Goal: Task Accomplishment & Management: Manage account settings

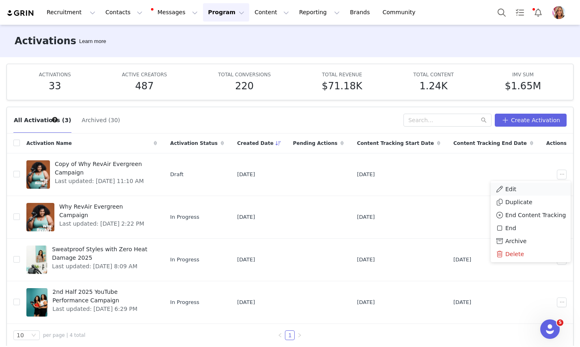
click at [509, 188] on span "Edit" at bounding box center [511, 189] width 11 height 9
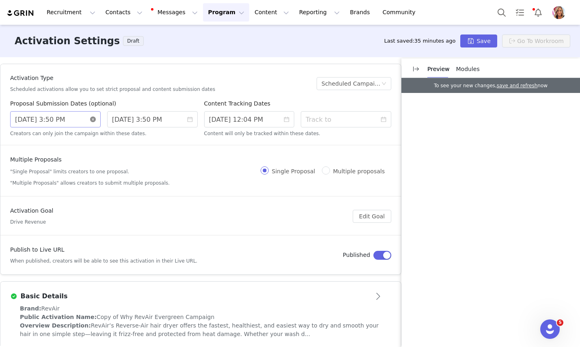
click at [93, 119] on icon "icon: close-circle" at bounding box center [93, 120] width 6 height 6
click at [78, 119] on input at bounding box center [55, 119] width 91 height 16
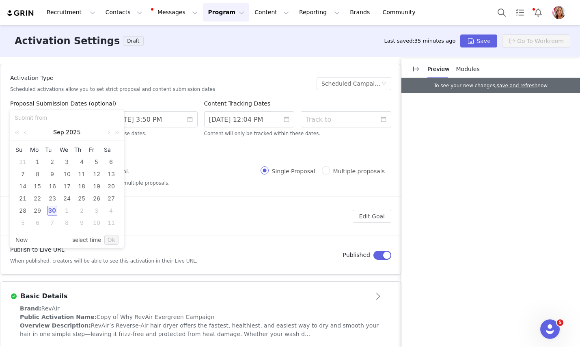
click at [52, 209] on div "30" at bounding box center [53, 211] width 10 height 10
type input "[DATE] 11:45 AM"
click at [186, 122] on input "[DATE] 3:50 PM" at bounding box center [152, 119] width 91 height 16
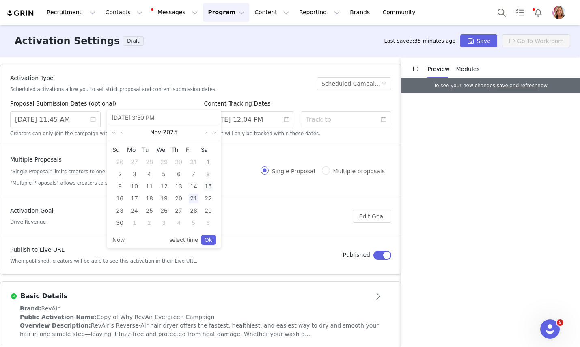
click at [209, 188] on div "15" at bounding box center [208, 187] width 10 height 10
type input "[DATE] 3:50 PM"
click at [208, 242] on link "Ok" at bounding box center [208, 240] width 14 height 10
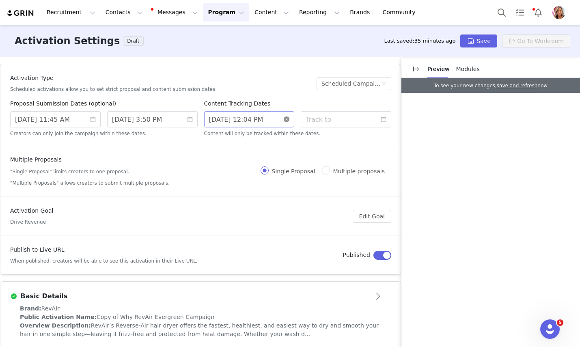
click at [288, 120] on icon "icon: close-circle" at bounding box center [287, 120] width 6 height 6
click at [257, 125] on input at bounding box center [249, 119] width 91 height 16
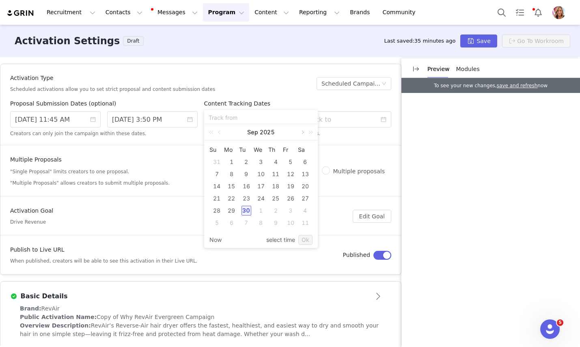
click at [303, 135] on link at bounding box center [301, 132] width 7 height 16
click at [246, 211] on div "28" at bounding box center [247, 211] width 10 height 10
type input "[DATE] 11:45 AM"
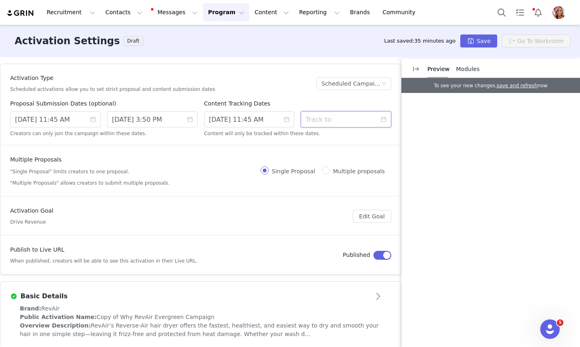
click at [363, 121] on input at bounding box center [346, 119] width 91 height 16
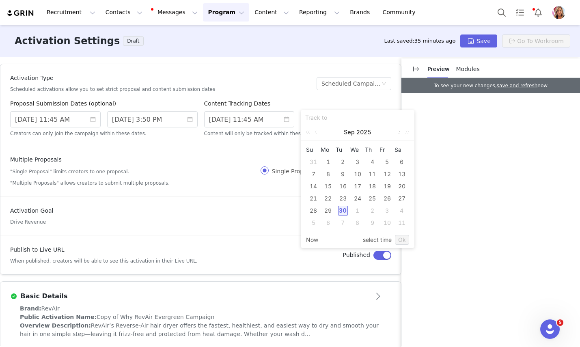
click at [398, 134] on link at bounding box center [398, 132] width 7 height 16
click at [312, 175] on div "7" at bounding box center [314, 174] width 10 height 10
type input "[DATE] 11:45 AM"
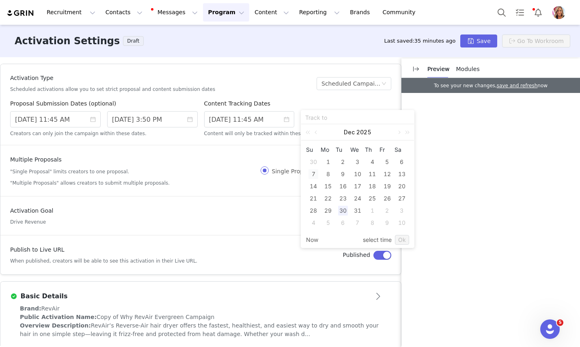
type input "[DATE] 11:45 AM"
click at [398, 132] on link at bounding box center [398, 132] width 7 height 16
click at [373, 162] on div "1" at bounding box center [373, 162] width 10 height 10
type input "[DATE] 11:45 AM"
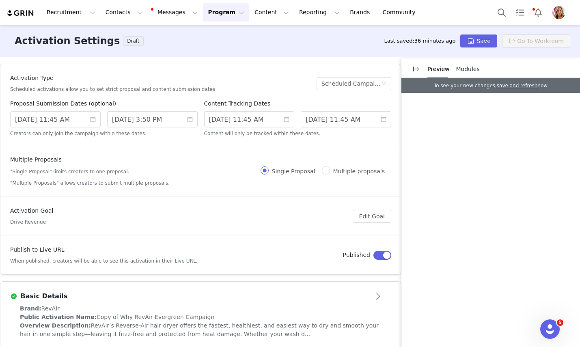
click at [249, 186] on div "Multiple Proposals "Single Proposal" limits creators to one proposal. "Multiple…" at bounding box center [135, 171] width 251 height 31
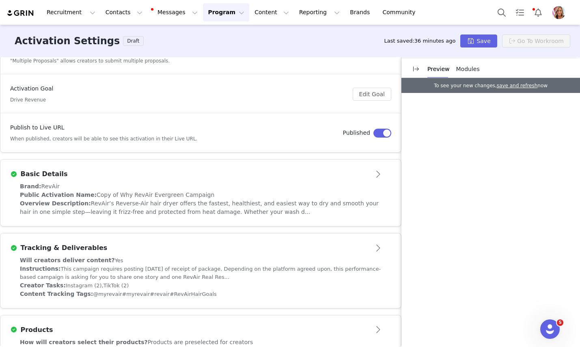
scroll to position [123, 0]
click at [378, 170] on button "Open module" at bounding box center [378, 173] width 25 height 13
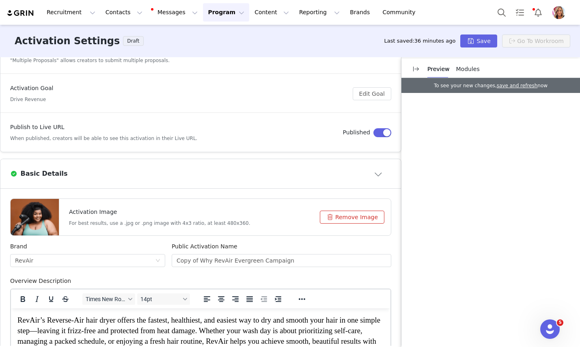
scroll to position [0, 0]
click at [352, 217] on button "Remove Image" at bounding box center [352, 217] width 65 height 13
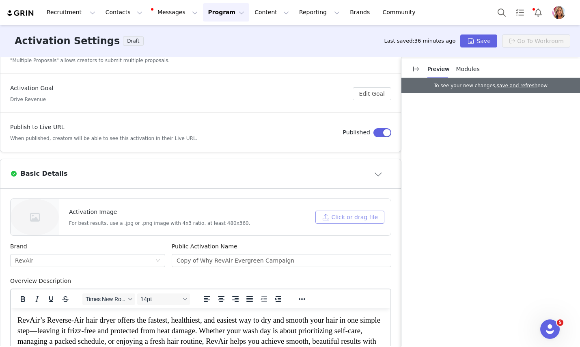
click at [350, 217] on button "Click or drag file" at bounding box center [350, 217] width 69 height 13
click at [342, 220] on button "Click or drag file" at bounding box center [350, 217] width 69 height 13
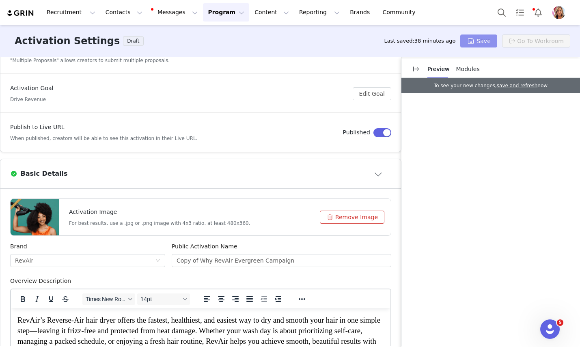
click at [485, 40] on button "Save" at bounding box center [479, 41] width 37 height 13
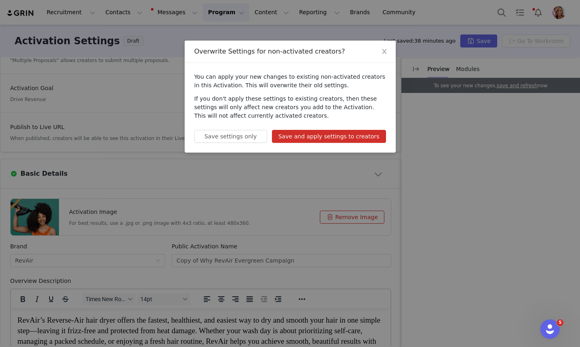
click at [340, 133] on button "Save and apply settings to creators" at bounding box center [329, 136] width 114 height 13
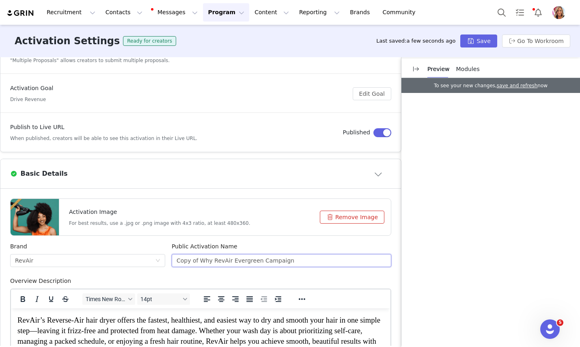
drag, startPoint x: 296, startPoint y: 261, endPoint x: 151, endPoint y: 247, distance: 146.1
click at [151, 247] on div "Brand RevAir Public Activation Name Copy of Why RevAir Evergreen Campaign" at bounding box center [201, 259] width 388 height 35
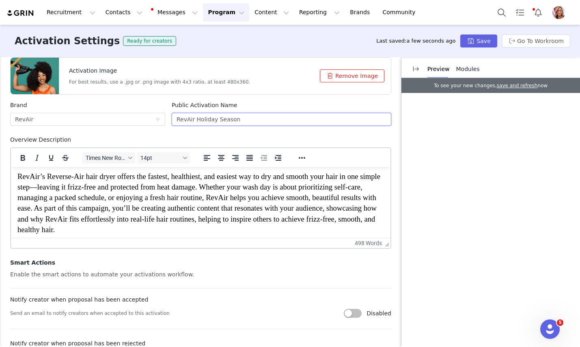
scroll to position [2, 0]
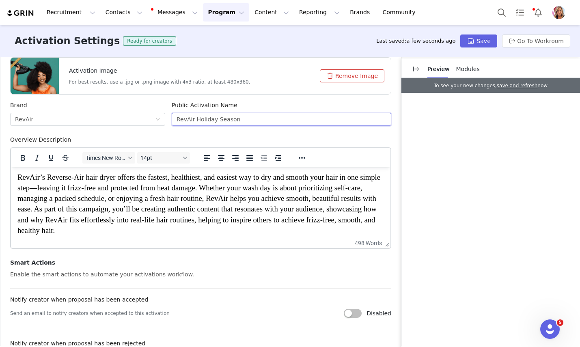
type input "RevAir Holiday Season"
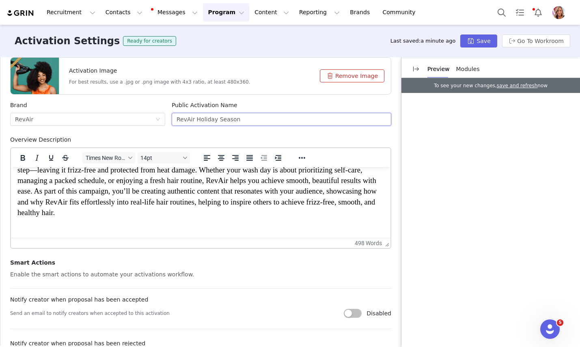
scroll to position [20, 0]
drag, startPoint x: 35, startPoint y: 198, endPoint x: 62, endPoint y: 215, distance: 32.7
click at [62, 216] on p "RevAir’s Reverse-Air hair dryer offers the fastest, healthiest, and easiest way…" at bounding box center [200, 186] width 367 height 64
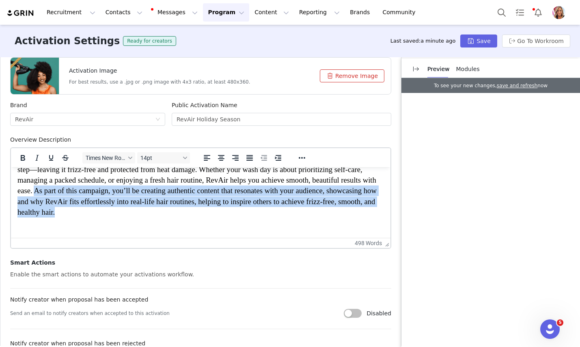
drag, startPoint x: 58, startPoint y: 221, endPoint x: 36, endPoint y: 197, distance: 33.1
click at [35, 197] on p "RevAir’s Reverse-Air hair dryer offers the fastest, healthiest, and easiest way…" at bounding box center [200, 186] width 367 height 64
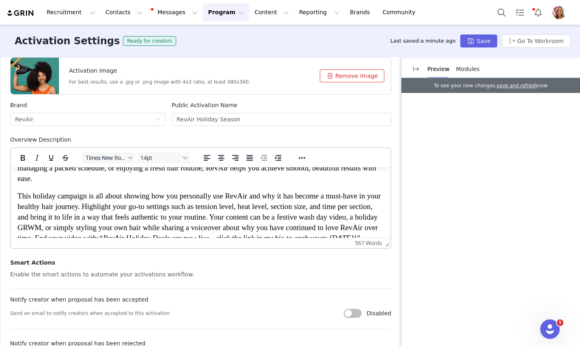
scroll to position [33, 0]
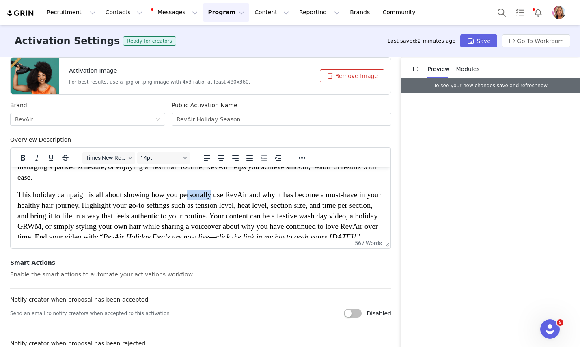
drag, startPoint x: 214, startPoint y: 204, endPoint x: 188, endPoint y: 204, distance: 26.0
click at [188, 204] on span "This holiday campaign is all about showing how you personally use RevAir and wh…" at bounding box center [198, 215] width 363 height 51
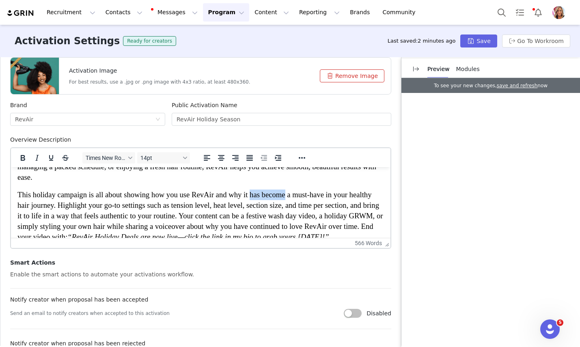
drag, startPoint x: 287, startPoint y: 204, endPoint x: 251, endPoint y: 202, distance: 35.8
click at [251, 202] on span "This holiday campaign is all about showing how you use RevAir and why it has be…" at bounding box center [200, 215] width 366 height 51
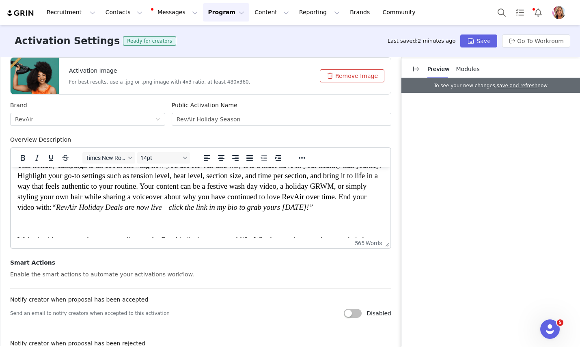
scroll to position [63, 0]
drag, startPoint x: 181, startPoint y: 220, endPoint x: 156, endPoint y: 218, distance: 24.8
click at [156, 211] on em "“RevAir Holiday Deals are now live—click the link in my bio to grab yours [DATE…" at bounding box center [183, 207] width 262 height 9
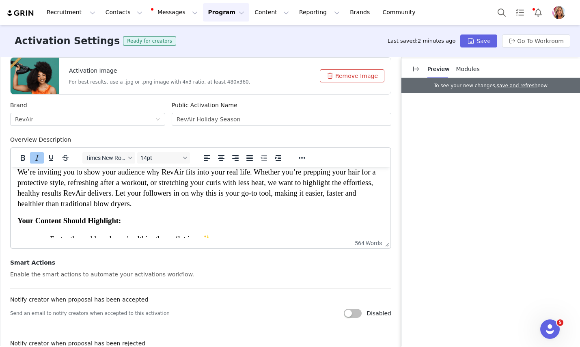
scroll to position [132, 0]
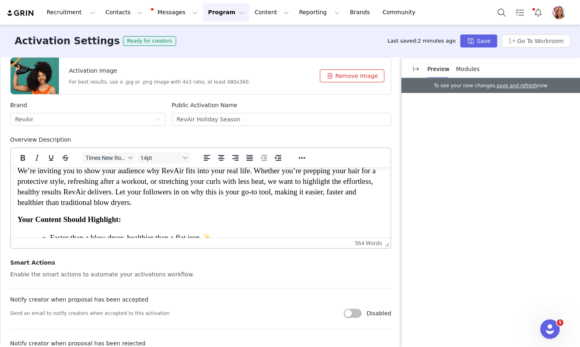
drag, startPoint x: 135, startPoint y: 224, endPoint x: 117, endPoint y: 217, distance: 19.9
click at [117, 208] on p "We’re inviting you to show your audience why RevAir fits into your real life. W…" at bounding box center [200, 187] width 367 height 43
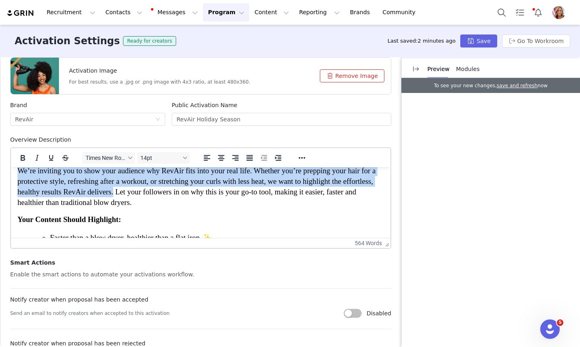
drag, startPoint x: 115, startPoint y: 215, endPoint x: 19, endPoint y: 188, distance: 99.7
click at [19, 188] on span "We’re inviting you to show your audience why RevAir fits into your real life. W…" at bounding box center [196, 187] width 359 height 40
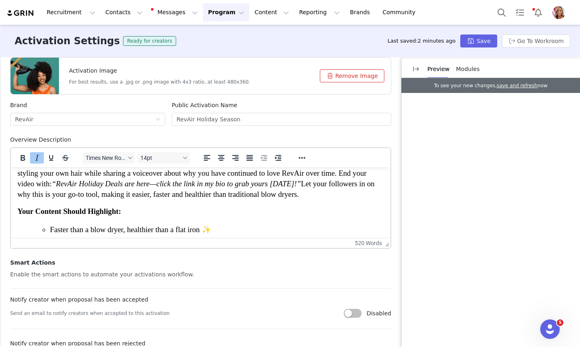
scroll to position [89, 0]
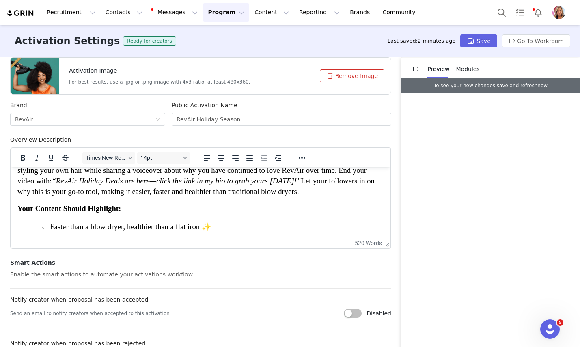
drag, startPoint x: 315, startPoint y: 192, endPoint x: 316, endPoint y: 208, distance: 15.5
click at [316, 197] on p "This holiday campaign is all about showing how you use RevAir and why it is a m…" at bounding box center [200, 166] width 367 height 64
copy span "Let your followers in on why this is your go-to tool, making it easier, faster …"
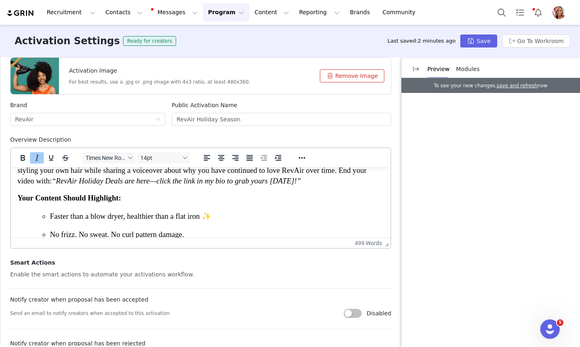
click at [363, 184] on span "This holiday campaign is all about showing how you use RevAir and why it is a m…" at bounding box center [199, 159] width 364 height 51
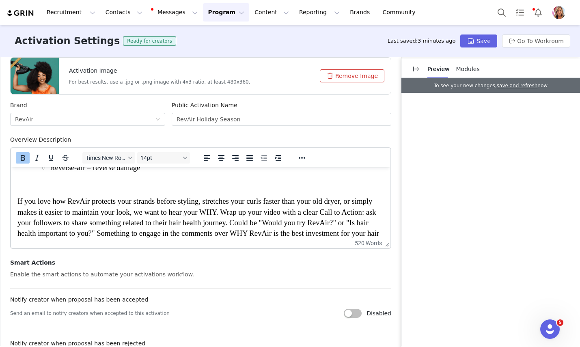
scroll to position [243, 0]
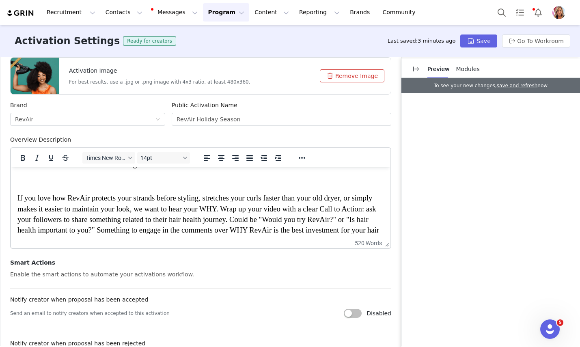
click at [149, 170] on p "Reverse-air = reverse damage" at bounding box center [217, 164] width 334 height 11
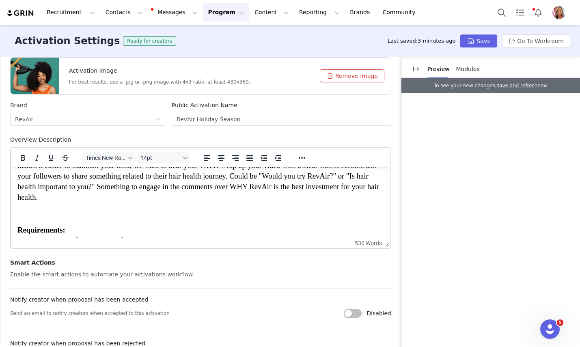
scroll to position [305, 0]
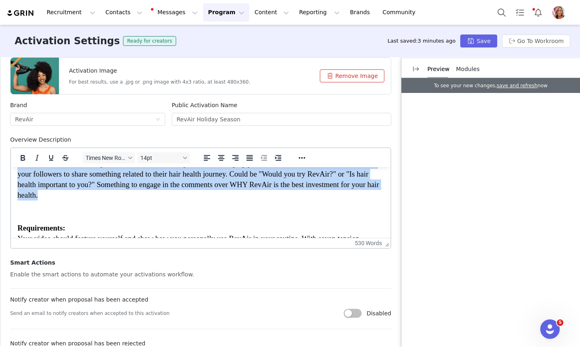
drag, startPoint x: 40, startPoint y: 223, endPoint x: 16, endPoint y: 174, distance: 54.8
click at [16, 174] on html "RevAir’s Reverse-Air hair dryer offers the fastest, healthiest, and easiest way…" at bounding box center [201, 148] width 380 height 572
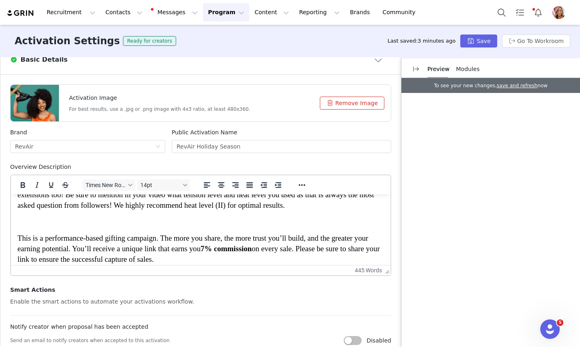
scroll to position [334, 0]
click at [296, 209] on span "Your video should feature yourself and show how you personally use RevAir in yo…" at bounding box center [195, 183] width 357 height 51
click at [296, 225] on p "Rich Text Area. Press ALT-0 for help." at bounding box center [200, 220] width 367 height 9
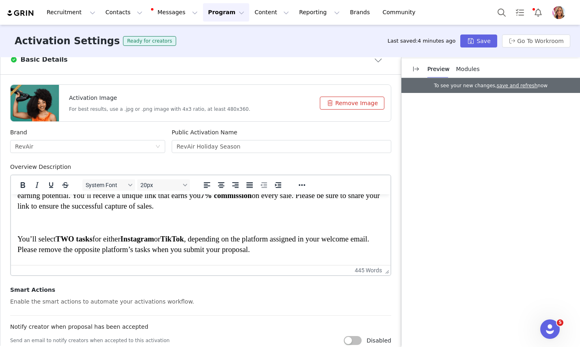
scroll to position [390, 0]
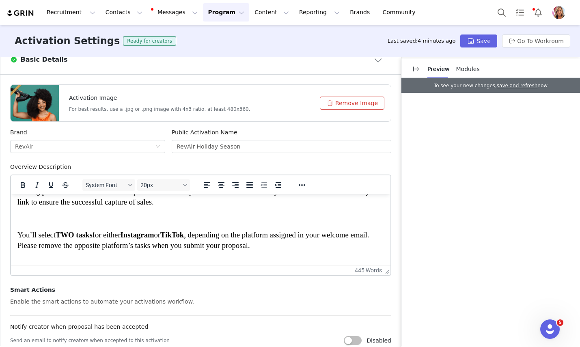
click at [189, 208] on p "This is a performance-based gifting campaign. The more you share, the more trus…" at bounding box center [200, 192] width 367 height 32
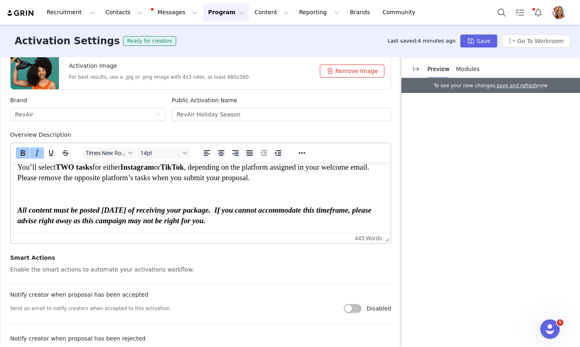
scroll to position [271, 0]
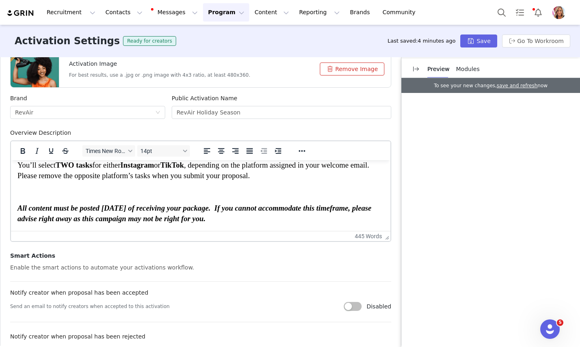
click at [264, 168] on p "You’ll select TWO tasks for either Instagram or TikTok , depending on the platf…" at bounding box center [200, 170] width 367 height 21
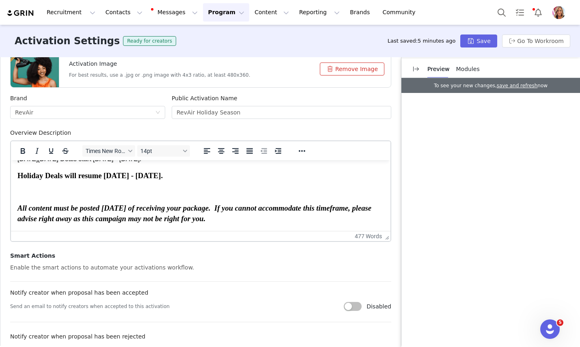
scroll to position [499, 0]
click at [74, 132] on span "Important dates to remember when making content:" at bounding box center [95, 127] width 157 height 9
click at [80, 148] on p "Holiday Deals start [DATE]." at bounding box center [200, 143] width 367 height 9
drag, startPoint x: 224, startPoint y: 226, endPoint x: 14, endPoint y: 182, distance: 214.6
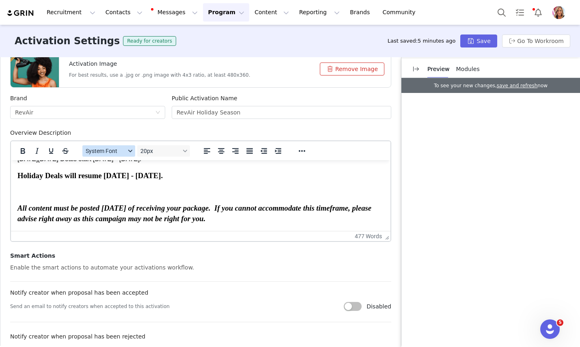
click at [131, 151] on icon "Fonts" at bounding box center [130, 151] width 4 height 4
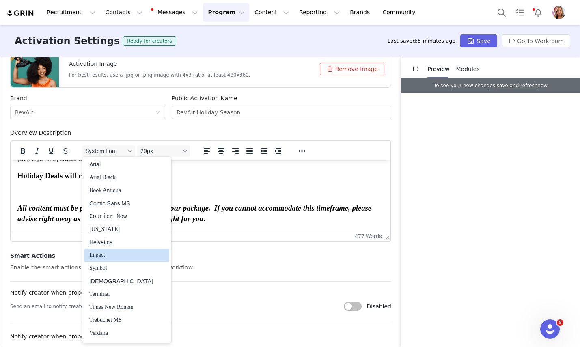
scroll to position [28, 0]
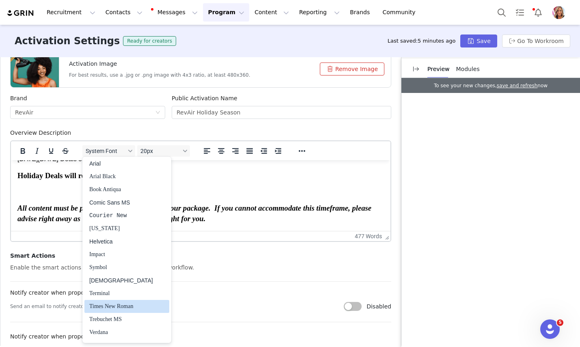
click at [119, 306] on div "Times New Roman" at bounding box center [121, 307] width 64 height 10
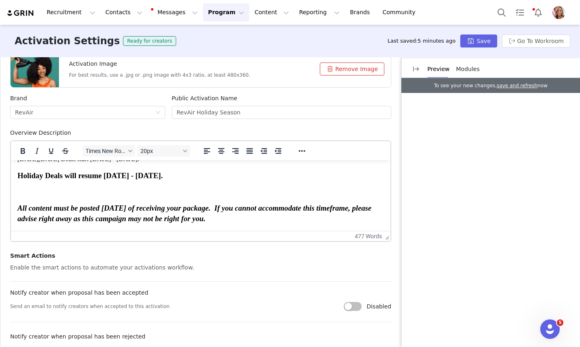
click at [112, 132] on span "Important dates to remember when making content:" at bounding box center [95, 127] width 157 height 9
drag, startPoint x: 222, startPoint y: 225, endPoint x: 38, endPoint y: 177, distance: 189.6
click at [162, 150] on span "20px" at bounding box center [161, 151] width 40 height 6
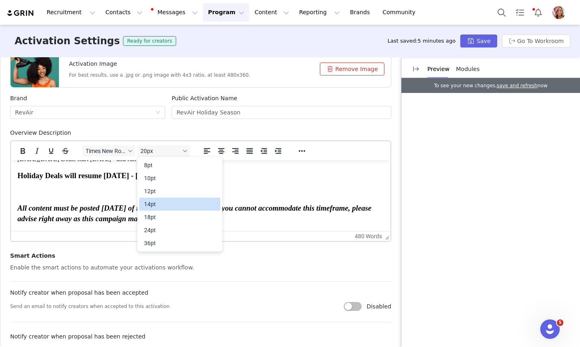
click at [154, 203] on div "14pt" at bounding box center [174, 204] width 60 height 10
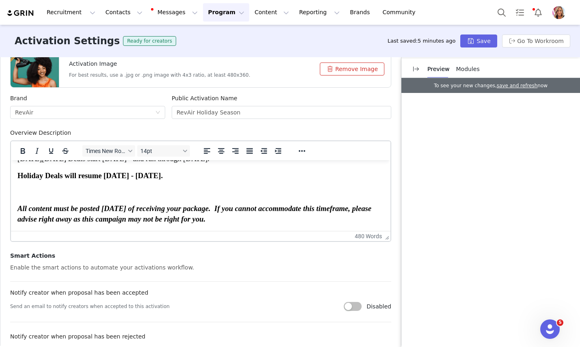
click at [207, 147] on p "Holiday Deals start [DATE]." at bounding box center [200, 141] width 367 height 11
click at [300, 151] on icon "Reveal or hide additional toolbar items" at bounding box center [302, 151] width 6 height 2
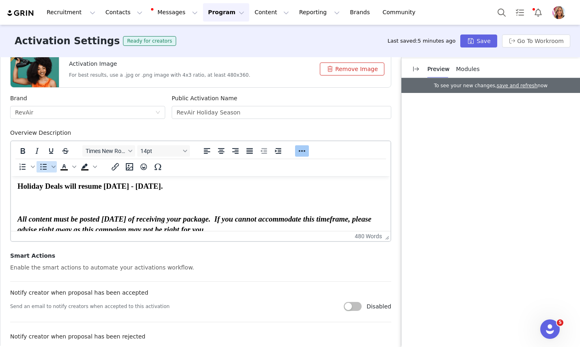
click at [43, 167] on icon "Bullet list" at bounding box center [44, 167] width 6 height 6
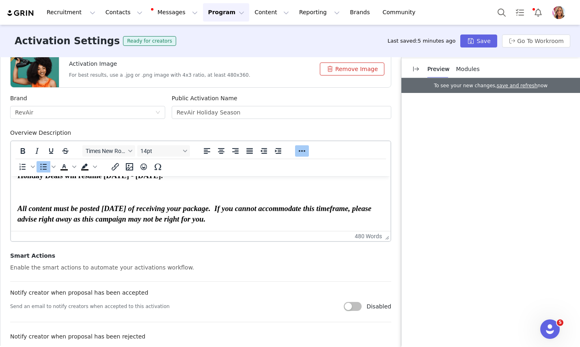
scroll to position [519, 0]
click at [44, 167] on icon "Bullet list" at bounding box center [44, 167] width 6 height 6
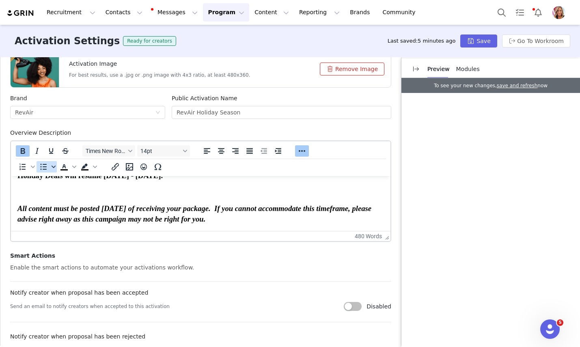
click at [52, 167] on icon "Bullet list" at bounding box center [54, 167] width 4 height 4
click at [52, 190] on icon at bounding box center [51, 187] width 19 height 19
click at [188, 197] on p "Rich Text Area. Press ALT-0 for help." at bounding box center [200, 192] width 367 height 9
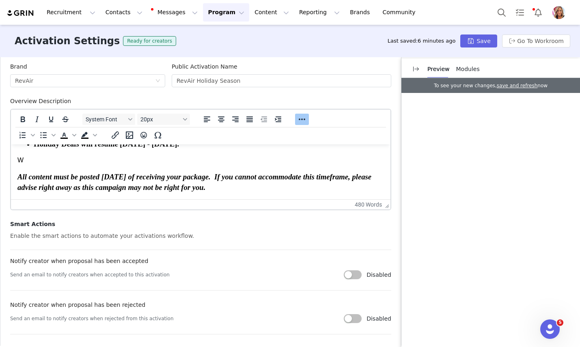
scroll to position [517, 0]
click at [128, 119] on div "Fonts" at bounding box center [130, 119] width 6 height 4
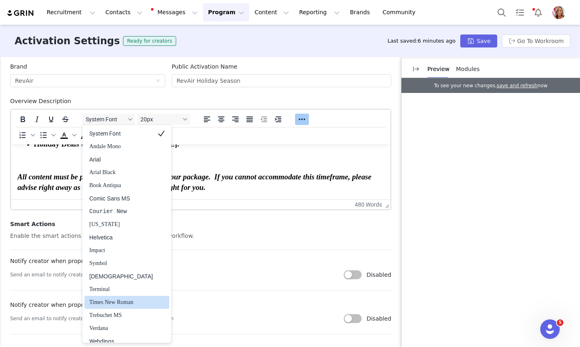
click at [113, 303] on div "Times New Roman" at bounding box center [121, 303] width 64 height 10
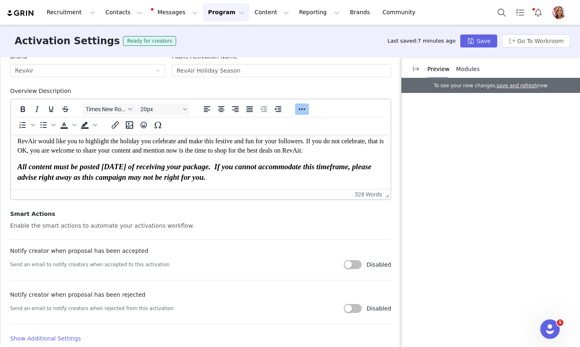
scroll to position [555, 0]
drag, startPoint x: 114, startPoint y: 173, endPoint x: 14, endPoint y: 146, distance: 103.5
click at [36, 107] on icon "Italic" at bounding box center [37, 109] width 10 height 10
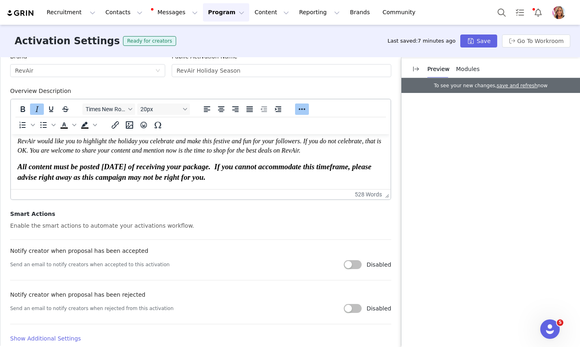
click at [179, 155] on p "RevAir would like you to highlight the holiday you celebrate and make this fest…" at bounding box center [200, 146] width 367 height 18
click at [483, 41] on button "Save" at bounding box center [479, 41] width 37 height 13
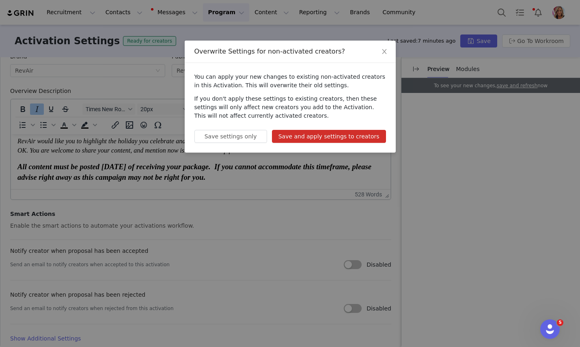
click at [344, 136] on button "Save and apply settings to creators" at bounding box center [329, 136] width 114 height 13
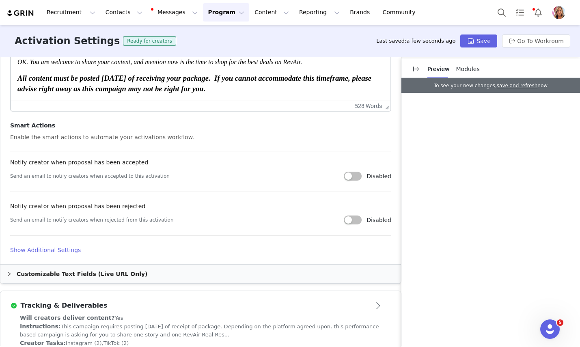
scroll to position [402, 0]
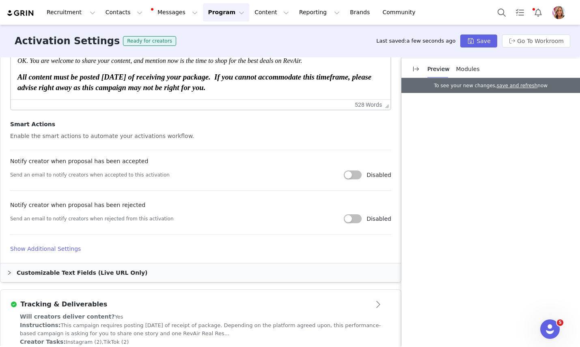
click at [358, 175] on button "button" at bounding box center [353, 175] width 18 height 9
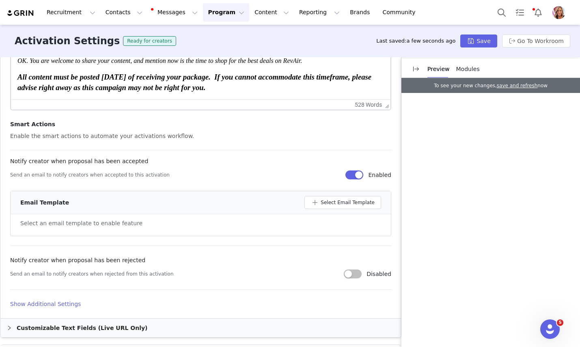
click at [359, 174] on button "button" at bounding box center [355, 175] width 18 height 9
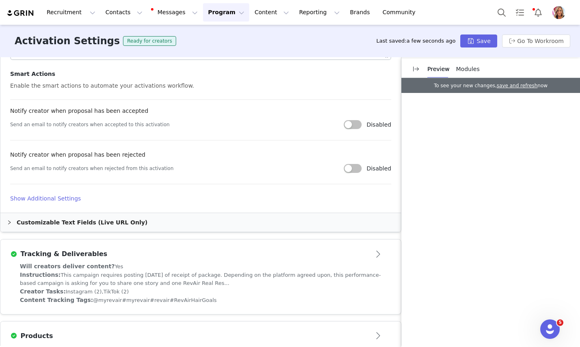
scroll to position [468, 0]
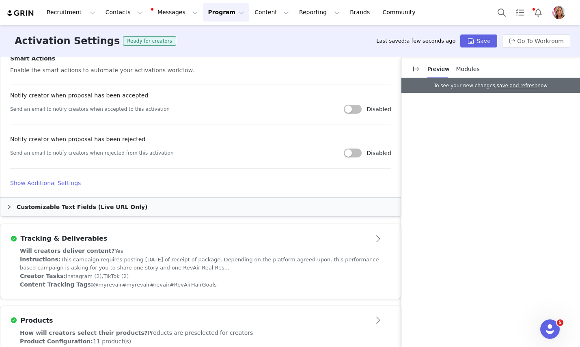
click at [44, 181] on h4 "Show Additional Settings" at bounding box center [200, 183] width 381 height 9
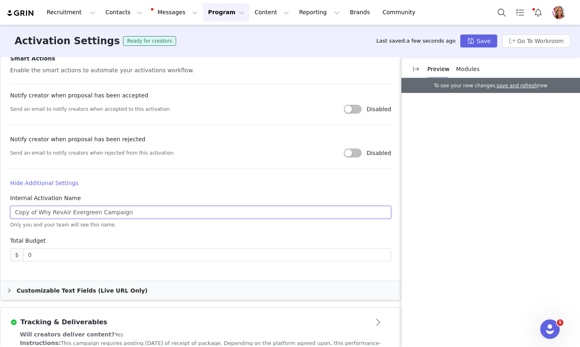
drag, startPoint x: 137, startPoint y: 212, endPoint x: -6, endPoint y: 203, distance: 143.2
click at [0, 203] on html "Recruitment Recruitment Creator Search Curated Lists Landing Pages Web Extensio…" at bounding box center [290, 173] width 580 height 347
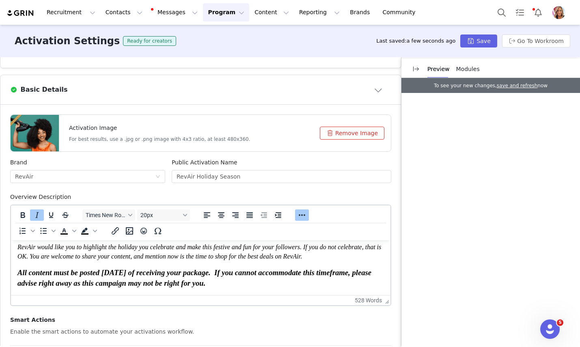
scroll to position [208, 0]
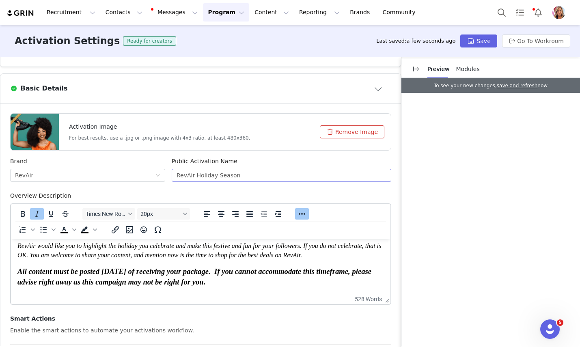
type input "RevAir Holiday"
click at [242, 175] on input "RevAir Holiday Season" at bounding box center [282, 175] width 220 height 13
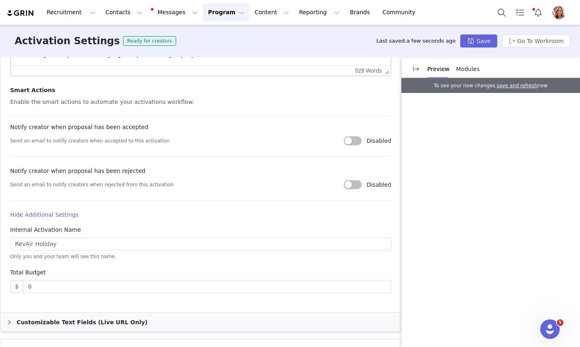
scroll to position [437, 0]
type input "RevAir Holiday Season 2025"
click at [118, 245] on input "RevAir Holiday" at bounding box center [200, 243] width 381 height 13
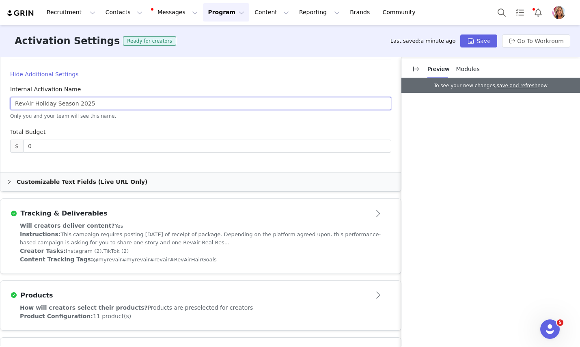
scroll to position [588, 0]
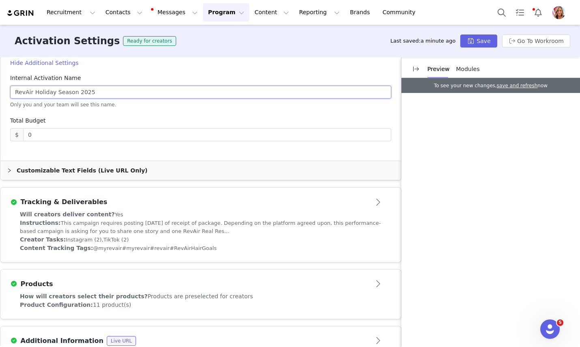
type input "RevAir Holiday Season 2025"
click at [95, 169] on div "Customizable Text Fields (Live URL Only)" at bounding box center [200, 170] width 401 height 19
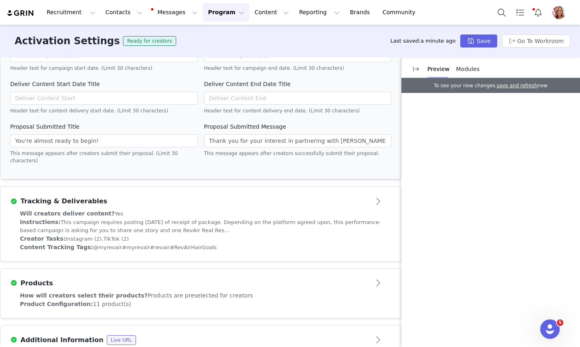
scroll to position [785, 0]
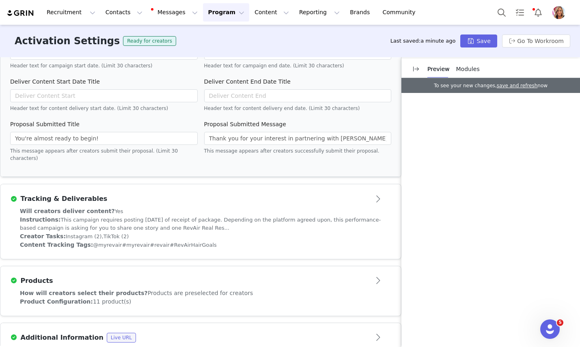
click at [376, 192] on button "Open module" at bounding box center [378, 198] width 25 height 13
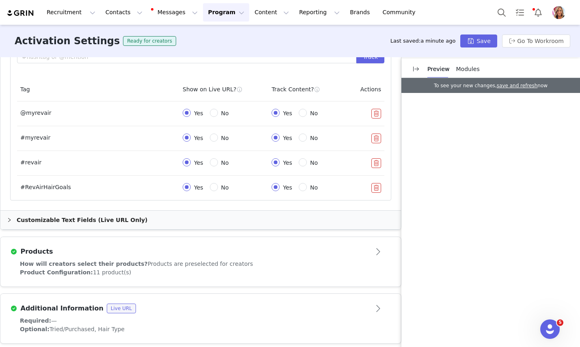
scroll to position [602, 0]
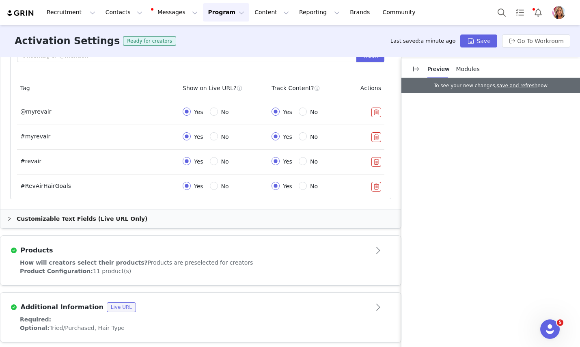
click at [377, 186] on button "button" at bounding box center [377, 187] width 10 height 10
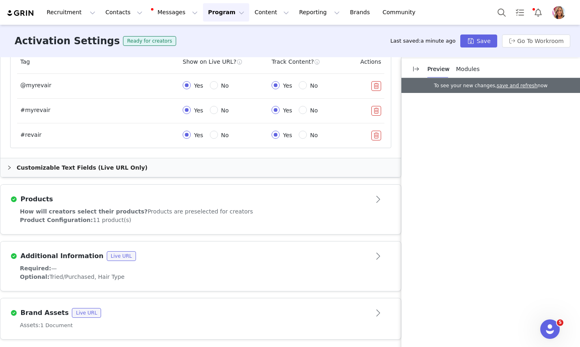
scroll to position [630, 0]
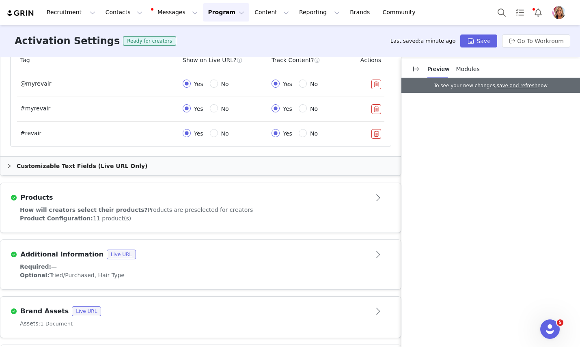
click at [116, 166] on div "Customizable Text Fields (Live URL Only)" at bounding box center [200, 166] width 401 height 19
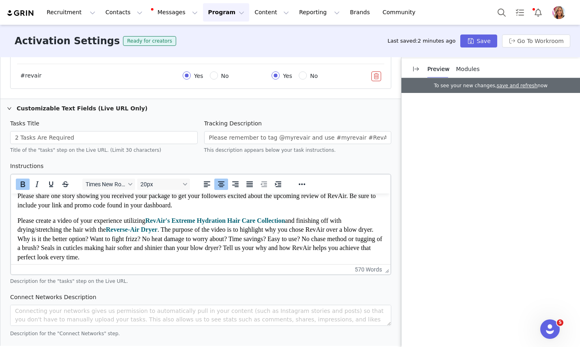
scroll to position [50, 0]
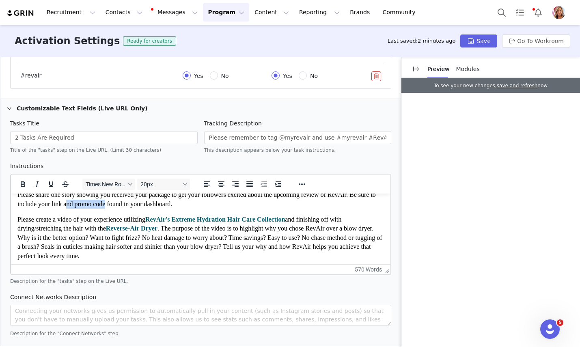
drag, startPoint x: 224, startPoint y: 222, endPoint x: 175, endPoint y: 221, distance: 48.7
click at [175, 207] on span "Please share one story showing you received your package to get your followers …" at bounding box center [196, 199] width 359 height 16
click at [158, 207] on span "Please share one story showing you received your package to get your followers …" at bounding box center [196, 199] width 359 height 16
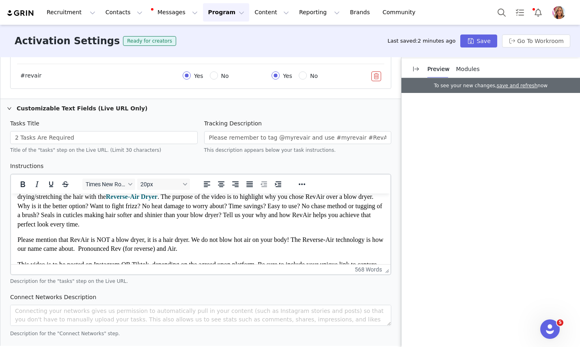
scroll to position [82, 0]
drag, startPoint x: 373, startPoint y: 210, endPoint x: 180, endPoint y: 206, distance: 192.9
click at [180, 206] on p "Please create a video of your experience utilizing RevAir's Extreme Hydration H…" at bounding box center [200, 205] width 367 height 45
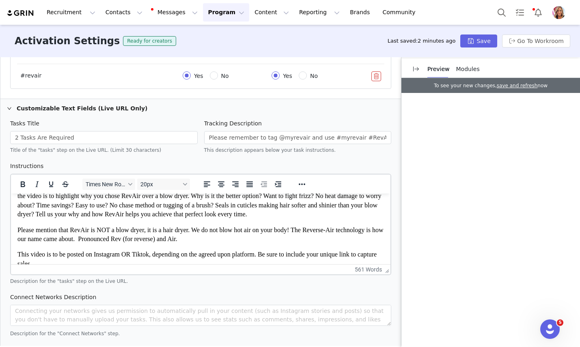
drag, startPoint x: 340, startPoint y: 210, endPoint x: 184, endPoint y: 205, distance: 156.4
click at [184, 205] on span "Please create a video of your experience utilizing ﻿ finishing off with drying/…" at bounding box center [199, 201] width 364 height 34
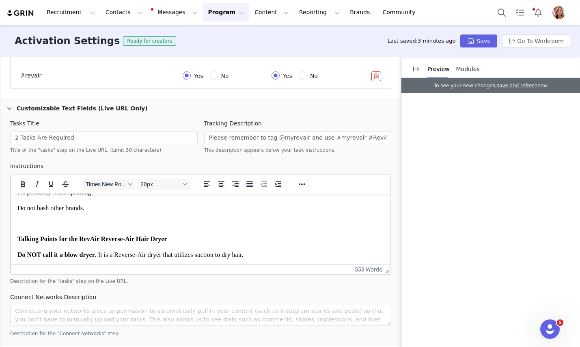
scroll to position [281, 0]
drag, startPoint x: 142, startPoint y: 216, endPoint x: 60, endPoint y: 213, distance: 81.7
click at [60, 133] on span "We want to see your creativity and personality shine in the video, but please r…" at bounding box center [189, 125] width 345 height 16
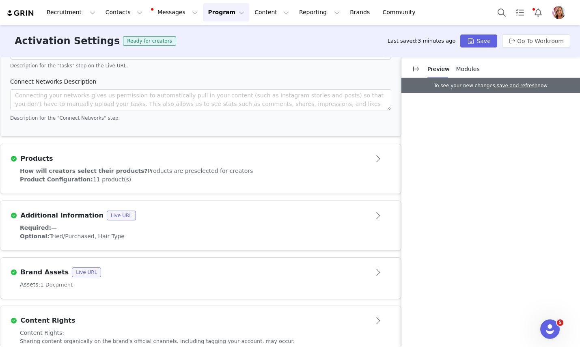
scroll to position [905, 0]
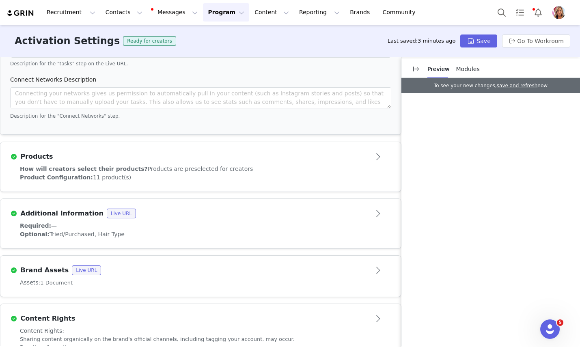
click at [380, 156] on button "Open module" at bounding box center [378, 156] width 25 height 13
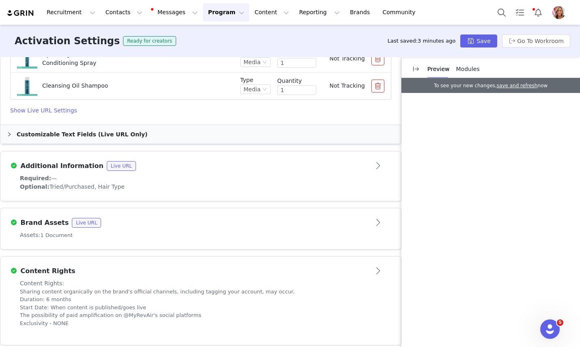
scroll to position [732, 0]
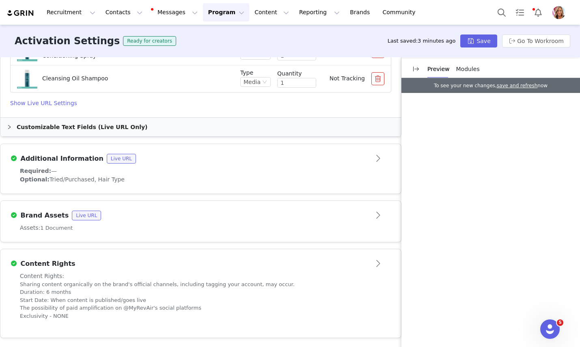
click at [378, 161] on button "Open module" at bounding box center [378, 158] width 25 height 13
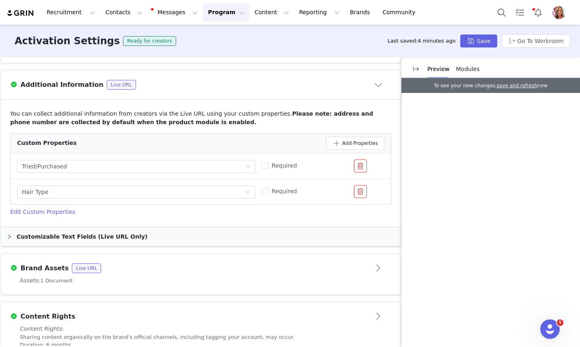
scroll to position [477, 0]
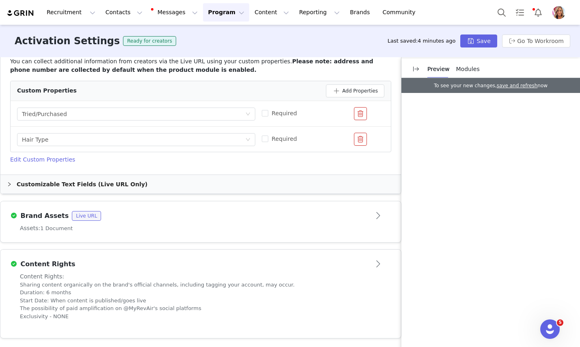
click at [378, 216] on button "Open module" at bounding box center [378, 216] width 25 height 13
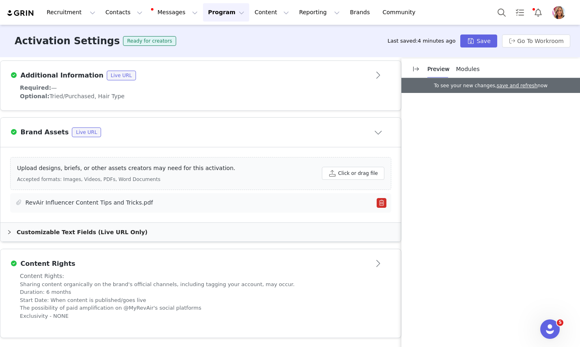
click at [100, 202] on link "RevAir Influencer Content Tips and Tricks.pdf" at bounding box center [90, 203] width 128 height 9
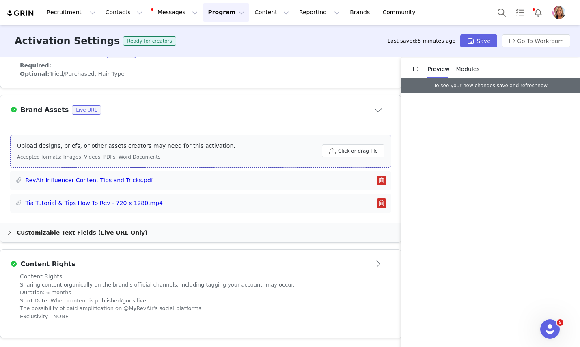
scroll to position [456, 0]
click at [115, 231] on div "Customizable Text Fields (Live URL Only)" at bounding box center [200, 232] width 401 height 19
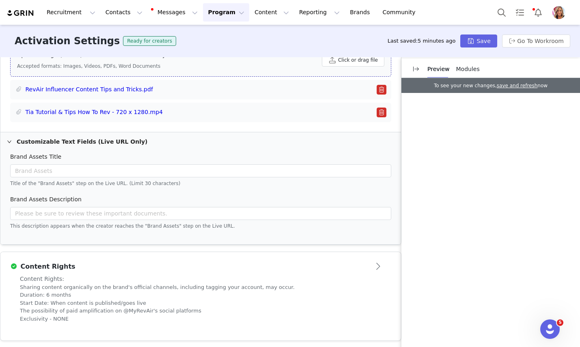
scroll to position [550, 0]
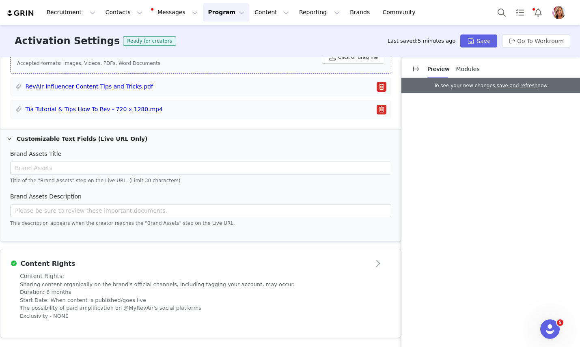
click at [379, 261] on button "Open module" at bounding box center [378, 263] width 25 height 13
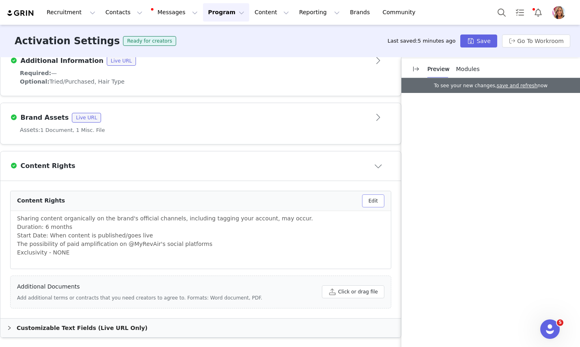
click at [376, 204] on button "Edit" at bounding box center [373, 201] width 22 height 13
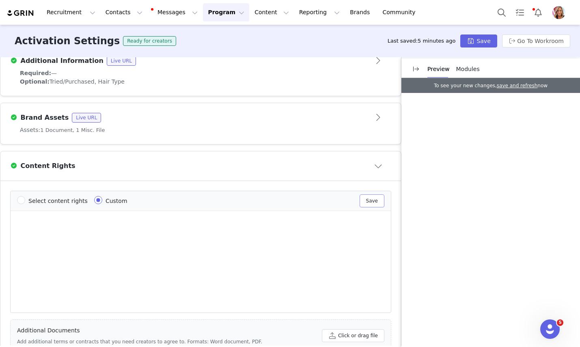
scroll to position [0, 0]
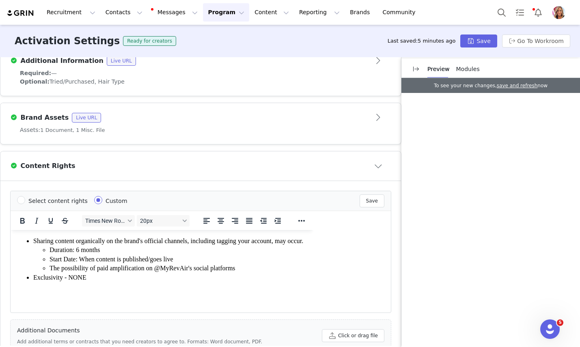
click at [87, 253] on span "Duration: 6 months" at bounding box center [75, 249] width 50 height 7
drag, startPoint x: 117, startPoint y: 268, endPoint x: 84, endPoint y: 267, distance: 32.5
click at [84, 254] on li "Duration: 6 months" at bounding box center [178, 249] width 257 height 9
click at [372, 203] on button "Save" at bounding box center [372, 201] width 25 height 13
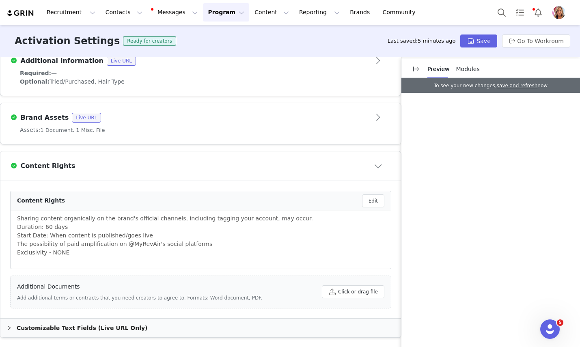
click at [81, 329] on div "Customizable Text Fields (Live URL Only)" at bounding box center [200, 328] width 401 height 19
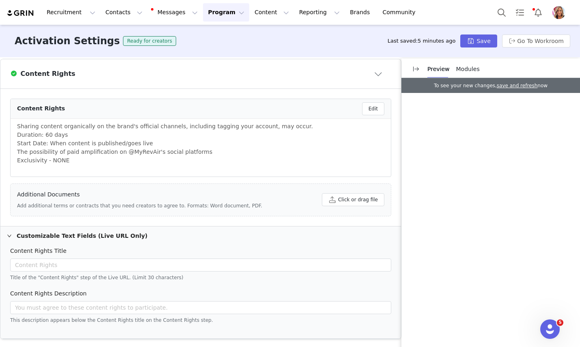
scroll to position [542, 0]
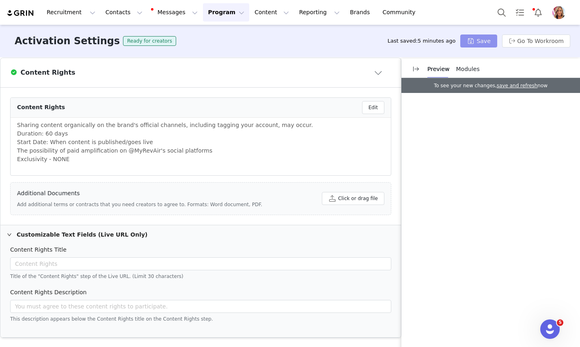
click at [487, 39] on button "Save" at bounding box center [479, 41] width 37 height 13
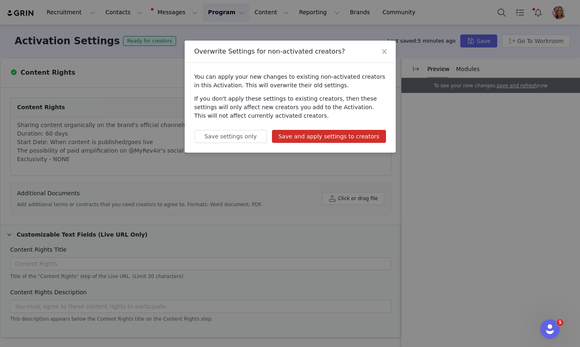
click at [313, 137] on button "Save and apply settings to creators" at bounding box center [329, 136] width 114 height 13
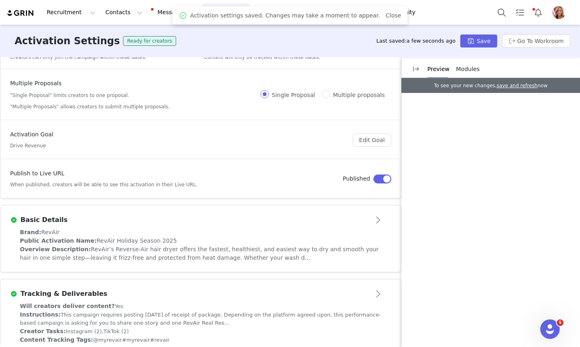
scroll to position [0, 0]
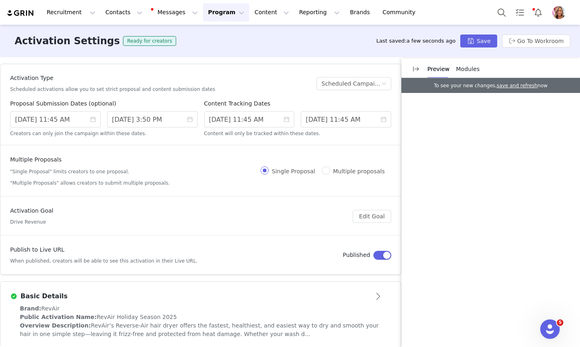
click at [216, 171] on div "Multiple Proposals "Single Proposal" limits creators to one proposal. "Multiple…" at bounding box center [135, 171] width 251 height 31
click at [225, 285] on article "Basic Details" at bounding box center [200, 293] width 401 height 23
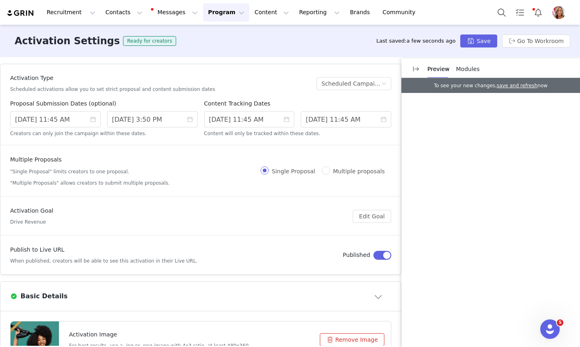
click at [437, 70] on p "Preview" at bounding box center [439, 69] width 22 height 9
click at [438, 67] on p "Preview" at bounding box center [439, 69] width 22 height 9
click at [439, 66] on p "Preview" at bounding box center [439, 69] width 22 height 9
click at [469, 71] on span "Modules" at bounding box center [468, 69] width 24 height 6
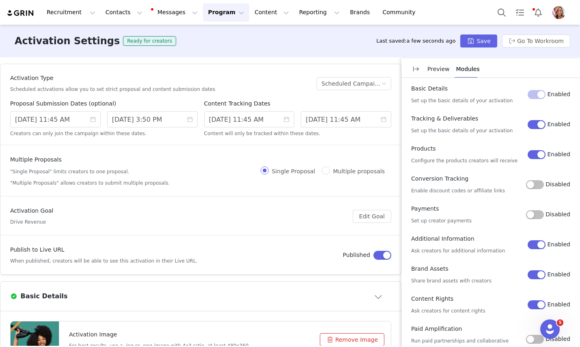
click at [536, 184] on button "Disabled" at bounding box center [535, 184] width 18 height 9
click at [539, 214] on button "Disabled" at bounding box center [535, 214] width 18 height 9
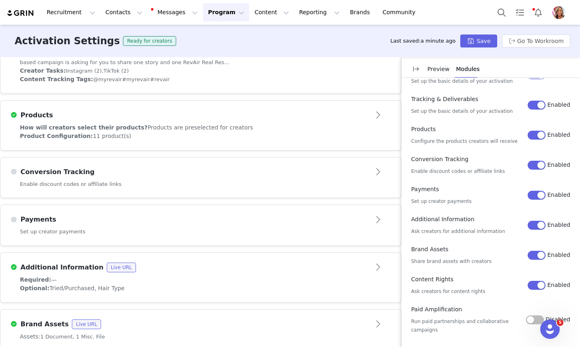
scroll to position [759, 0]
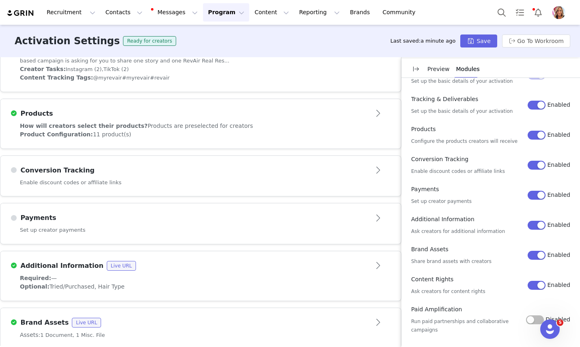
click at [377, 168] on button "Open module" at bounding box center [378, 170] width 25 height 13
type textarea "<p data-start="228" data-end="498"><span style="font-family: 'times new roman',…"
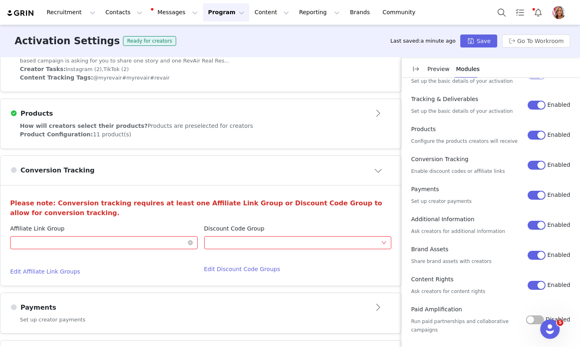
click at [184, 241] on div "Optional" at bounding box center [101, 243] width 173 height 12
click at [93, 259] on li "Influencer Affiliate Link" at bounding box center [104, 259] width 188 height 13
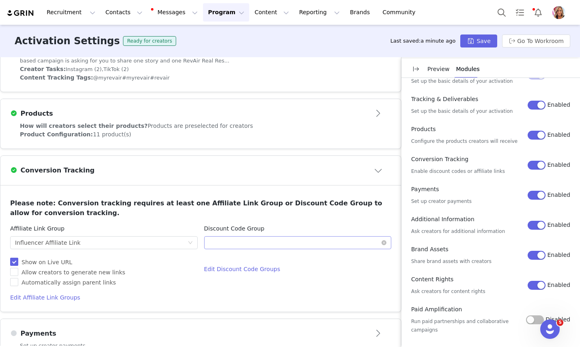
click at [260, 243] on div "Optional" at bounding box center [295, 243] width 173 height 12
click at [277, 209] on h3 "Please note: Conversion tracking requires at least one Affiliate Link Group or …" at bounding box center [200, 208] width 381 height 19
click at [177, 214] on h3 "Please note: Conversion tracking requires at least one Affiliate Link Group or …" at bounding box center [200, 208] width 381 height 19
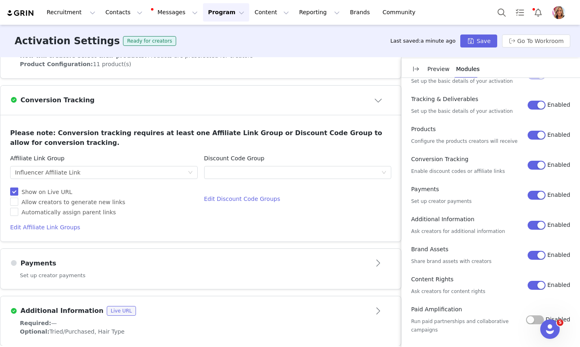
scroll to position [412, 0]
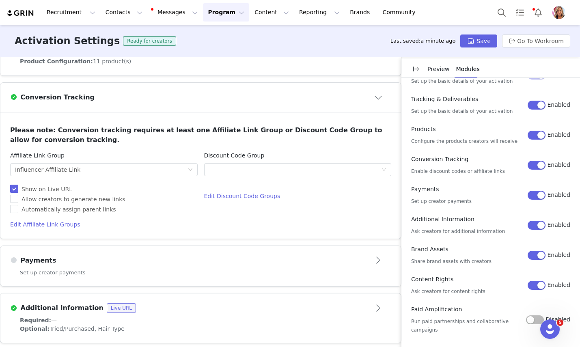
click at [380, 261] on button "Open module" at bounding box center [378, 260] width 25 height 13
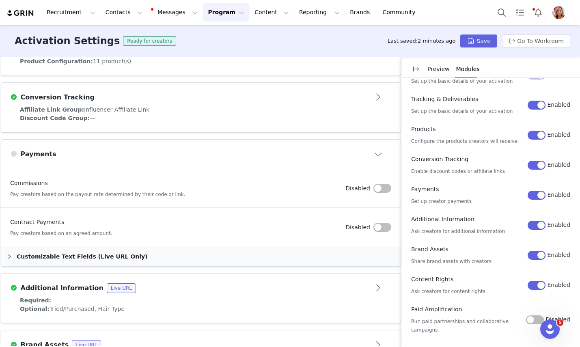
click at [378, 189] on button "button" at bounding box center [383, 188] width 18 height 9
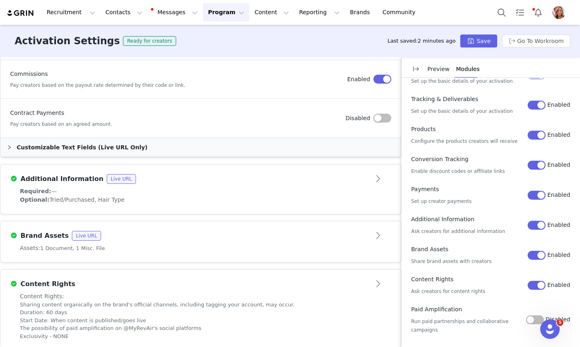
scroll to position [522, 0]
click at [485, 41] on button "Save" at bounding box center [479, 41] width 37 height 13
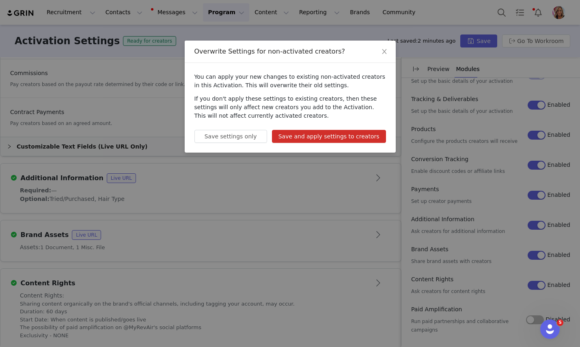
click at [323, 138] on button "Save and apply settings to creators" at bounding box center [329, 136] width 114 height 13
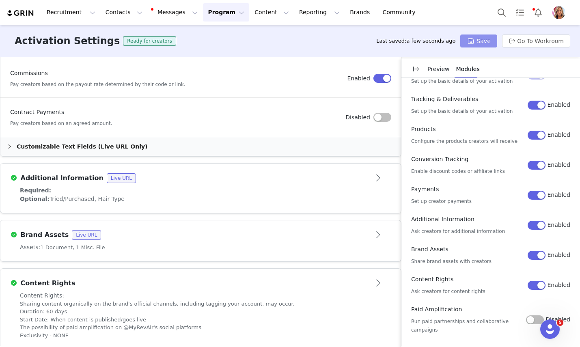
click at [480, 42] on button "Save" at bounding box center [479, 41] width 37 height 13
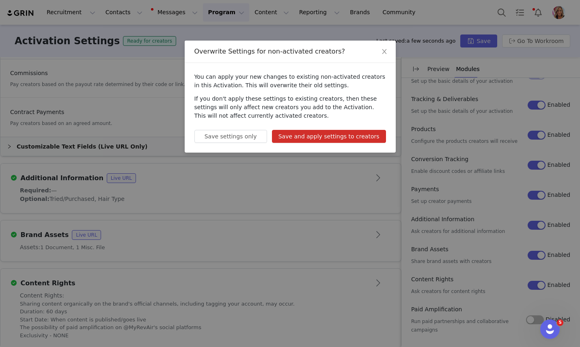
click at [325, 139] on button "Save and apply settings to creators" at bounding box center [329, 136] width 114 height 13
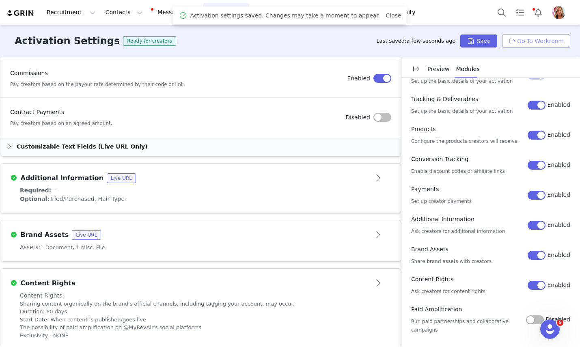
click at [530, 40] on button "Go To Workroom" at bounding box center [536, 41] width 68 height 13
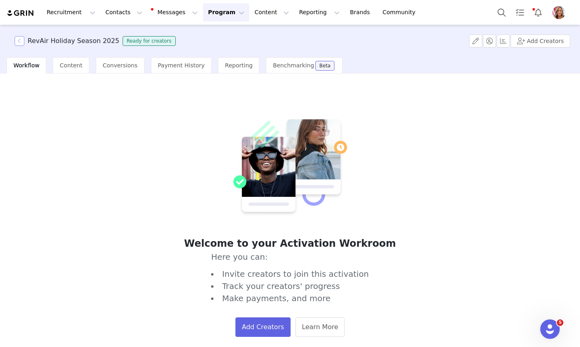
click at [22, 41] on button "button" at bounding box center [20, 41] width 10 height 10
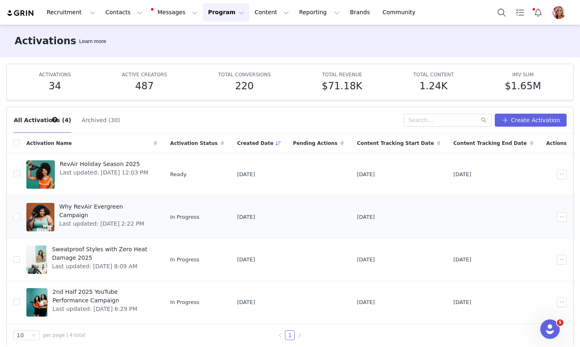
scroll to position [7, 0]
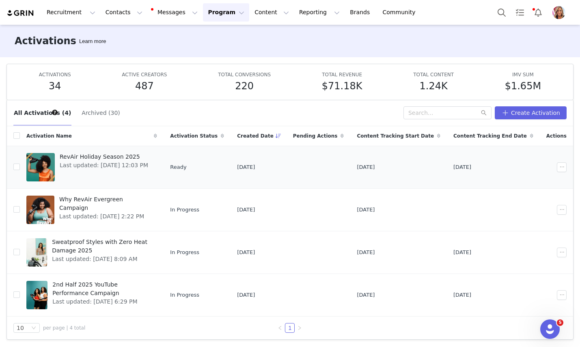
click at [105, 154] on span "RevAir Holiday Season 2025" at bounding box center [104, 157] width 89 height 9
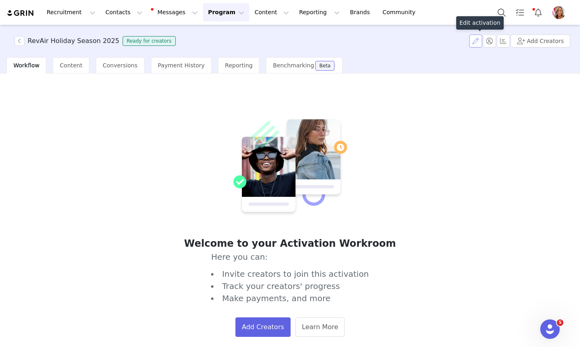
click at [480, 44] on button "button" at bounding box center [475, 41] width 13 height 13
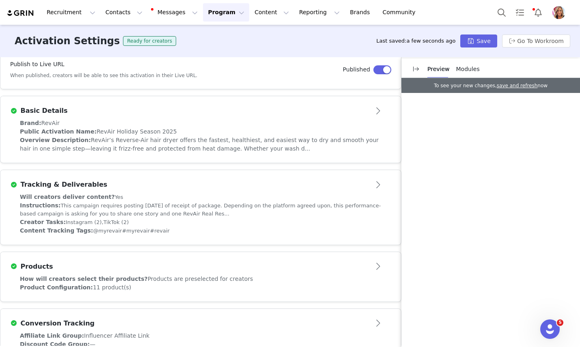
scroll to position [186, 0]
click at [378, 112] on button "Open module" at bounding box center [378, 110] width 25 height 13
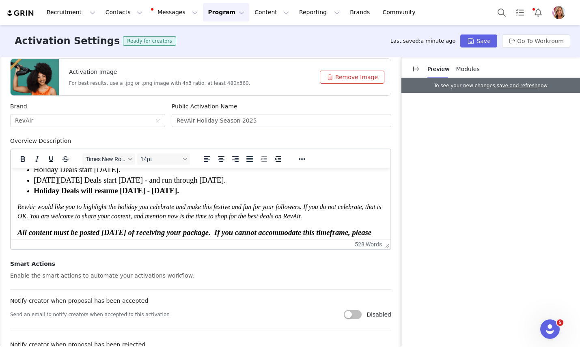
scroll to position [475, 0]
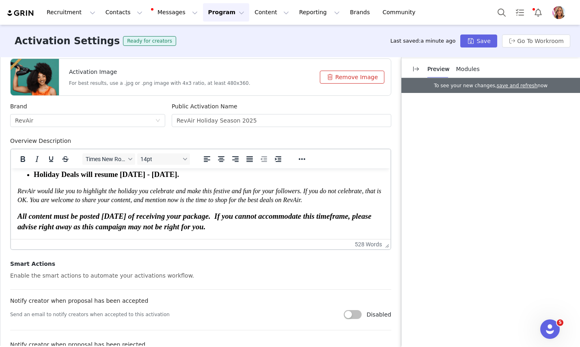
scroll to position [564, 0]
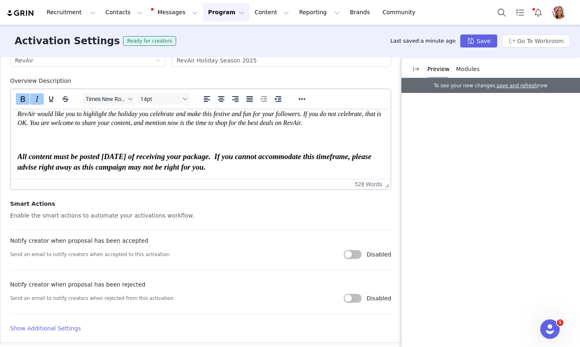
scroll to position [324, 0]
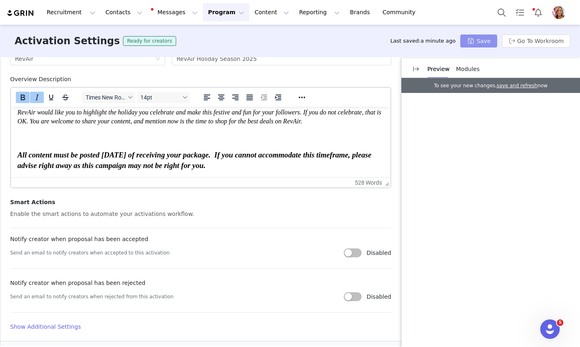
click at [484, 41] on button "Save" at bounding box center [479, 41] width 37 height 13
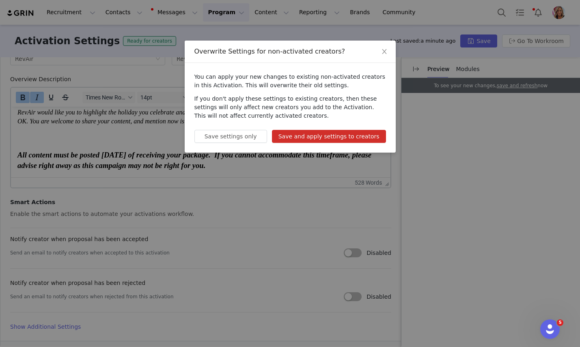
click at [334, 137] on button "Save and apply settings to creators" at bounding box center [329, 136] width 114 height 13
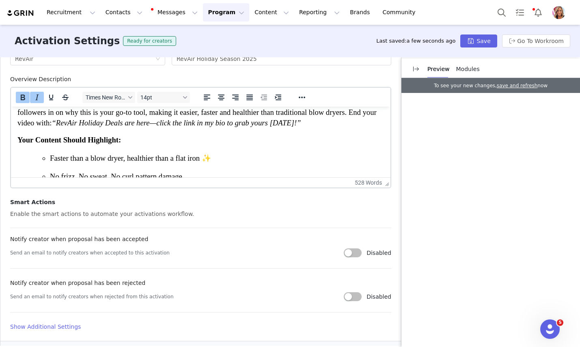
scroll to position [93, 0]
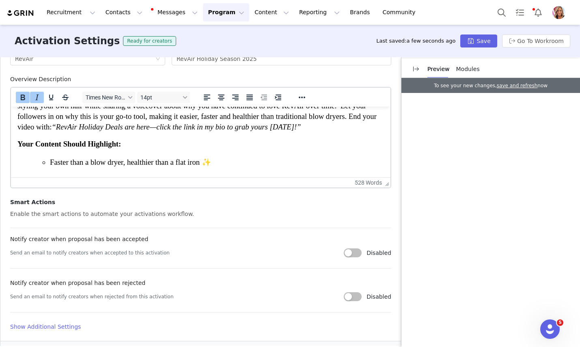
click at [124, 149] on body "RevAir’s Reverse-Air hair dryer offers the fastest, healthiest, and easiest way…" at bounding box center [200, 319] width 367 height 598
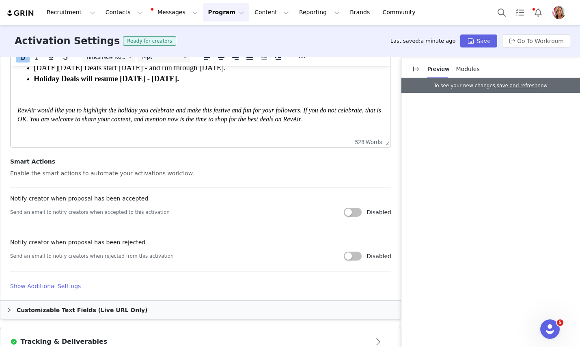
scroll to position [519, 0]
drag, startPoint x: 17, startPoint y: 92, endPoint x: 47, endPoint y: 88, distance: 29.5
drag, startPoint x: 15, startPoint y: 88, endPoint x: 73, endPoint y: 89, distance: 57.7
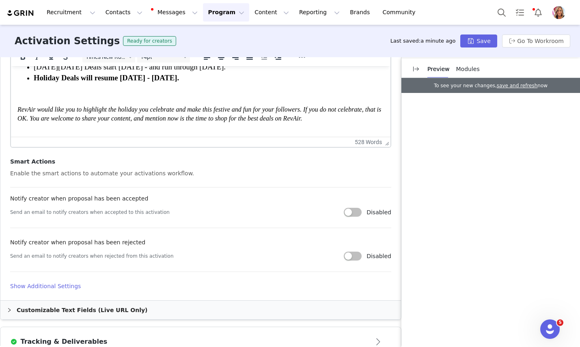
drag, startPoint x: 179, startPoint y: 93, endPoint x: 13, endPoint y: 91, distance: 165.7
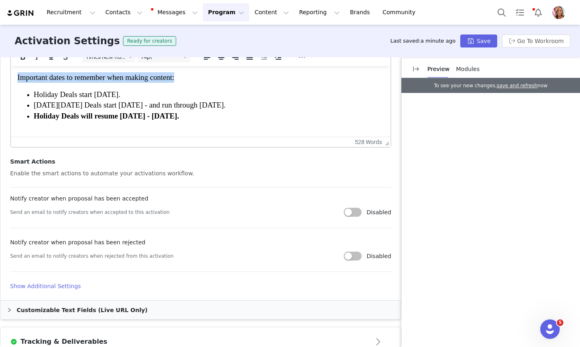
scroll to position [482, 0]
click at [24, 59] on icon "Bold" at bounding box center [23, 57] width 10 height 10
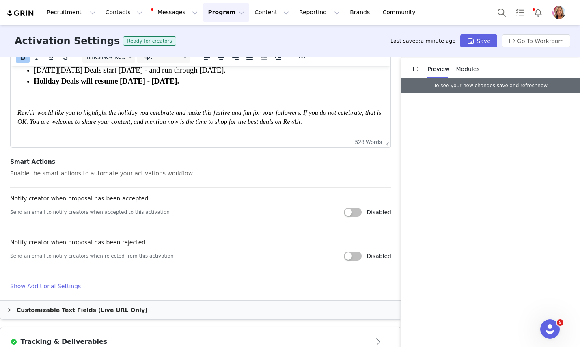
scroll to position [521, 0]
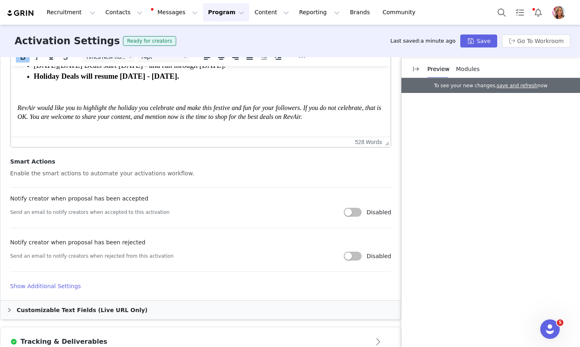
click at [171, 60] on li "Holiday Deals start [DATE]." at bounding box center [209, 55] width 350 height 11
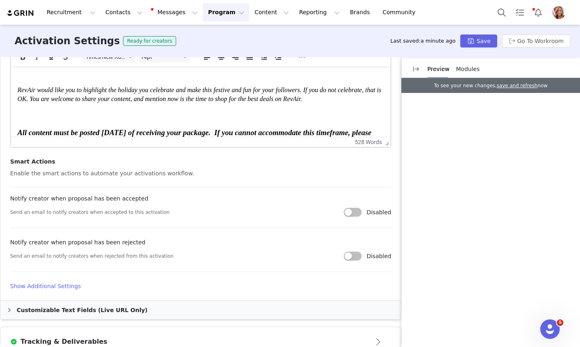
scroll to position [541, 0]
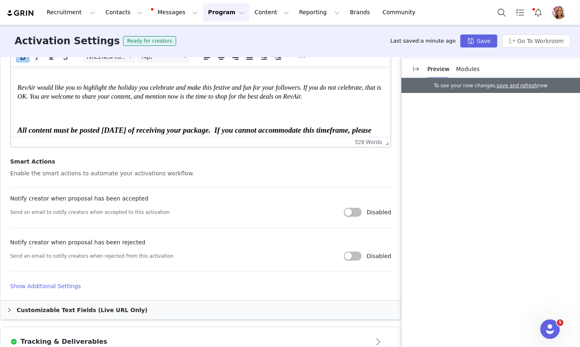
drag, startPoint x: 239, startPoint y: 112, endPoint x: 35, endPoint y: 113, distance: 203.9
click at [35, 61] on ul "Holiday Deals start [DATE]. [DATE][DATE] Deals start [DATE] - and run through […" at bounding box center [200, 45] width 367 height 32
click at [20, 58] on icon "Bold" at bounding box center [23, 57] width 10 height 10
click at [486, 42] on button "Save" at bounding box center [479, 41] width 37 height 13
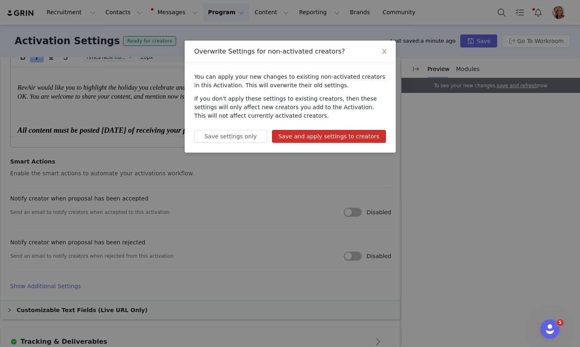
click at [316, 136] on button "Save and apply settings to creators" at bounding box center [329, 136] width 114 height 13
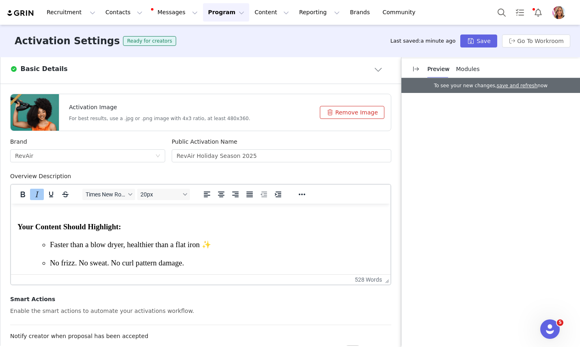
scroll to position [0, 0]
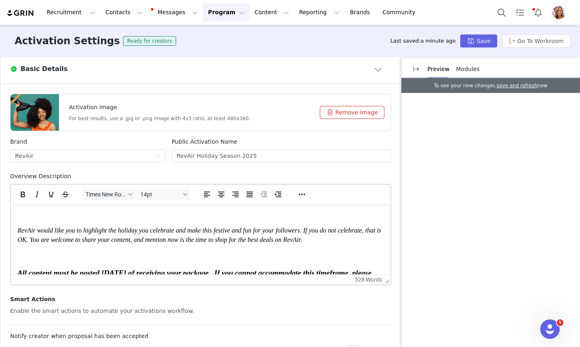
scroll to position [564, 0]
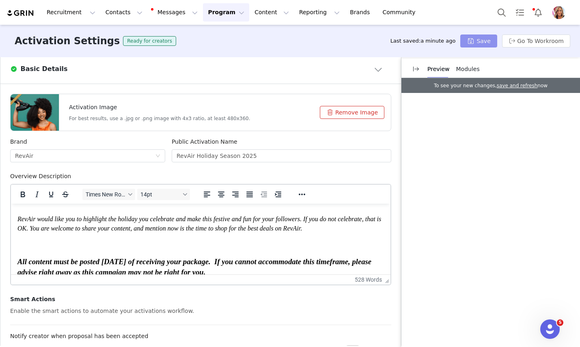
click at [493, 37] on button "Save" at bounding box center [479, 41] width 37 height 13
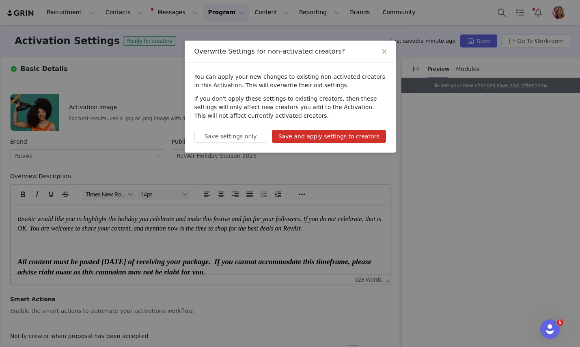
click at [321, 140] on button "Save and apply settings to creators" at bounding box center [329, 136] width 114 height 13
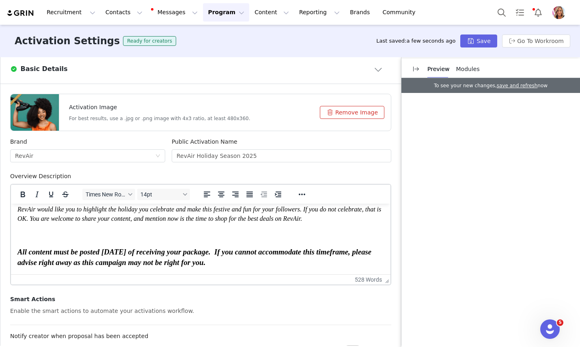
scroll to position [665, 0]
click at [88, 253] on em "All content must be posted [DATE] of receiving your package. If you cannot acco…" at bounding box center [194, 257] width 354 height 19
click at [109, 252] on em "All content must be posted [DATE] of receiving your package. If you cannot acco…" at bounding box center [194, 257] width 354 height 19
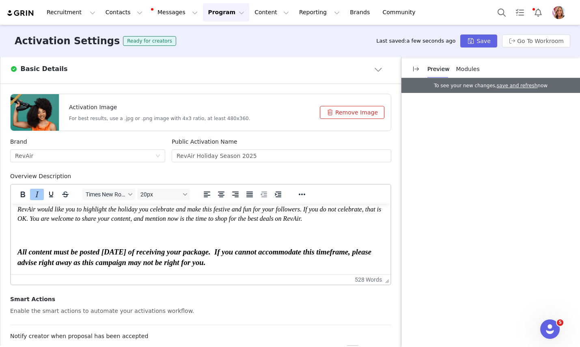
click at [78, 222] on span "RevAir would like you to highlight the holiday you celebrate and make this fest…" at bounding box center [199, 214] width 364 height 16
click at [78, 171] on span "[DATE][DATE] Deals start [DATE] - and run through [DATE]." at bounding box center [130, 167] width 192 height 9
click at [481, 42] on button "Save" at bounding box center [479, 41] width 37 height 13
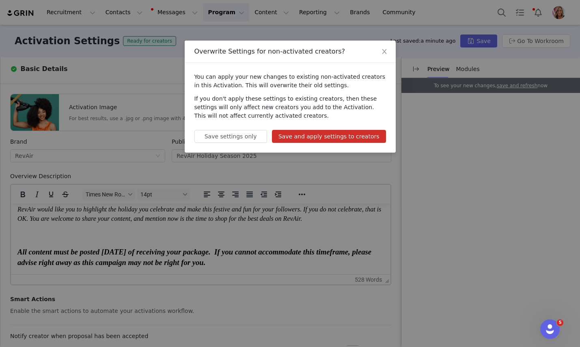
click at [327, 135] on button "Save and apply settings to creators" at bounding box center [329, 136] width 114 height 13
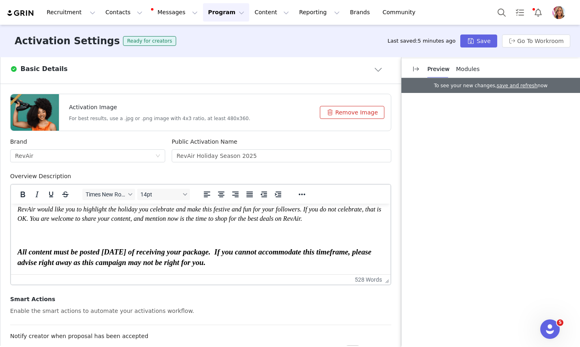
click at [216, 10] on button "Program Program" at bounding box center [226, 12] width 46 height 18
click at [216, 32] on p "Activations" at bounding box center [212, 36] width 31 height 9
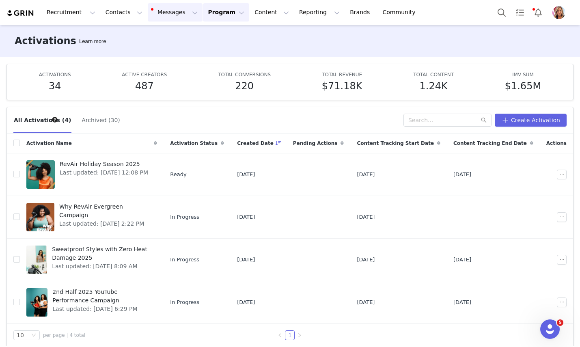
click at [167, 12] on button "Messages Messages" at bounding box center [175, 12] width 55 height 18
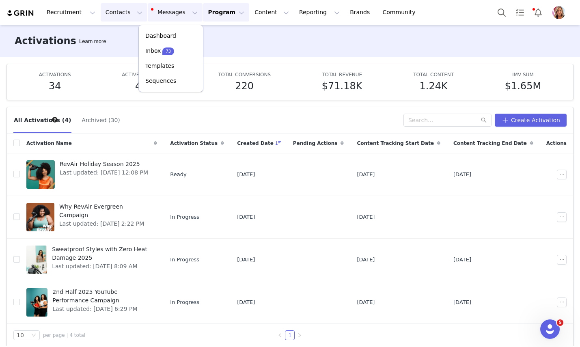
click at [116, 12] on button "Contacts Contacts" at bounding box center [124, 12] width 47 height 18
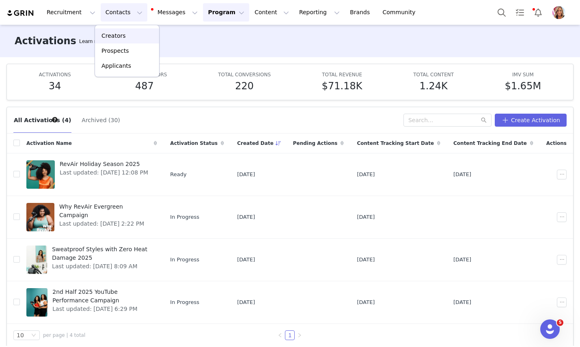
click at [117, 32] on p "Creators" at bounding box center [114, 36] width 24 height 9
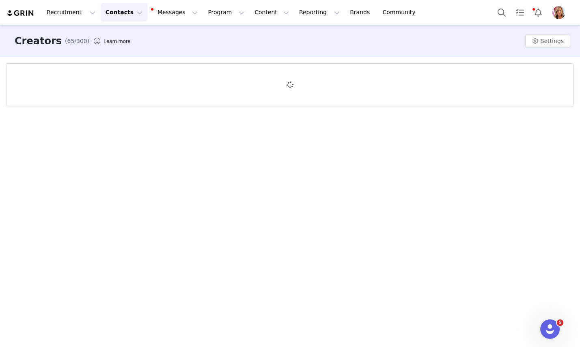
click at [121, 14] on button "Contacts Contacts" at bounding box center [124, 12] width 47 height 18
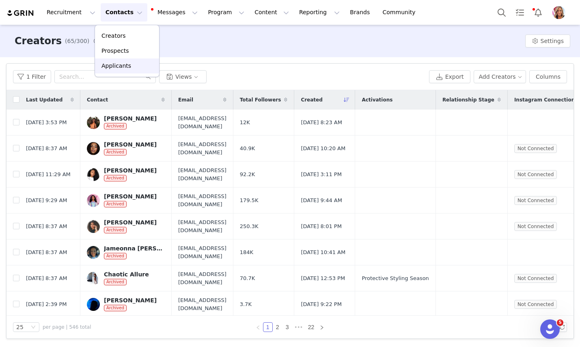
click at [122, 66] on p "Applicants" at bounding box center [117, 66] width 30 height 9
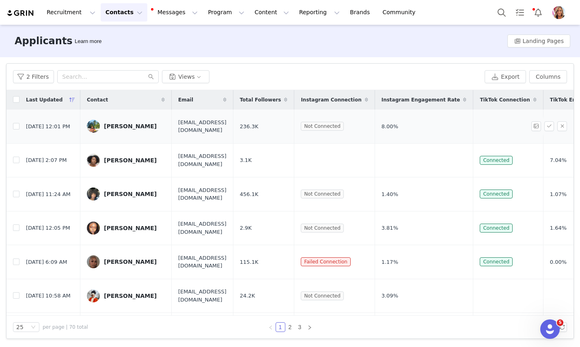
click at [125, 125] on div "[PERSON_NAME]" at bounding box center [130, 126] width 53 height 6
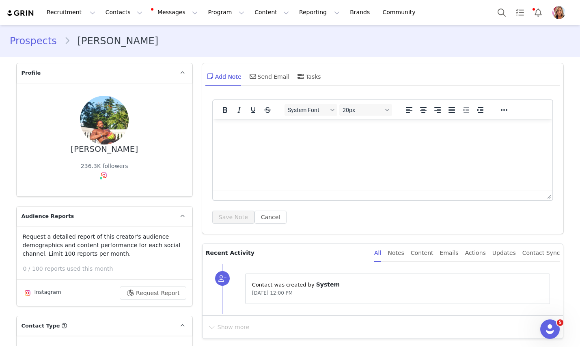
type input "+1 ([GEOGRAPHIC_DATA])"
click at [99, 191] on link "@theaaronspady" at bounding box center [106, 193] width 48 height 6
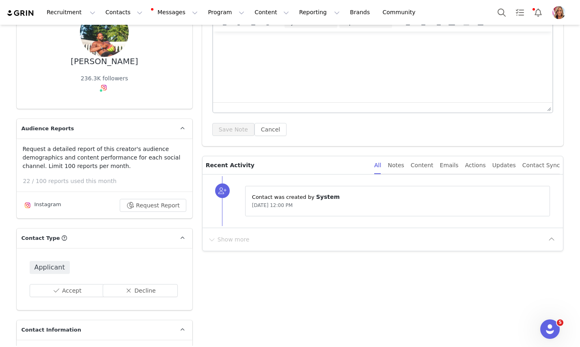
scroll to position [97, 0]
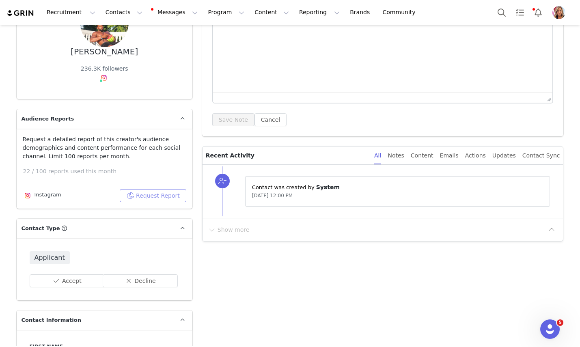
click at [157, 194] on button "Request Report" at bounding box center [153, 195] width 67 height 13
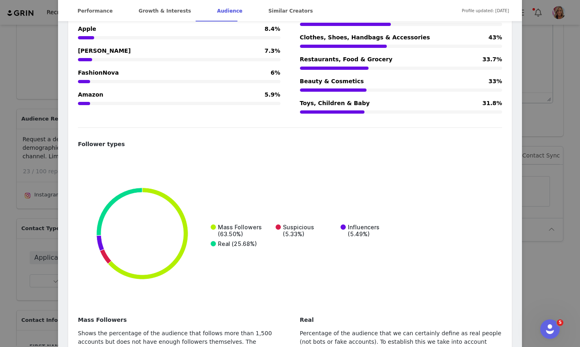
scroll to position [1553, 0]
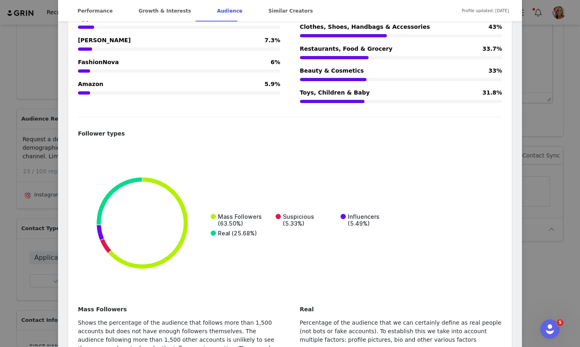
click at [16, 257] on div "[PERSON_NAME] @theaaronspady 📍[GEOGRAPHIC_DATA], [GEOGRAPHIC_DATA] 🌱 Health and…" at bounding box center [290, 173] width 580 height 347
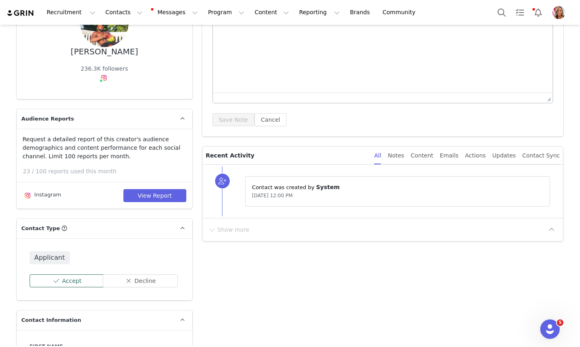
click at [67, 278] on button "Accept" at bounding box center [67, 281] width 75 height 13
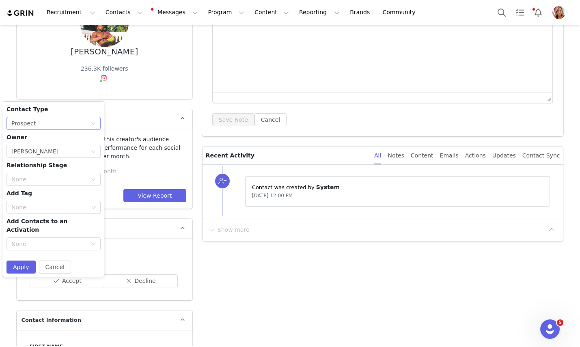
click at [71, 121] on div "None Prospect" at bounding box center [50, 123] width 79 height 12
click at [54, 152] on li "Creator" at bounding box center [53, 152] width 94 height 13
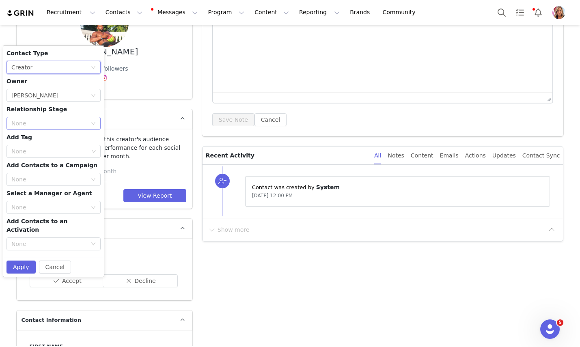
click at [59, 121] on div "None" at bounding box center [49, 123] width 76 height 8
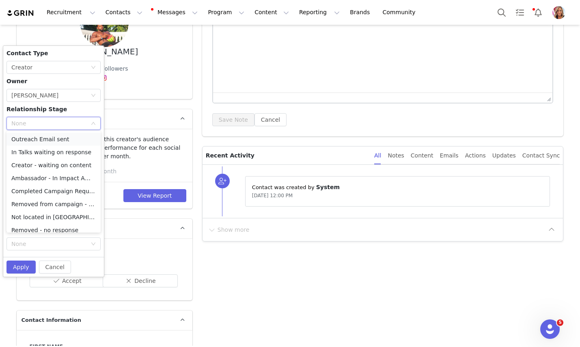
click at [52, 138] on li "Outreach Email sent" at bounding box center [53, 139] width 94 height 13
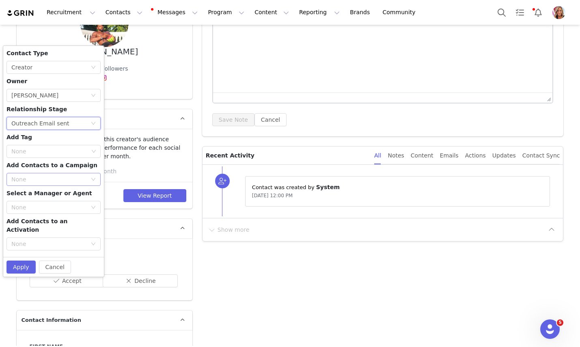
click at [65, 180] on div "None" at bounding box center [49, 179] width 76 height 8
click at [76, 240] on div "None" at bounding box center [49, 244] width 76 height 8
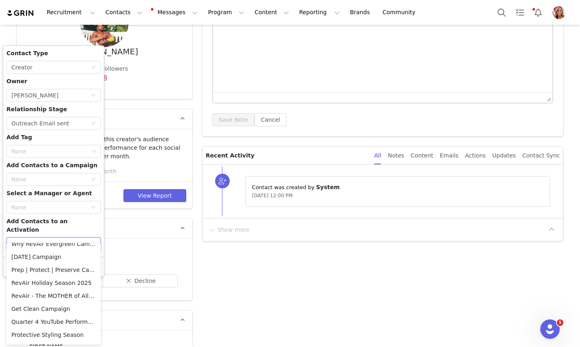
scroll to position [87, 0]
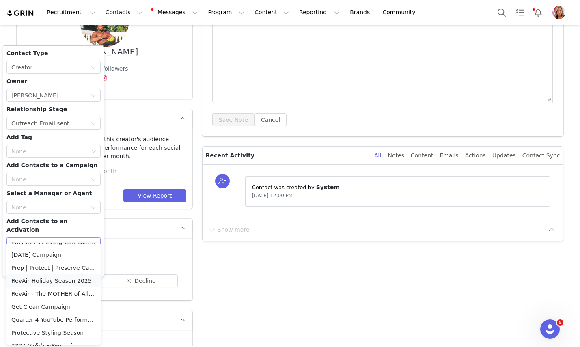
click at [43, 282] on li "RevAir Holiday Season 2025" at bounding box center [53, 281] width 94 height 13
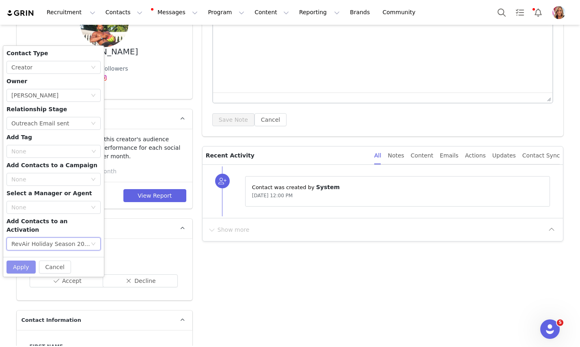
click at [18, 261] on button "Apply" at bounding box center [20, 267] width 29 height 13
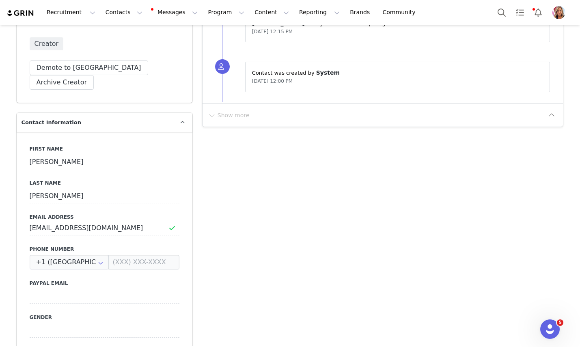
scroll to position [0, 0]
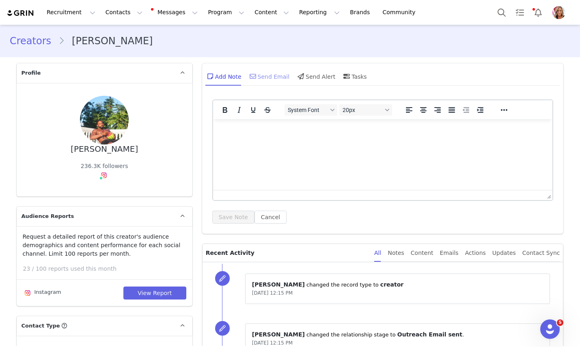
click at [274, 78] on div "Send Email" at bounding box center [269, 76] width 42 height 19
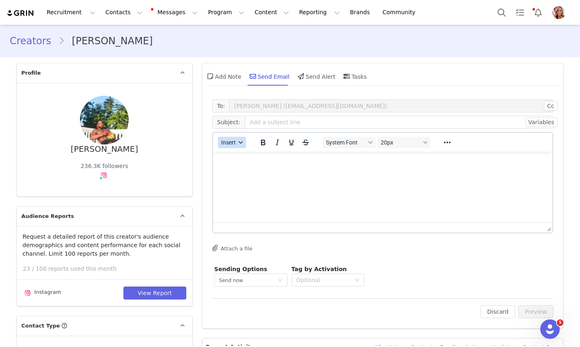
click at [241, 140] on button "Insert" at bounding box center [232, 142] width 28 height 11
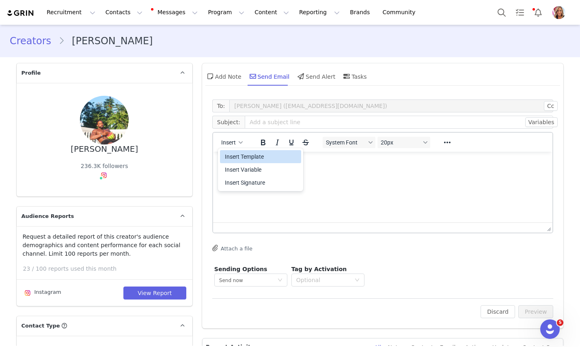
click at [239, 158] on div "Insert Template" at bounding box center [261, 157] width 73 height 10
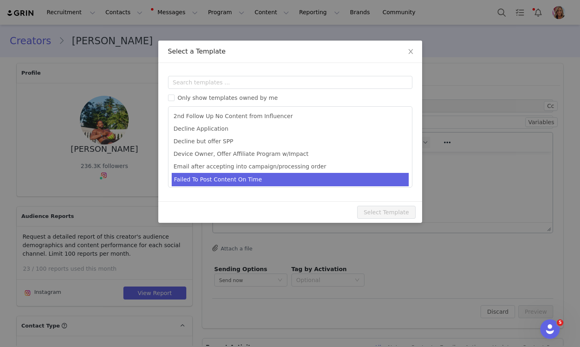
scroll to position [53, 0]
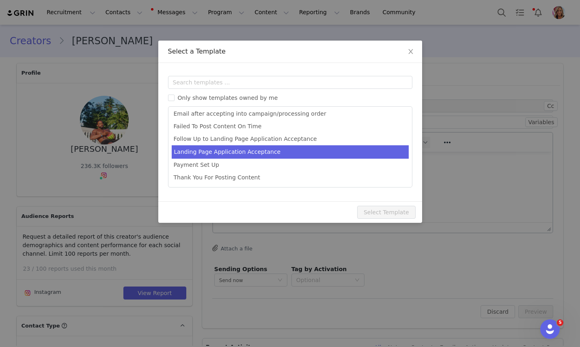
click at [226, 151] on li "Landing Page Application Acceptance" at bounding box center [290, 151] width 237 height 13
type input "Welcome [first_name] to RevAir!"
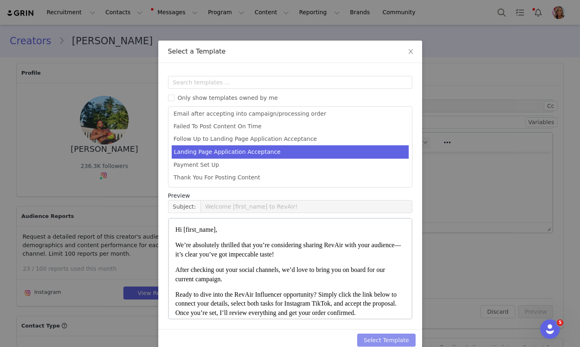
click at [378, 340] on button "Select Template" at bounding box center [386, 340] width 58 height 13
type input "Welcome [first_name] to RevAir!"
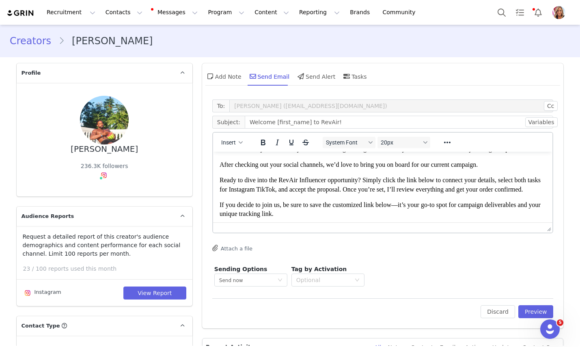
scroll to position [30, 0]
click at [453, 168] on span "After checking out your social channels, we’d love to bring you on board for ou…" at bounding box center [348, 164] width 258 height 7
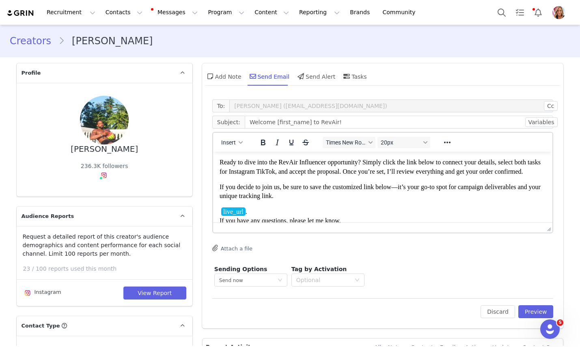
scroll to position [0, 0]
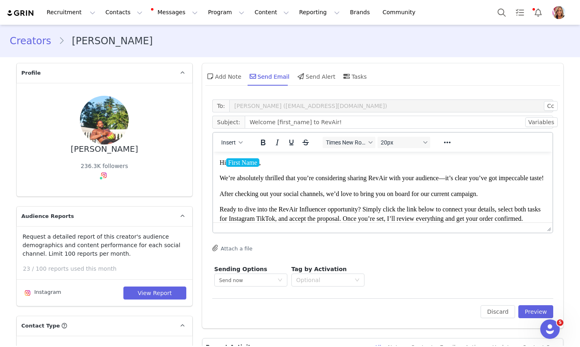
click at [328, 197] on span "After checking out your social channels, we’d love to bring you on board for ou…" at bounding box center [348, 193] width 258 height 7
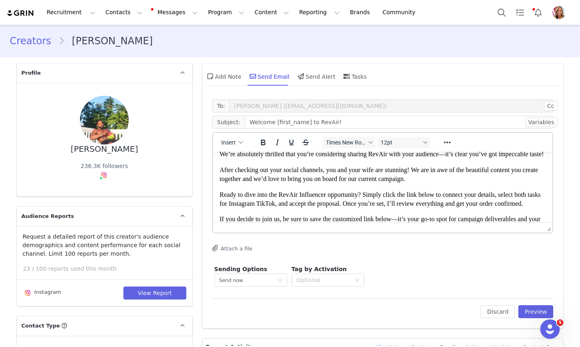
scroll to position [27, 0]
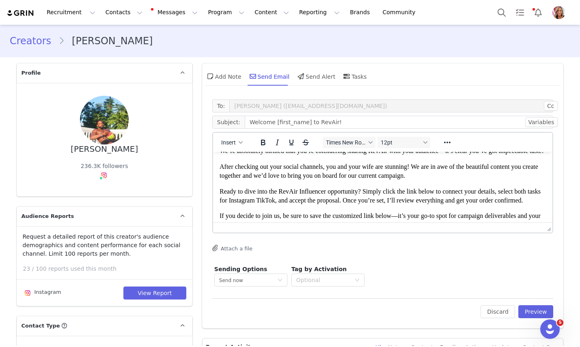
click at [378, 179] on span "After checking out your social channels, you and your wife are stunning! We are…" at bounding box center [378, 171] width 319 height 16
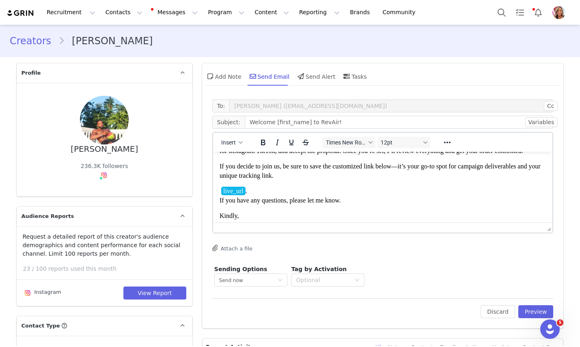
scroll to position [78, 0]
click at [274, 154] on span "Ready to dive into the RevAir Influencer opportunity? Simply click the link bel…" at bounding box center [379, 146] width 321 height 16
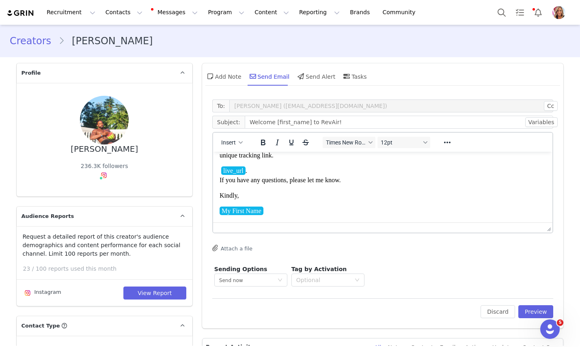
scroll to position [151, 0]
click at [329, 281] on div "Optional" at bounding box center [323, 280] width 54 height 8
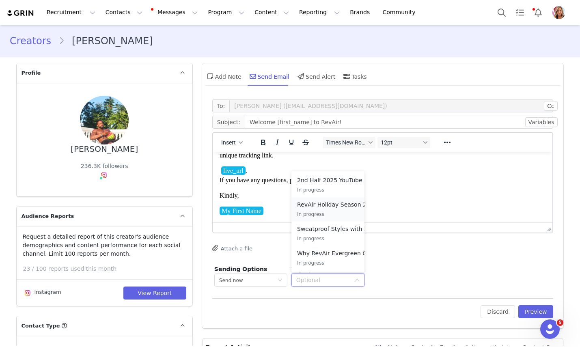
click at [337, 207] on p "RevAir Holiday Season 2025" at bounding box center [337, 204] width 80 height 9
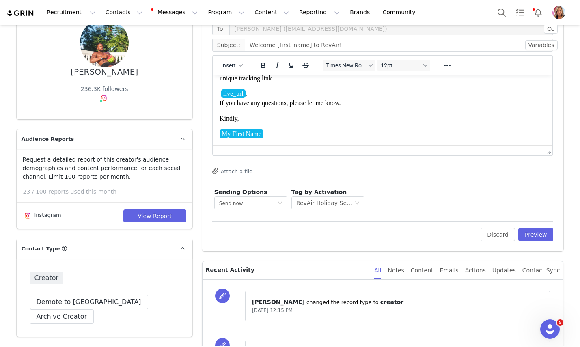
scroll to position [78, 0]
click at [536, 234] on button "Preview" at bounding box center [536, 234] width 35 height 13
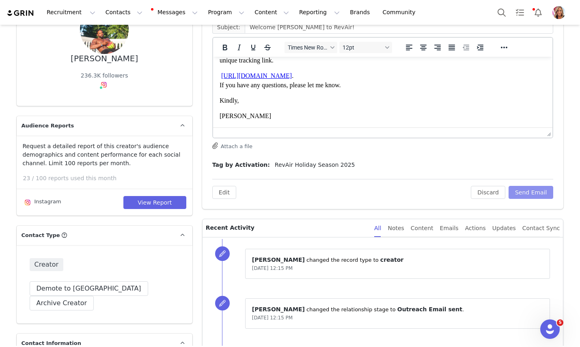
scroll to position [91, 0]
click at [532, 192] on button "Send Email" at bounding box center [531, 192] width 45 height 13
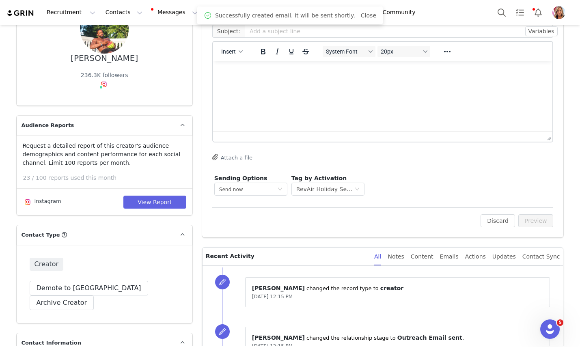
scroll to position [0, 0]
click at [119, 9] on button "Contacts Contacts" at bounding box center [124, 12] width 47 height 18
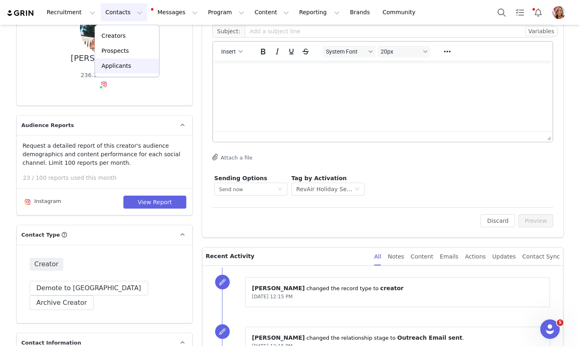
click at [118, 63] on p "Applicants" at bounding box center [117, 66] width 30 height 9
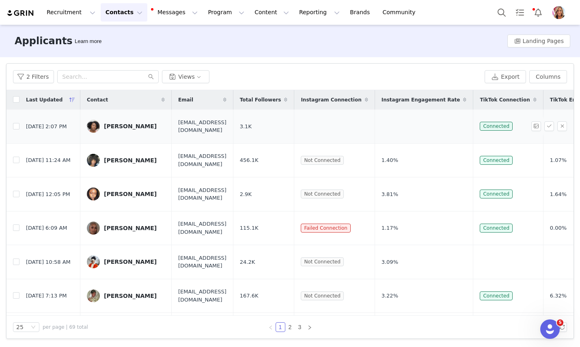
click at [129, 126] on div "[PERSON_NAME]" at bounding box center [130, 126] width 53 height 6
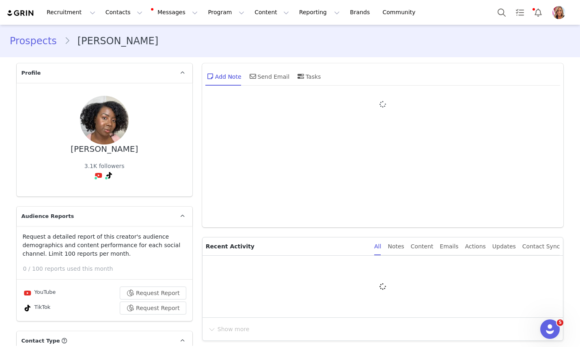
type input "+1 ([GEOGRAPHIC_DATA])"
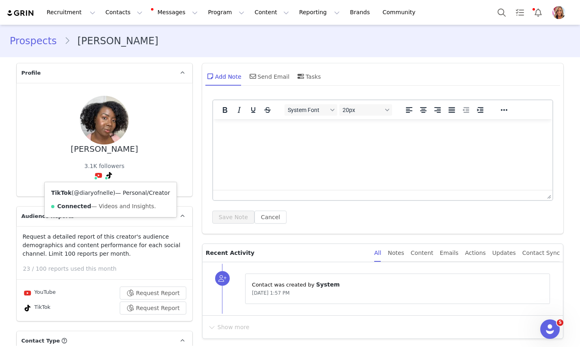
click at [102, 193] on link "@diaryofnelle" at bounding box center [93, 193] width 39 height 6
click at [81, 193] on link "@[PERSON_NAME]" at bounding box center [93, 193] width 53 height 6
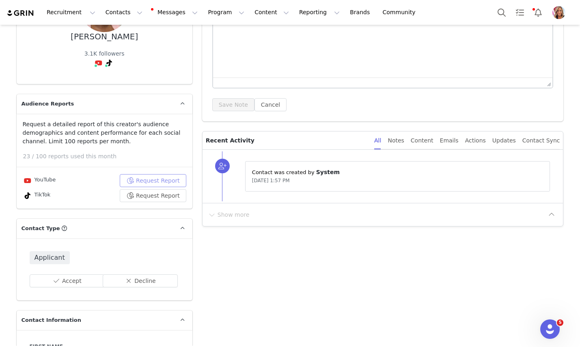
scroll to position [115, 0]
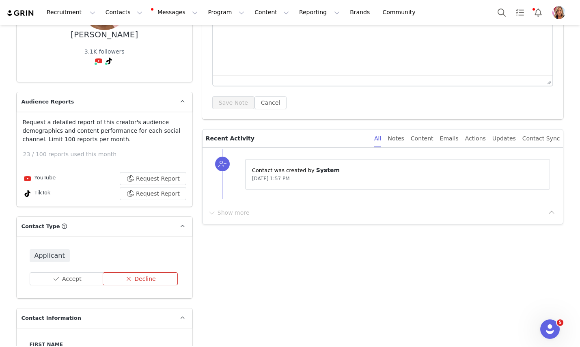
click at [145, 278] on button "Decline" at bounding box center [140, 279] width 75 height 13
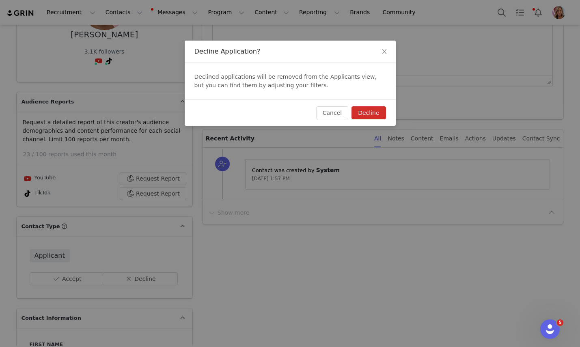
click at [375, 112] on button "Decline" at bounding box center [369, 112] width 34 height 13
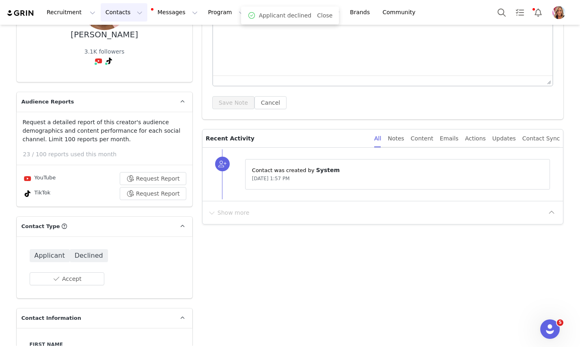
click at [111, 15] on button "Contacts Contacts" at bounding box center [124, 12] width 47 height 18
click at [117, 68] on p "Applicants" at bounding box center [117, 66] width 30 height 9
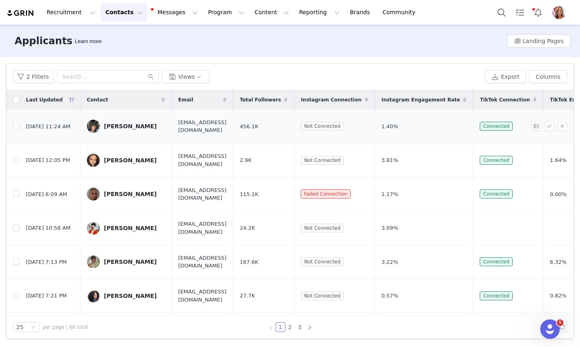
click at [121, 126] on div "[PERSON_NAME]" at bounding box center [130, 126] width 53 height 6
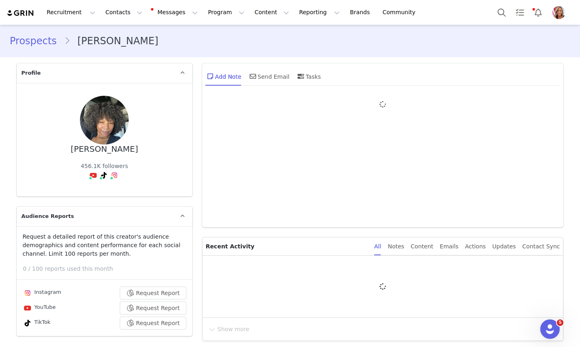
type input "+1 ([GEOGRAPHIC_DATA])"
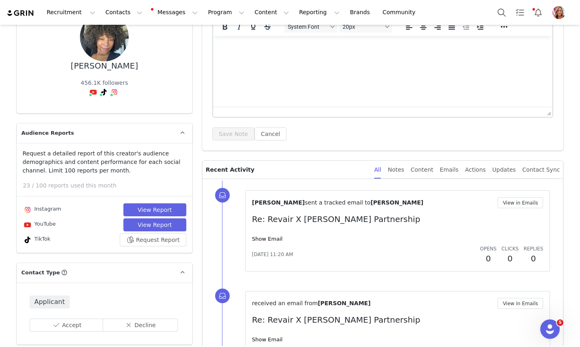
scroll to position [86, 0]
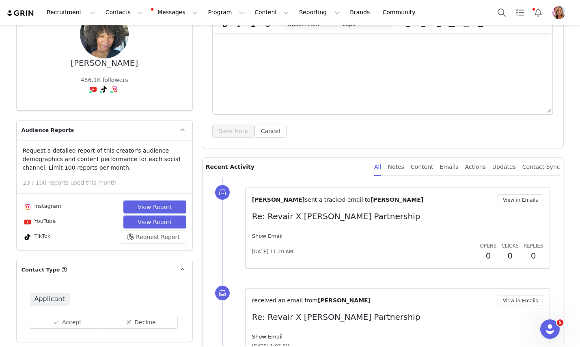
click at [268, 238] on link "Show Email" at bounding box center [267, 236] width 30 height 6
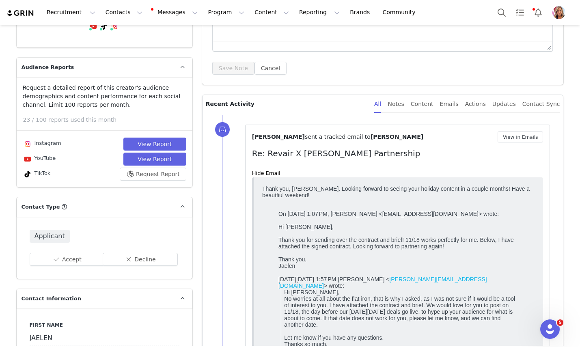
scroll to position [146, 0]
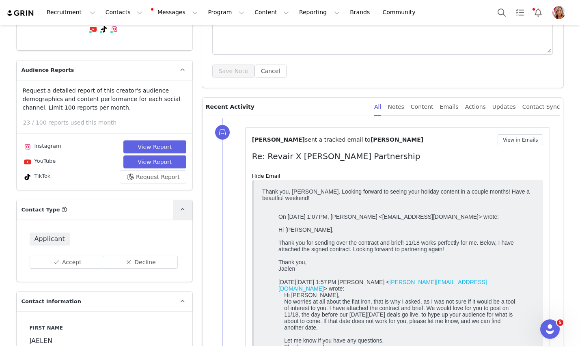
click at [182, 211] on icon at bounding box center [182, 209] width 4 height 5
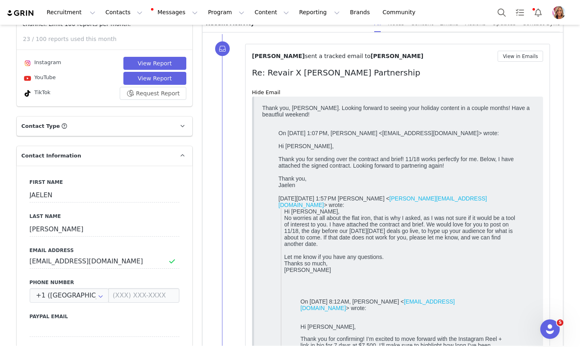
scroll to position [0, 0]
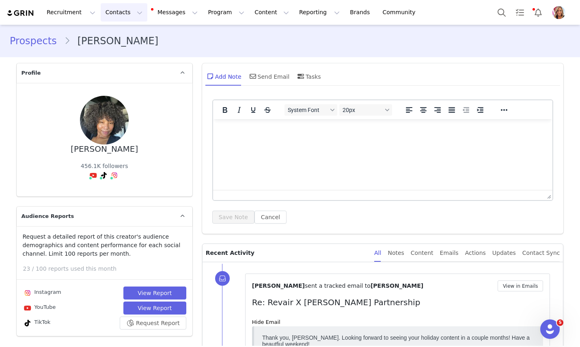
click at [118, 11] on button "Contacts Contacts" at bounding box center [124, 12] width 47 height 18
click at [117, 66] on p "Applicants" at bounding box center [117, 66] width 30 height 9
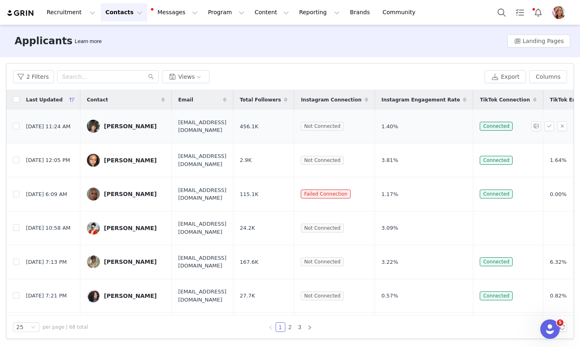
click at [118, 126] on div "[PERSON_NAME]" at bounding box center [130, 126] width 53 height 6
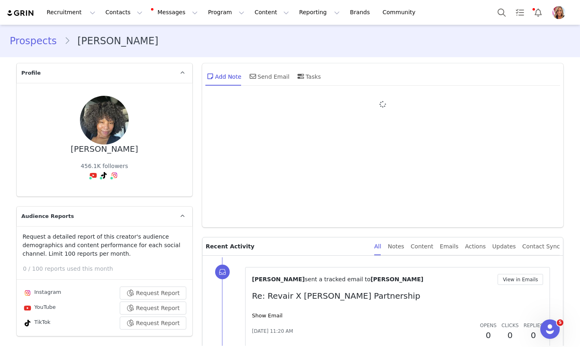
type input "+1 ([GEOGRAPHIC_DATA])"
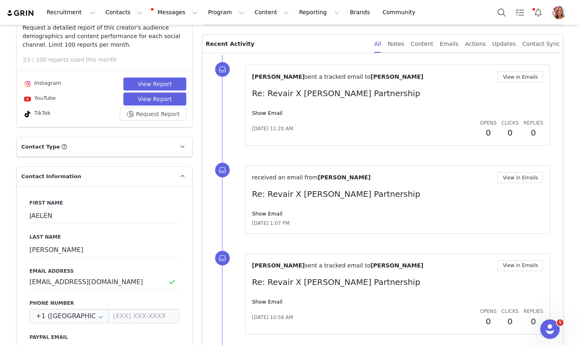
scroll to position [212, 0]
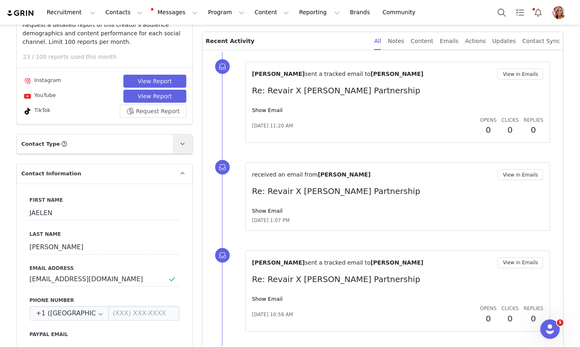
click at [181, 143] on icon at bounding box center [182, 143] width 4 height 5
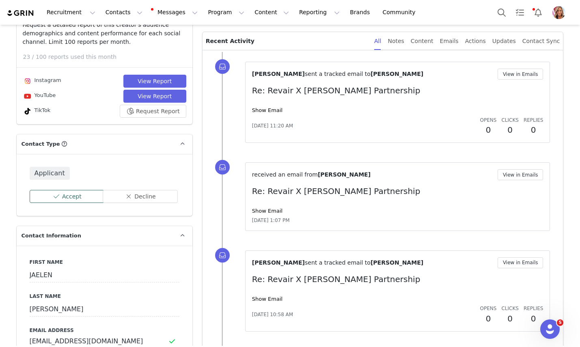
click at [82, 195] on button "Accept" at bounding box center [67, 196] width 75 height 13
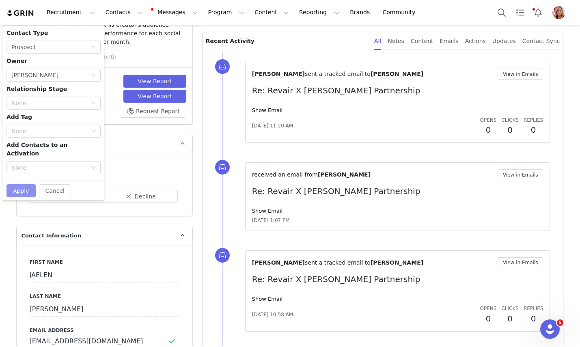
click at [19, 184] on button "Apply" at bounding box center [20, 190] width 29 height 13
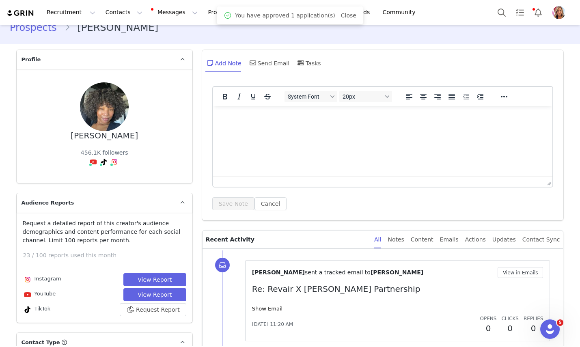
scroll to position [0, 0]
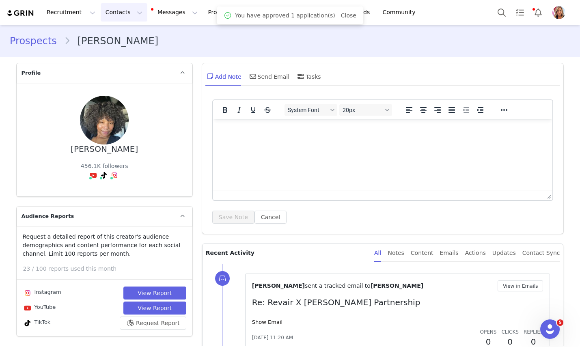
click at [115, 13] on button "Contacts Contacts" at bounding box center [124, 12] width 47 height 18
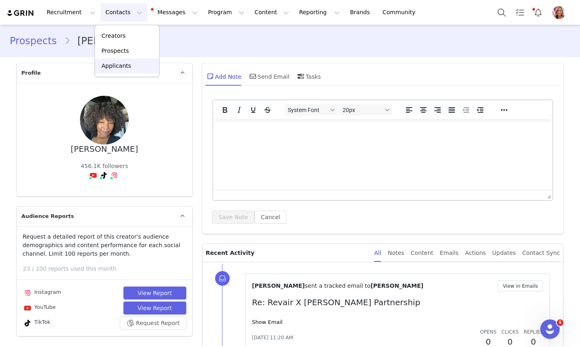
click at [123, 69] on p "Applicants" at bounding box center [117, 66] width 30 height 9
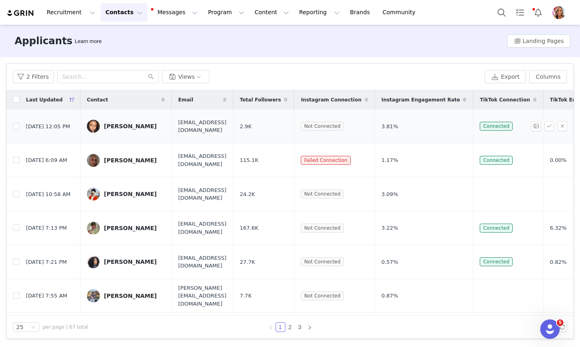
click at [126, 125] on div "[PERSON_NAME]" at bounding box center [130, 126] width 53 height 6
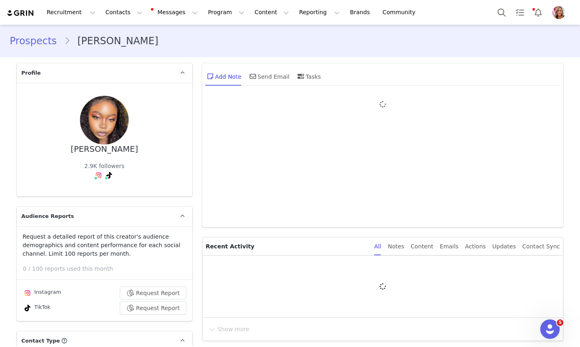
type input "+1 ([GEOGRAPHIC_DATA])"
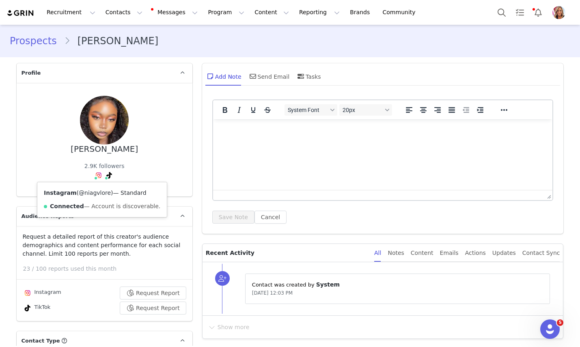
click at [95, 194] on link "@niagvlore" at bounding box center [95, 193] width 32 height 6
click at [98, 192] on link "@niagvlore" at bounding box center [93, 193] width 32 height 6
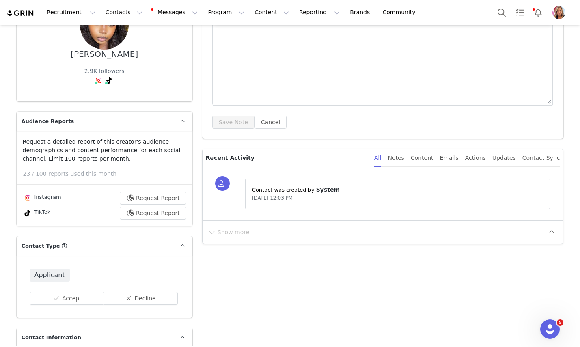
scroll to position [96, 0]
click at [131, 298] on button "Decline" at bounding box center [140, 297] width 75 height 13
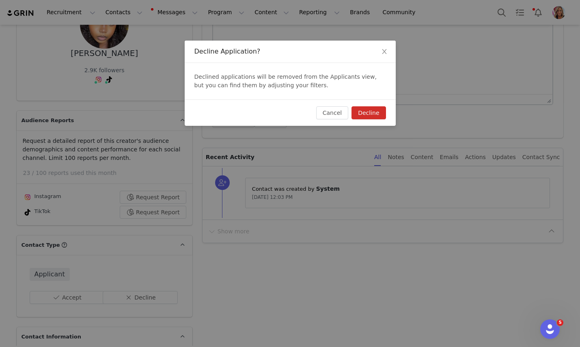
click at [369, 110] on button "Decline" at bounding box center [369, 112] width 34 height 13
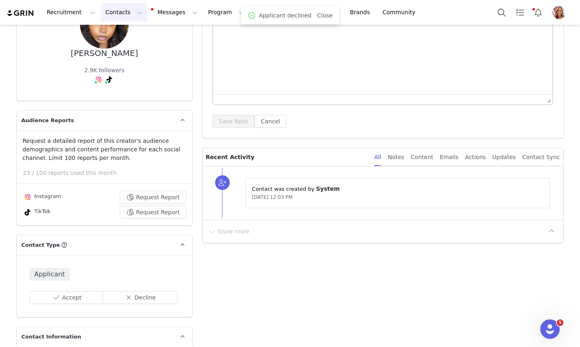
click at [120, 12] on button "Contacts Contacts" at bounding box center [124, 12] width 47 height 18
click at [121, 69] on p "Applicants" at bounding box center [117, 66] width 30 height 9
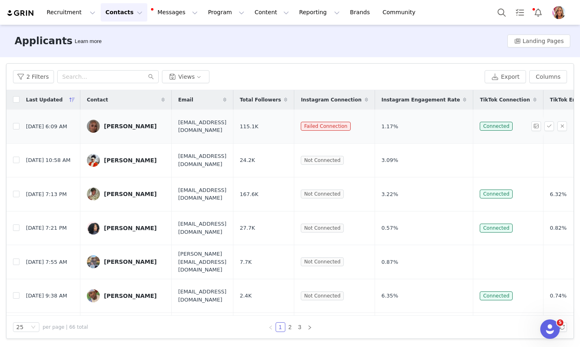
click at [125, 125] on div "[PERSON_NAME]" at bounding box center [130, 126] width 53 height 6
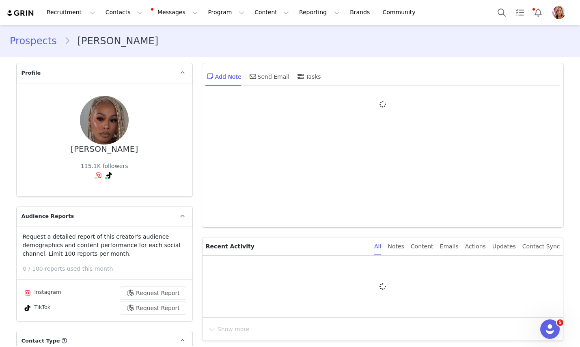
type input "+1 ([GEOGRAPHIC_DATA])"
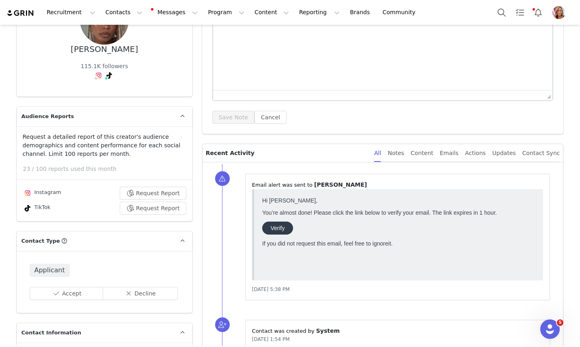
scroll to position [24, 0]
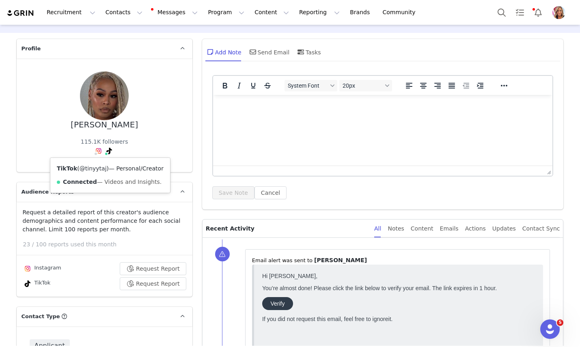
click at [98, 171] on link "@tinyytaj" at bounding box center [93, 168] width 27 height 6
click at [98, 152] on img at bounding box center [98, 151] width 6 height 6
click at [87, 170] on link "@tinytaj" at bounding box center [84, 168] width 24 height 6
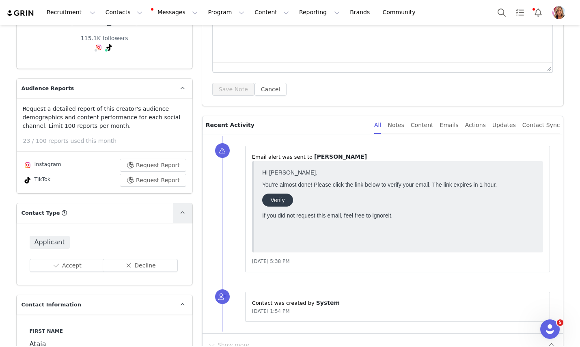
scroll to position [129, 0]
click at [84, 266] on button "Accept" at bounding box center [67, 264] width 75 height 13
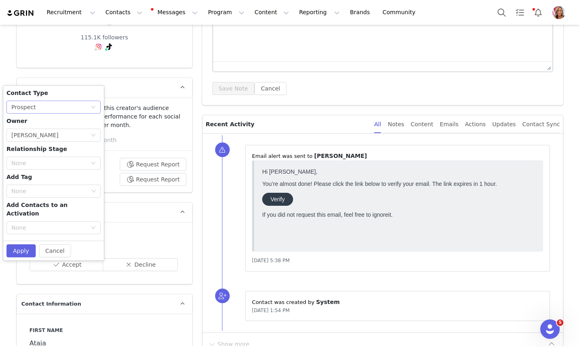
click at [89, 106] on div "None Prospect" at bounding box center [50, 107] width 79 height 12
click at [63, 137] on li "Creator" at bounding box center [53, 136] width 94 height 13
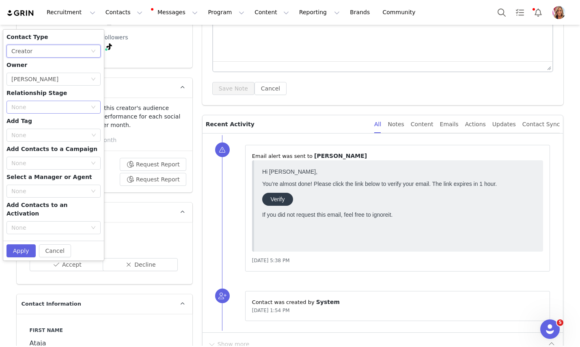
click at [79, 106] on div "None" at bounding box center [49, 107] width 76 height 8
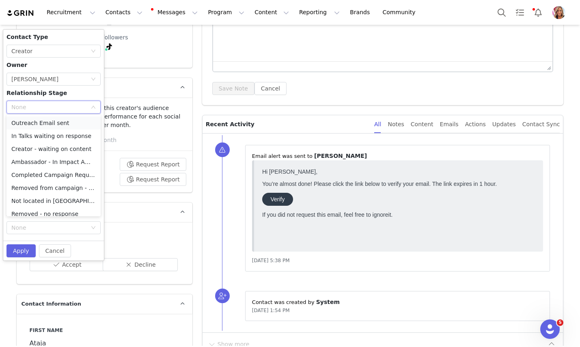
click at [73, 123] on li "Outreach Email sent" at bounding box center [53, 123] width 94 height 13
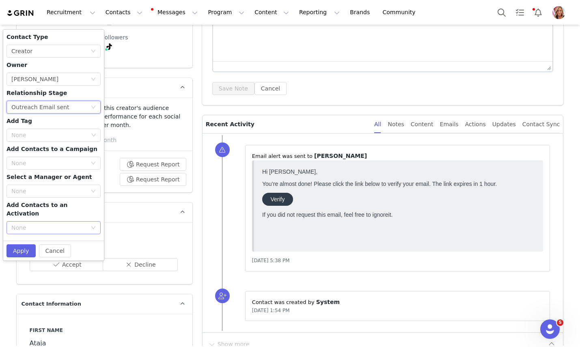
click at [60, 224] on div "None" at bounding box center [49, 228] width 76 height 8
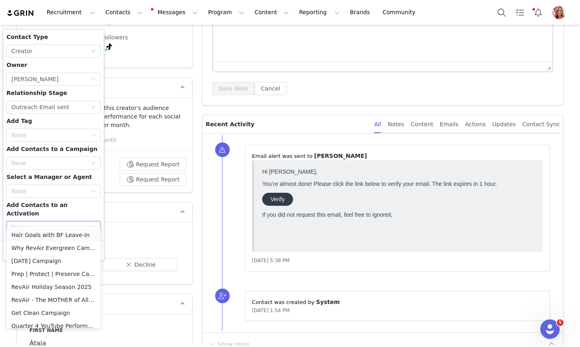
scroll to position [69, 0]
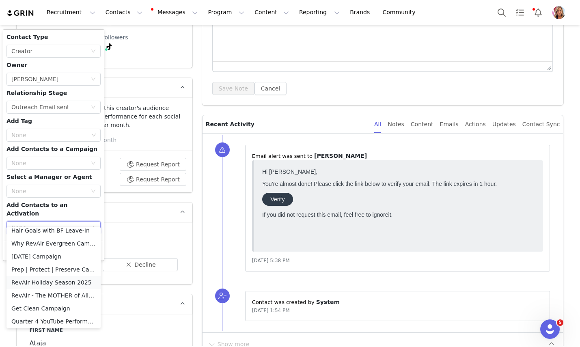
click at [60, 283] on li "RevAir Holiday Season 2025" at bounding box center [53, 282] width 94 height 13
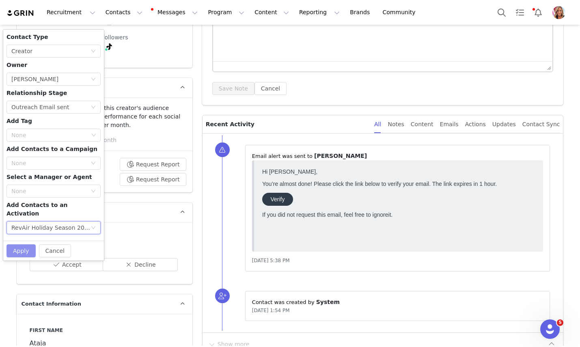
click at [19, 244] on button "Apply" at bounding box center [20, 250] width 29 height 13
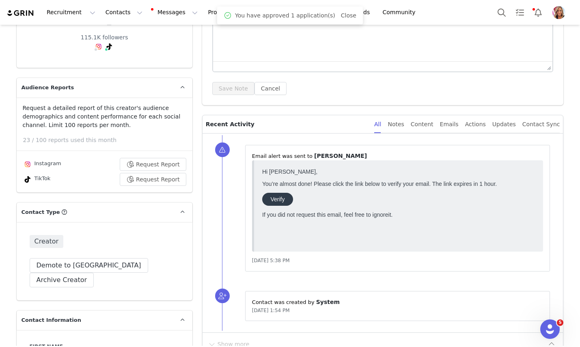
scroll to position [0, 0]
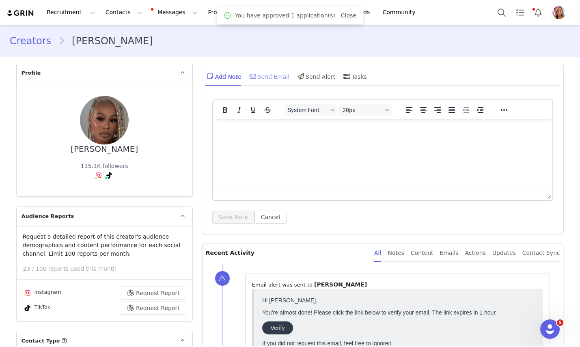
click at [268, 80] on div "Send Email" at bounding box center [269, 76] width 42 height 19
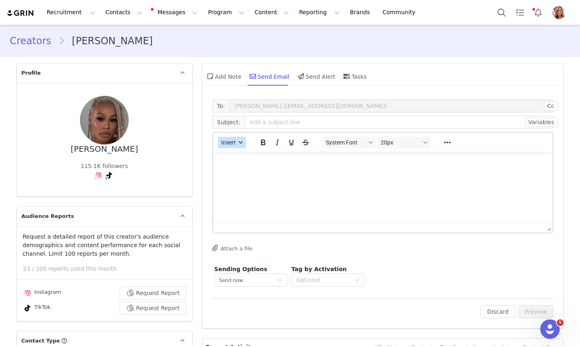
click at [240, 142] on icon "button" at bounding box center [241, 143] width 4 height 4
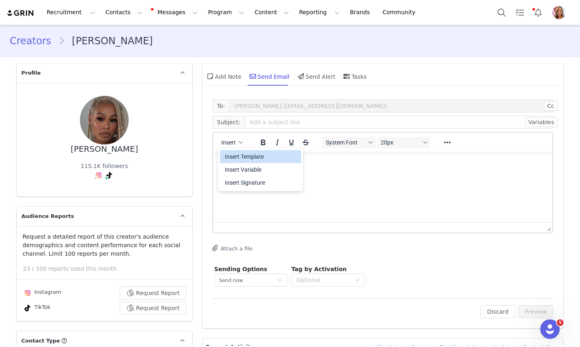
click at [238, 158] on div "Insert Template" at bounding box center [261, 157] width 73 height 10
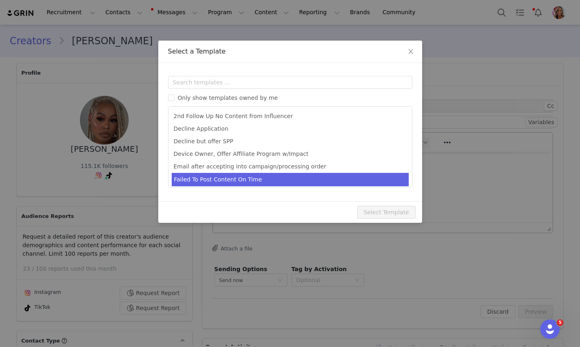
scroll to position [53, 0]
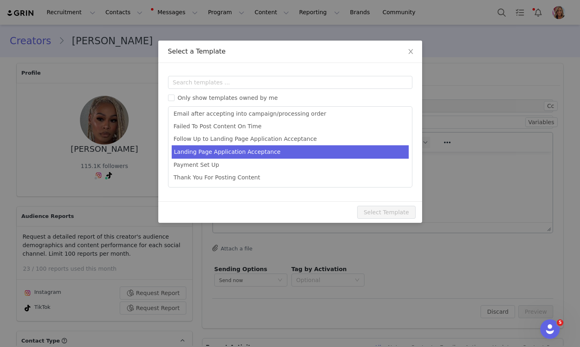
click at [220, 154] on li "Landing Page Application Acceptance" at bounding box center [290, 151] width 237 height 13
type input "Welcome [first_name] to RevAir!"
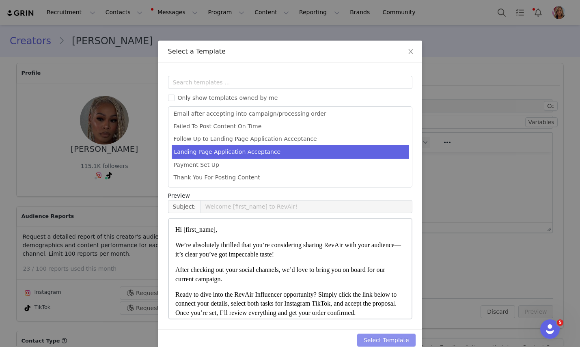
click at [376, 342] on button "Select Template" at bounding box center [386, 340] width 58 height 13
type input "Welcome [first_name] to RevAir!"
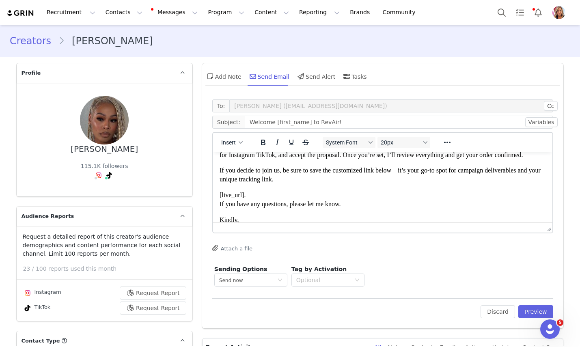
scroll to position [65, 0]
click at [257, 157] on span "Ready to dive into the RevAir Influencer opportunity? Simply click the link bel…" at bounding box center [379, 149] width 321 height 16
drag, startPoint x: 257, startPoint y: 186, endPoint x: 237, endPoint y: 186, distance: 19.5
click at [237, 157] on span "Ready to dive into the RevAir Influencer opportunity? Simply click the link bel…" at bounding box center [379, 149] width 321 height 16
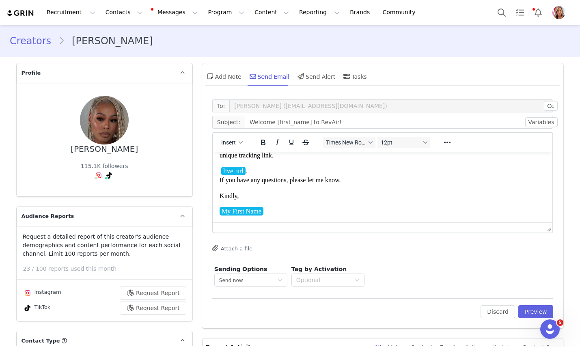
scroll to position [127, 0]
click at [344, 279] on div "Optional" at bounding box center [323, 280] width 54 height 8
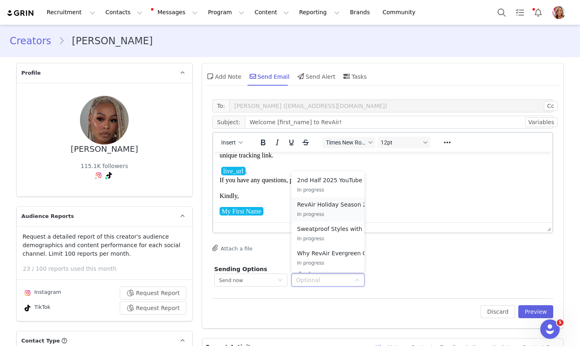
click at [338, 206] on p "RevAir Holiday Season 2025" at bounding box center [337, 204] width 80 height 9
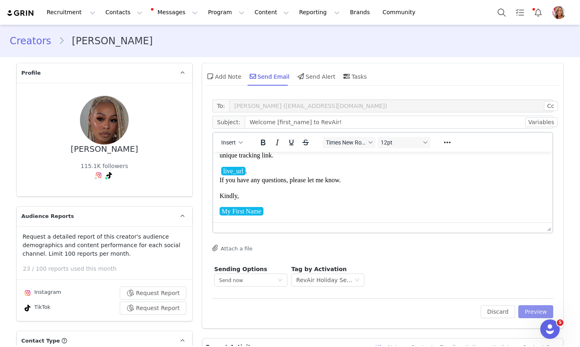
click at [537, 313] on button "Preview" at bounding box center [536, 311] width 35 height 13
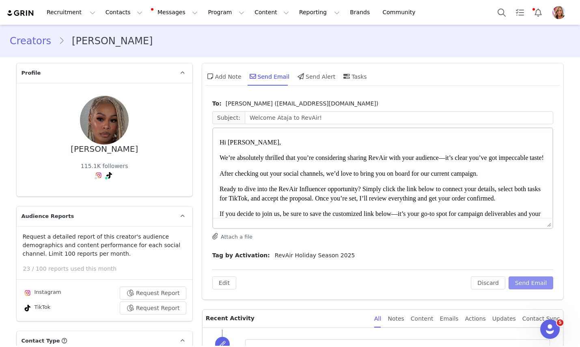
scroll to position [0, 0]
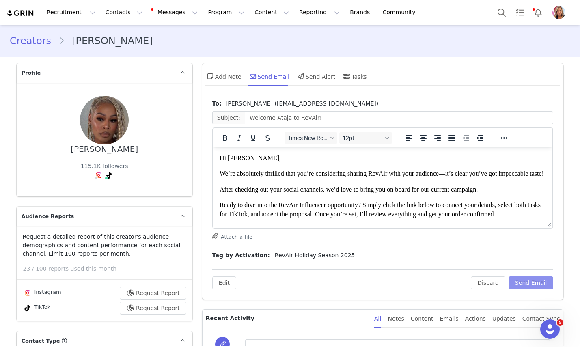
click at [533, 286] on button "Send Email" at bounding box center [531, 283] width 45 height 13
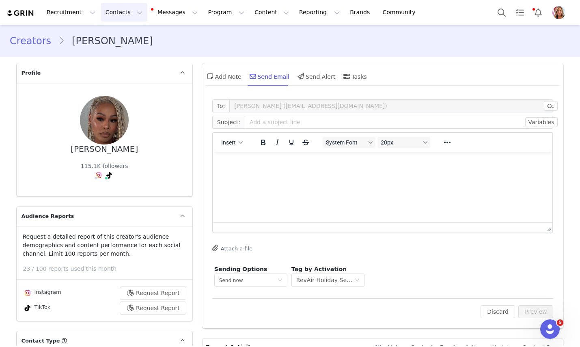
click at [124, 12] on button "Contacts Contacts" at bounding box center [124, 12] width 47 height 18
click at [121, 65] on p "Applicants" at bounding box center [117, 66] width 30 height 9
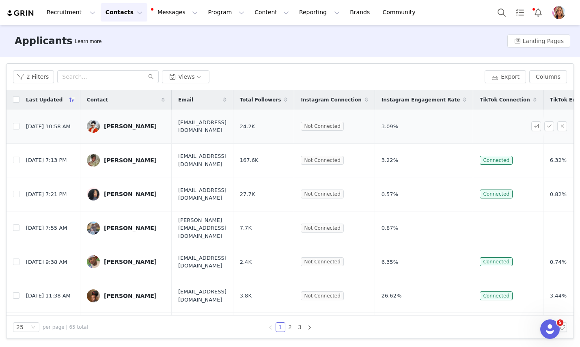
click at [135, 130] on link "[PERSON_NAME]" at bounding box center [126, 126] width 78 height 13
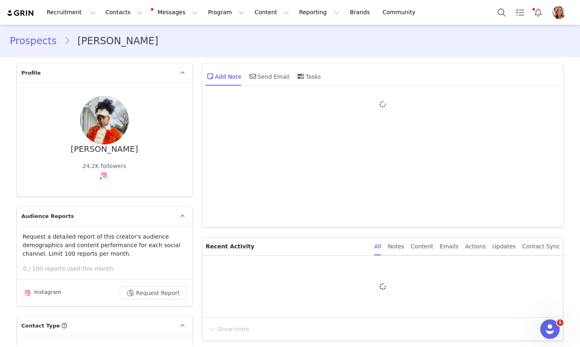
type input "+1 ([GEOGRAPHIC_DATA])"
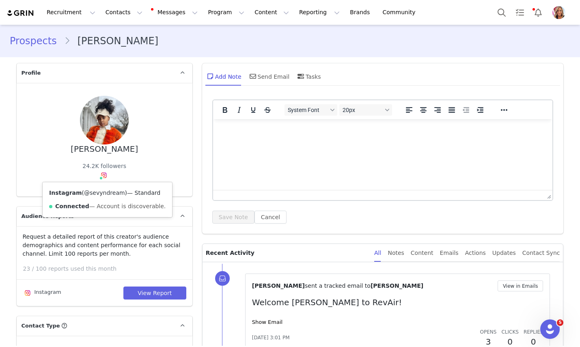
click at [100, 193] on link "@sevyndream" at bounding box center [104, 193] width 41 height 6
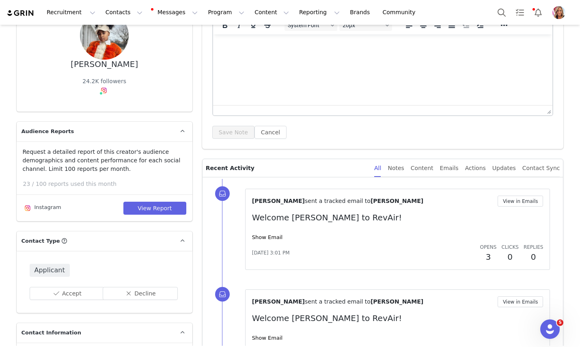
scroll to position [83, 0]
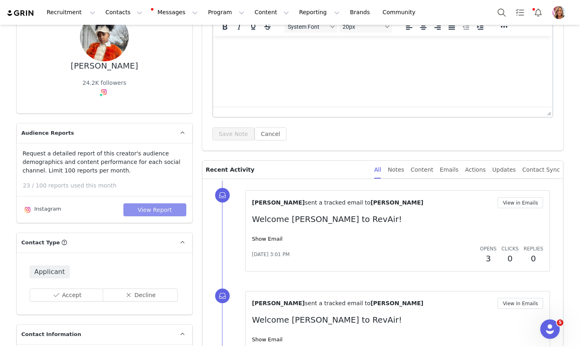
click at [158, 207] on button "View Report" at bounding box center [154, 209] width 63 height 13
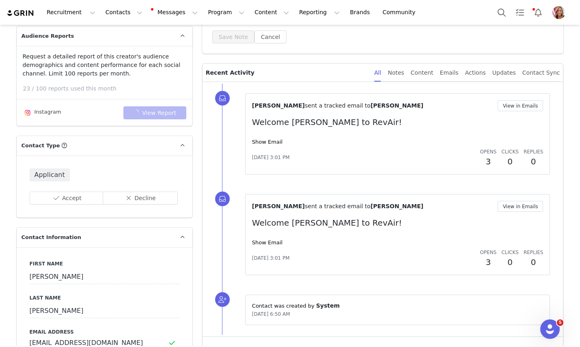
scroll to position [183, 0]
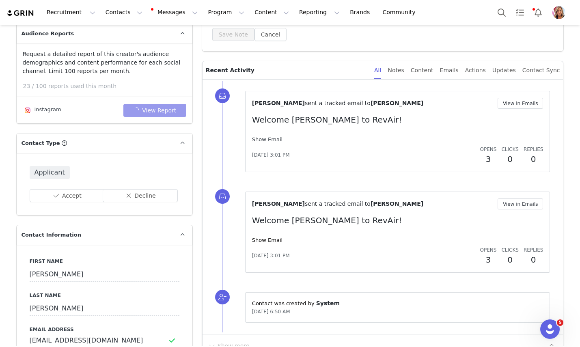
click at [271, 141] on link "Show Email" at bounding box center [267, 139] width 30 height 6
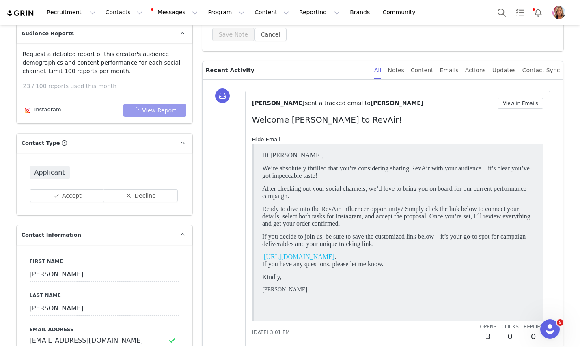
scroll to position [0, 0]
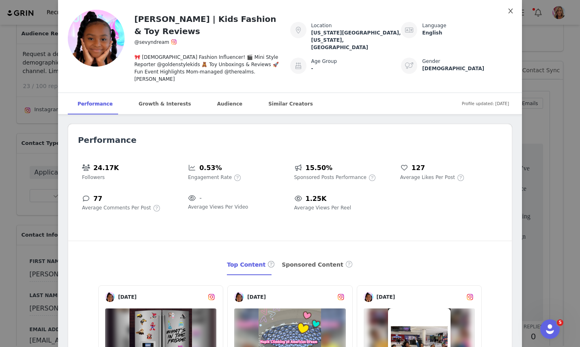
click at [510, 9] on icon "icon: close" at bounding box center [511, 11] width 6 height 6
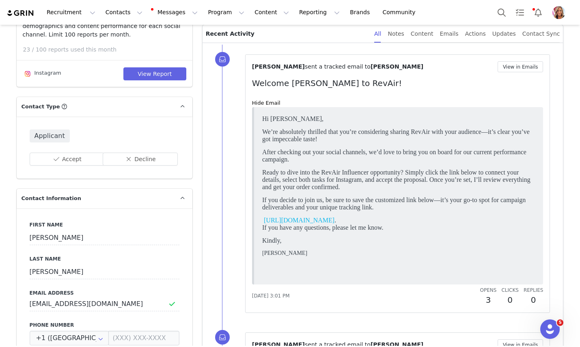
scroll to position [223, 0]
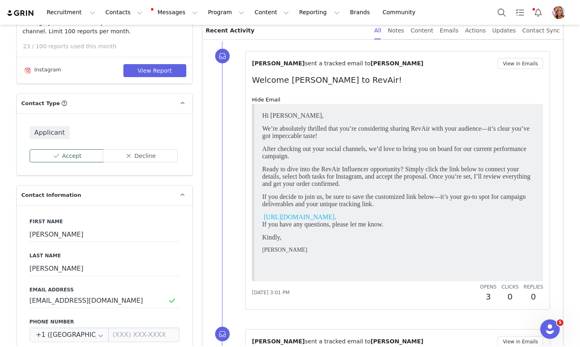
click at [72, 156] on button "Accept" at bounding box center [67, 155] width 75 height 13
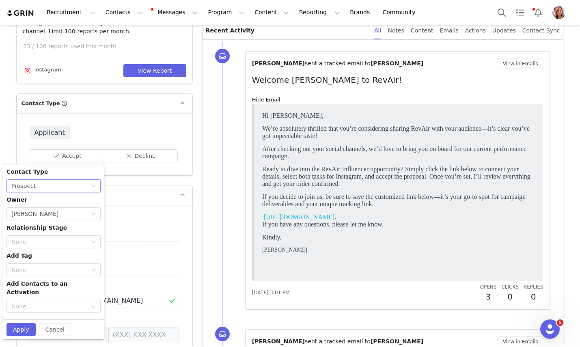
click at [57, 184] on div "None Prospect" at bounding box center [50, 186] width 79 height 12
click at [47, 216] on li "Creator" at bounding box center [53, 214] width 94 height 13
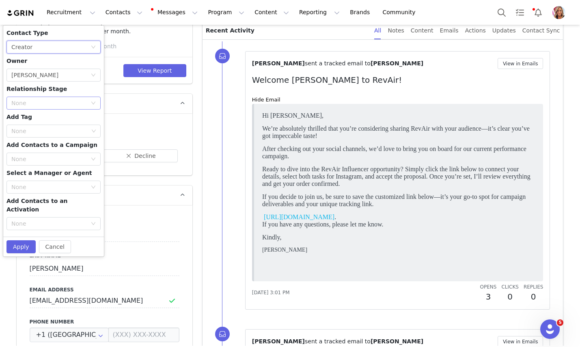
click at [68, 102] on div "None" at bounding box center [49, 103] width 76 height 8
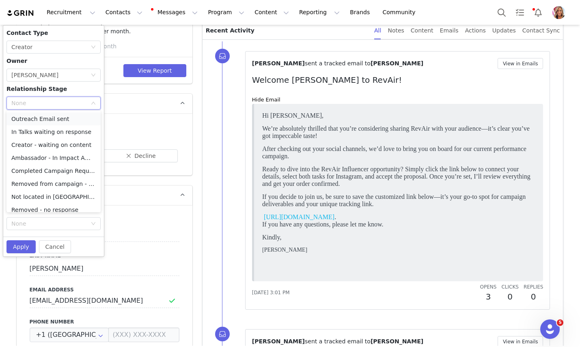
click at [61, 119] on li "Outreach Email sent" at bounding box center [53, 118] width 94 height 13
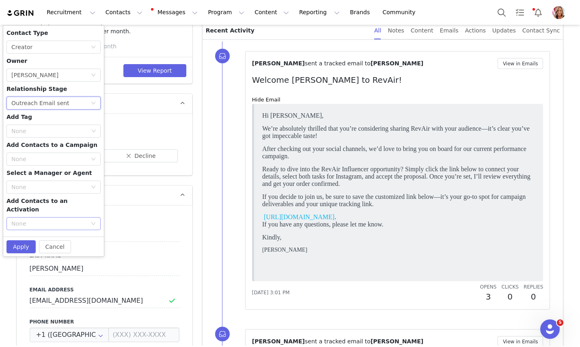
click at [61, 220] on div "None" at bounding box center [49, 224] width 76 height 8
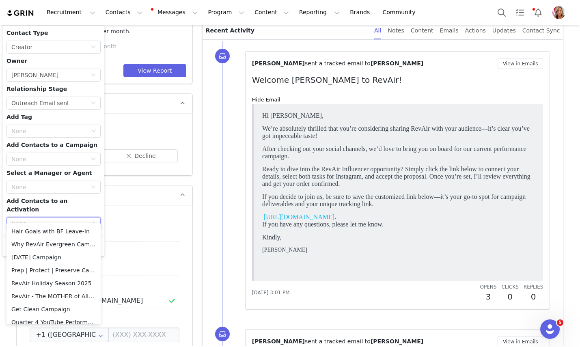
scroll to position [67, 0]
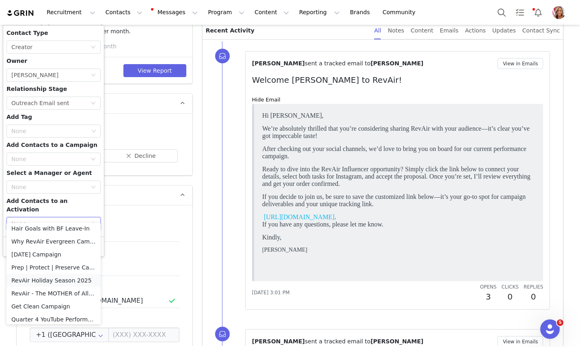
click at [54, 281] on li "RevAir Holiday Season 2025" at bounding box center [53, 280] width 94 height 13
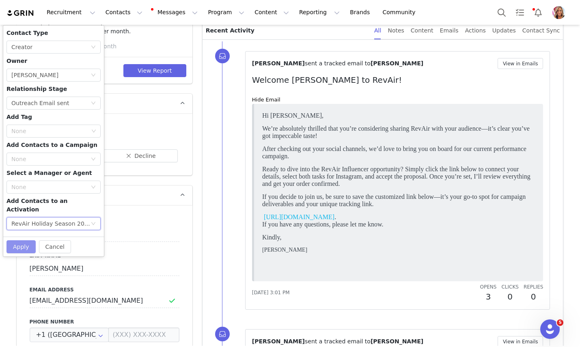
click at [20, 240] on button "Apply" at bounding box center [20, 246] width 29 height 13
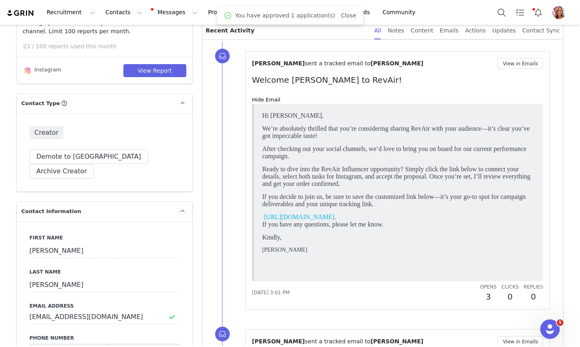
scroll to position [0, 0]
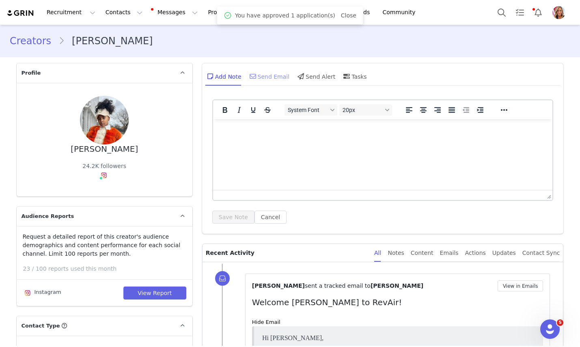
click at [275, 74] on div "Send Email" at bounding box center [269, 76] width 42 height 19
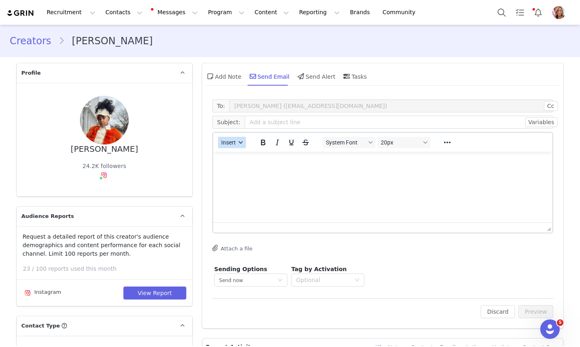
click at [239, 139] on button "Insert" at bounding box center [232, 142] width 28 height 11
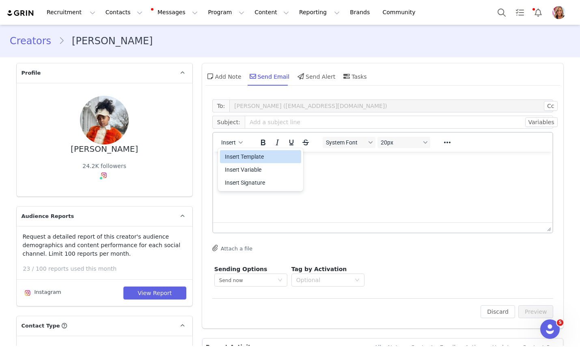
click at [242, 160] on div "Insert Template" at bounding box center [261, 157] width 73 height 10
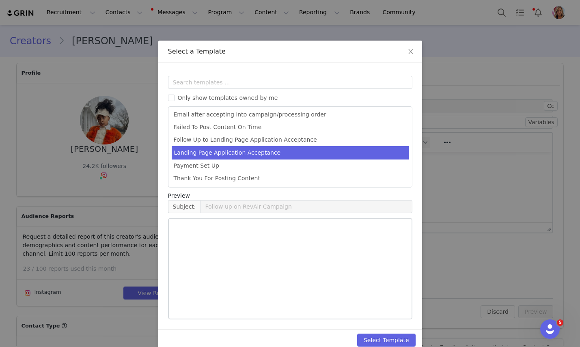
click at [230, 155] on li "Landing Page Application Acceptance" at bounding box center [290, 152] width 237 height 13
type input "Welcome [first_name] to RevAir!"
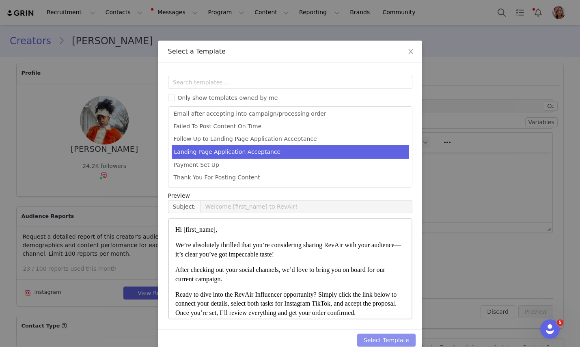
click at [407, 340] on button "Select Template" at bounding box center [386, 340] width 58 height 13
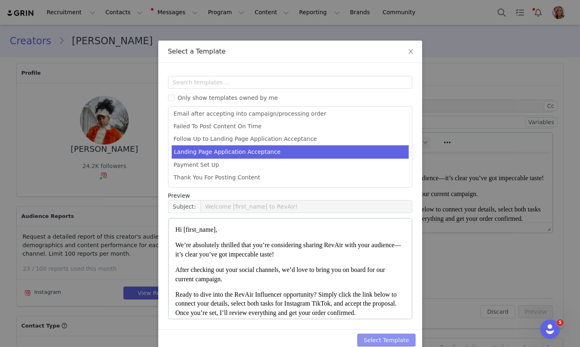
type input "Welcome [first_name] to RevAir!"
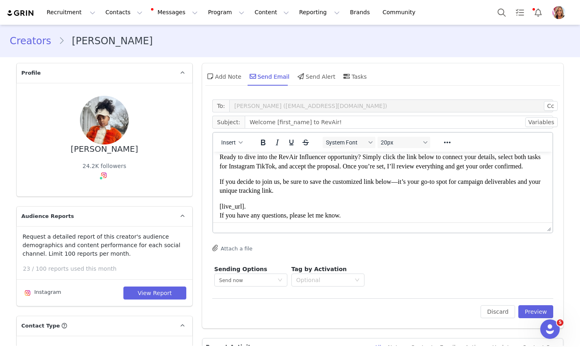
scroll to position [56, 0]
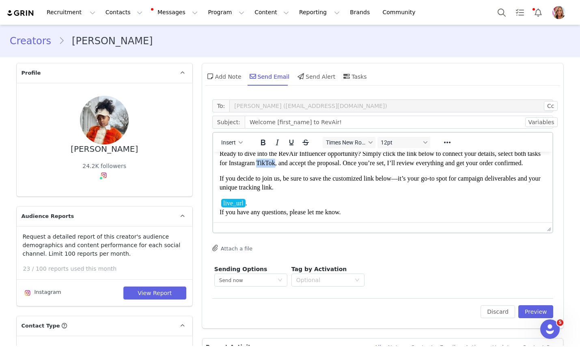
drag, startPoint x: 276, startPoint y: 193, endPoint x: 257, endPoint y: 190, distance: 18.9
click at [257, 166] on span "Ready to dive into the RevAir Influencer opportunity? Simply click the link bel…" at bounding box center [379, 158] width 321 height 16
click at [277, 166] on span "Ready to dive into the RevAir Influencer opportunity? Simply click the link bel…" at bounding box center [379, 158] width 321 height 16
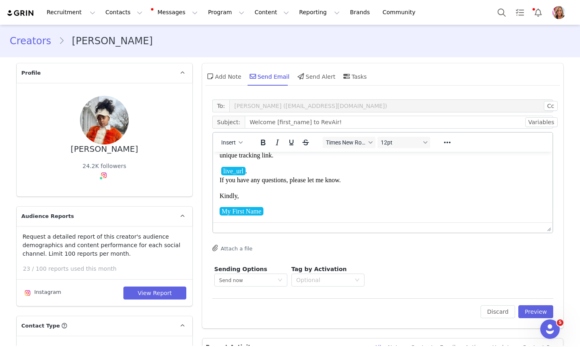
scroll to position [128, 0]
click at [352, 281] on div "Optional" at bounding box center [325, 280] width 58 height 12
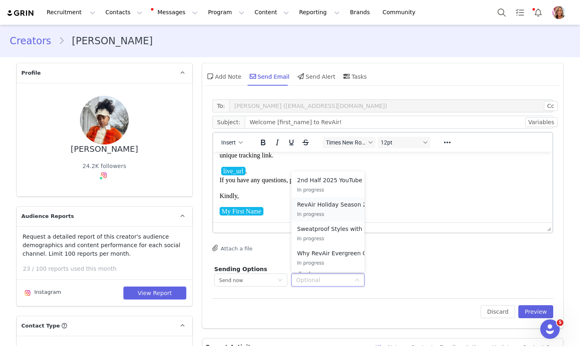
click at [348, 203] on p "RevAir Holiday Season 2025" at bounding box center [337, 204] width 80 height 9
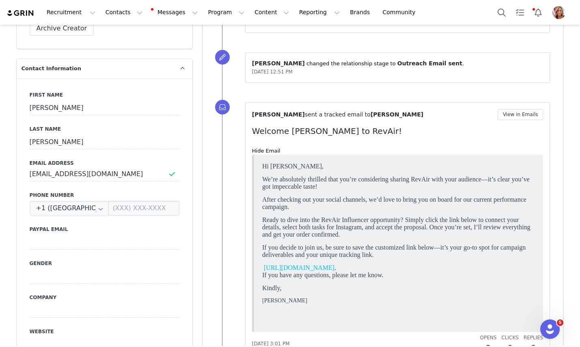
scroll to position [0, 0]
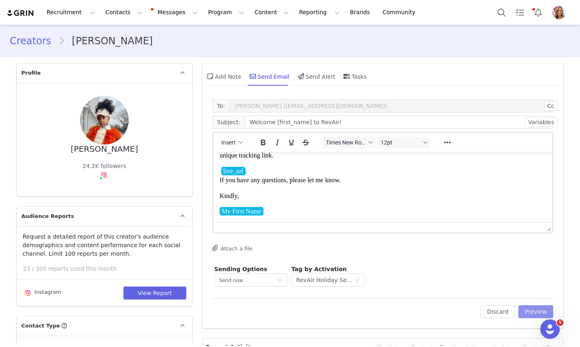
click at [538, 310] on button "Preview" at bounding box center [536, 311] width 35 height 13
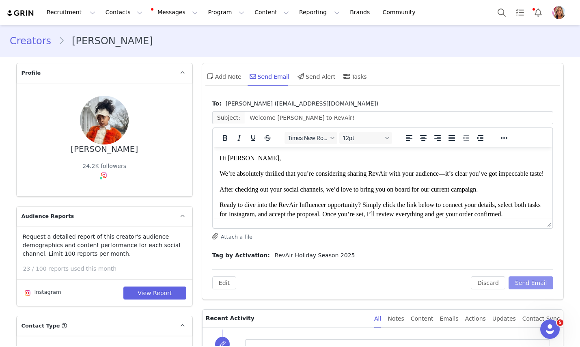
click at [529, 281] on button "Send Email" at bounding box center [531, 283] width 45 height 13
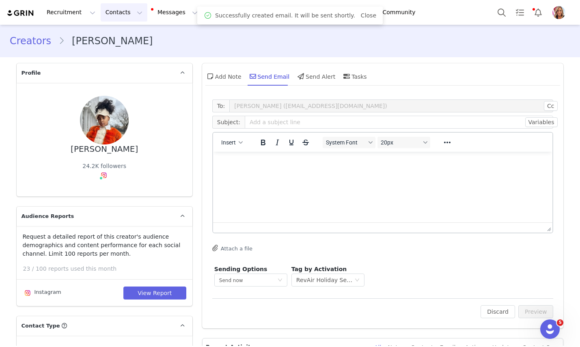
click at [126, 13] on button "Contacts Contacts" at bounding box center [124, 12] width 47 height 18
click at [130, 65] on div "Applicants" at bounding box center [127, 66] width 54 height 9
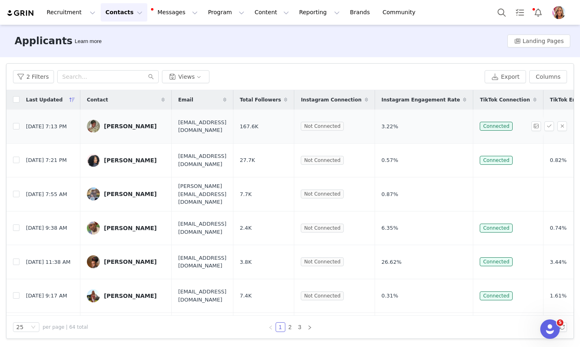
click at [126, 127] on div "[PERSON_NAME]" at bounding box center [130, 126] width 53 height 6
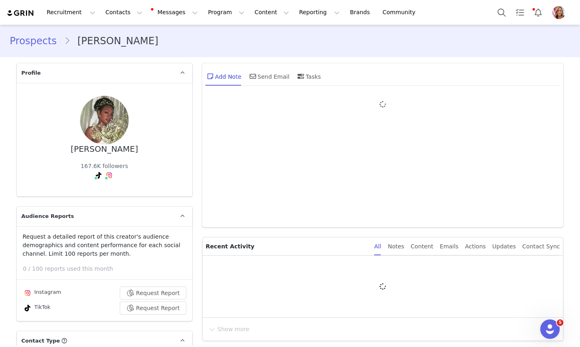
type input "+1 ([GEOGRAPHIC_DATA])"
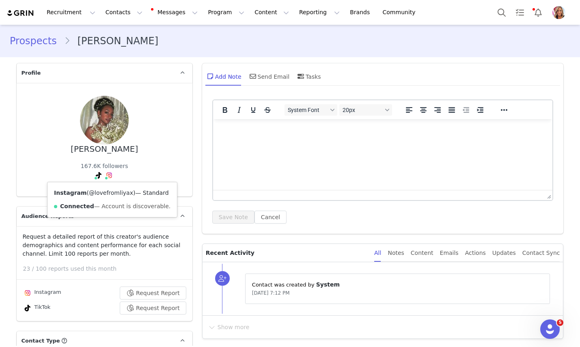
click at [109, 192] on link "@lovefromliyax" at bounding box center [111, 193] width 44 height 6
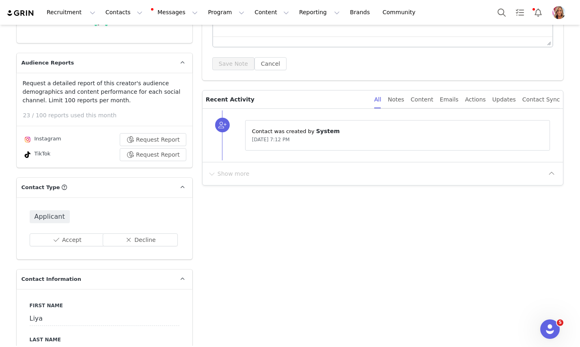
scroll to position [163, 0]
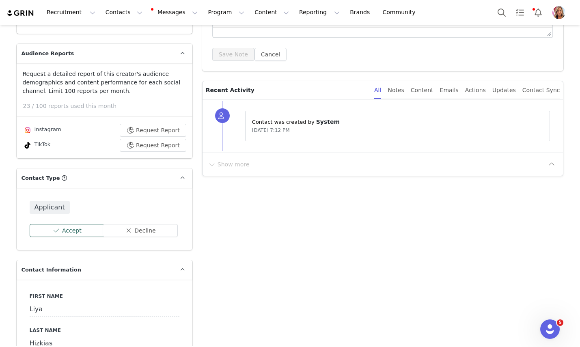
click at [80, 233] on button "Accept" at bounding box center [67, 230] width 75 height 13
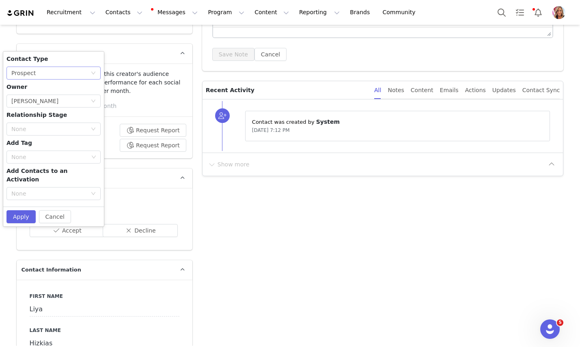
click at [82, 76] on div "None Prospect" at bounding box center [50, 73] width 79 height 12
click at [59, 104] on li "Creator" at bounding box center [53, 101] width 94 height 13
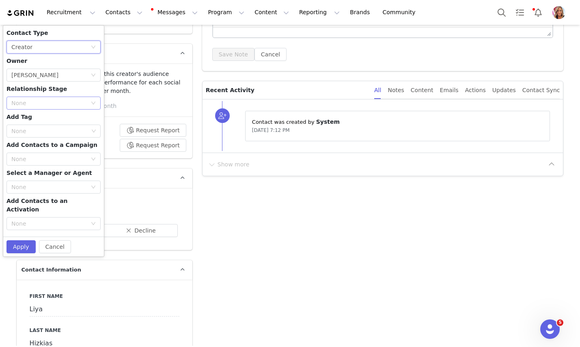
click at [64, 105] on div "None" at bounding box center [49, 103] width 76 height 8
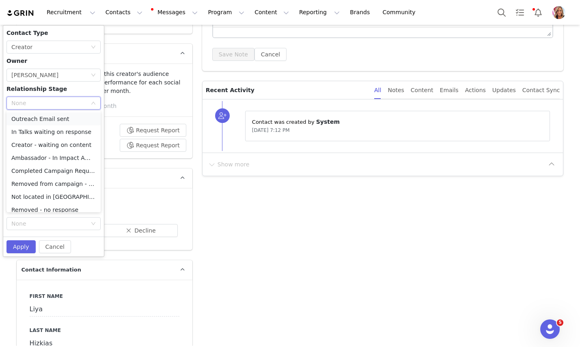
click at [61, 119] on li "Outreach Email sent" at bounding box center [53, 118] width 94 height 13
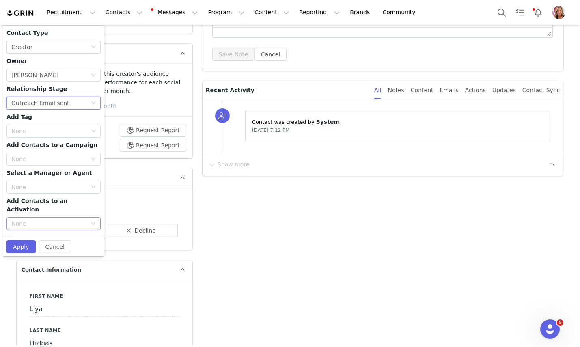
click at [55, 220] on div "None" at bounding box center [49, 224] width 76 height 8
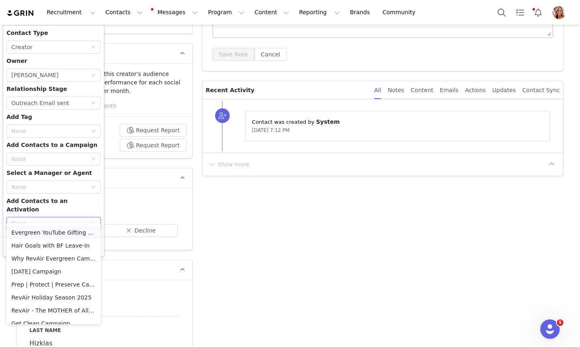
scroll to position [53, 0]
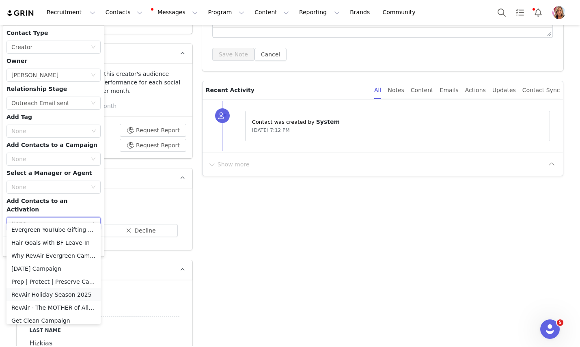
click at [49, 292] on li "RevAir Holiday Season 2025" at bounding box center [53, 294] width 94 height 13
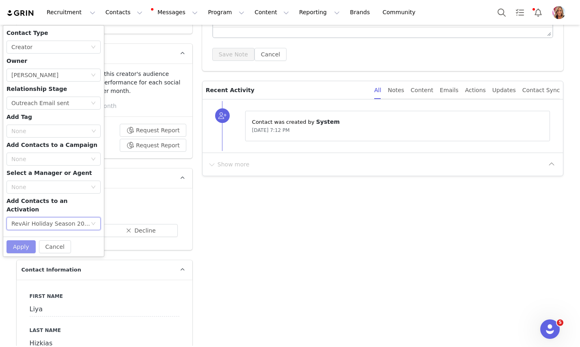
click at [20, 240] on button "Apply" at bounding box center [20, 246] width 29 height 13
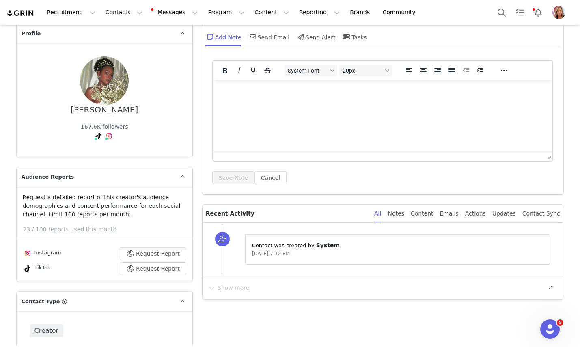
scroll to position [0, 0]
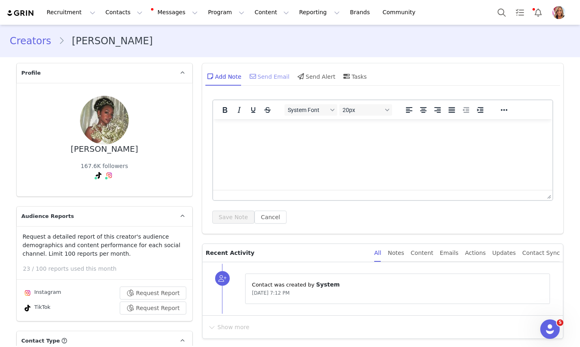
click at [277, 73] on div "Send Email" at bounding box center [269, 76] width 42 height 19
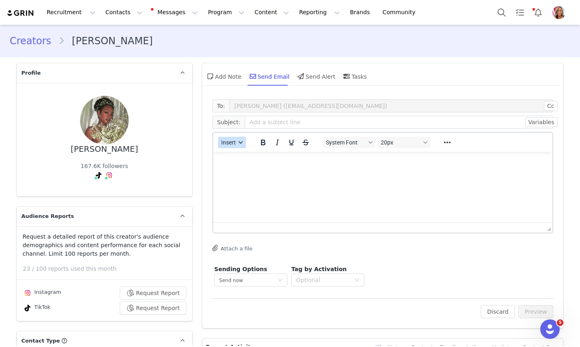
click at [242, 145] on button "Insert" at bounding box center [232, 142] width 28 height 11
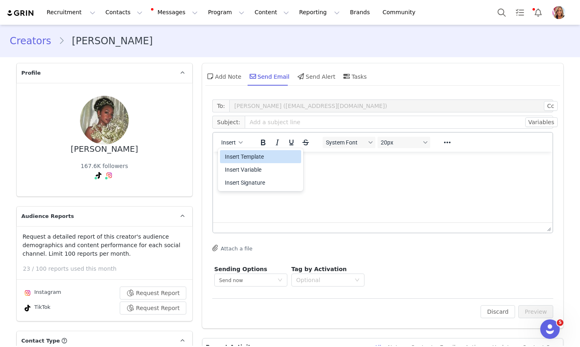
click at [242, 160] on div "Insert Template" at bounding box center [261, 157] width 73 height 10
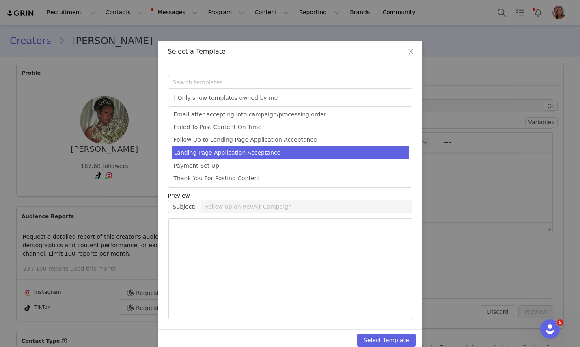
click at [237, 151] on li "Landing Page Application Acceptance" at bounding box center [290, 152] width 237 height 13
type input "Welcome [first_name] to RevAir!"
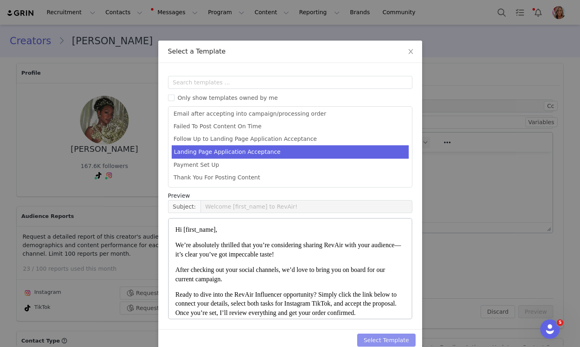
click at [382, 338] on button "Select Template" at bounding box center [386, 340] width 58 height 13
type input "Welcome [first_name] to RevAir!"
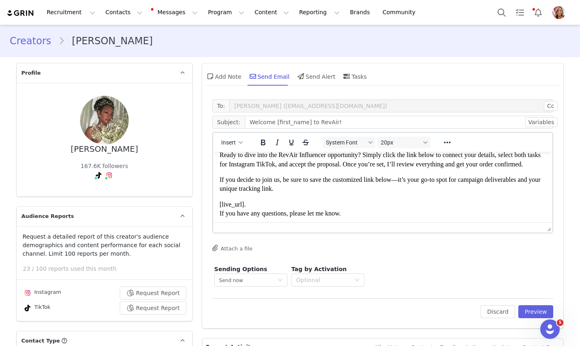
scroll to position [56, 0]
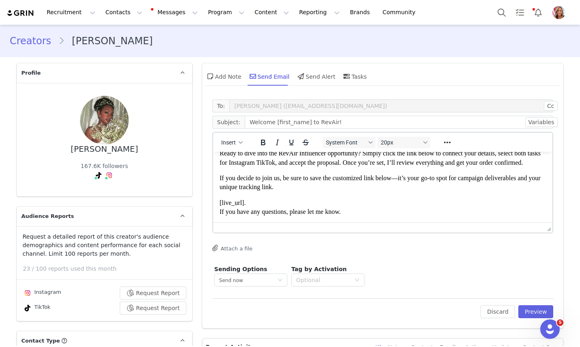
click at [275, 166] on span "Ready to dive into the RevAir Influencer opportunity? Simply click the link bel…" at bounding box center [379, 158] width 321 height 16
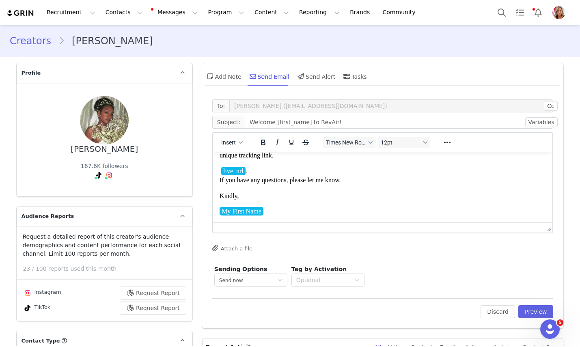
scroll to position [106, 0]
click at [331, 279] on div "Optional" at bounding box center [323, 280] width 54 height 8
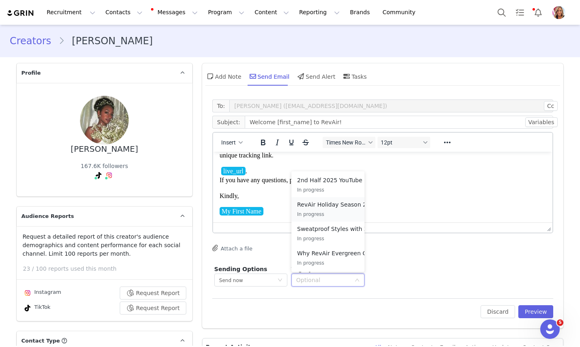
click at [338, 208] on p "RevAir Holiday Season 2025" at bounding box center [337, 204] width 80 height 9
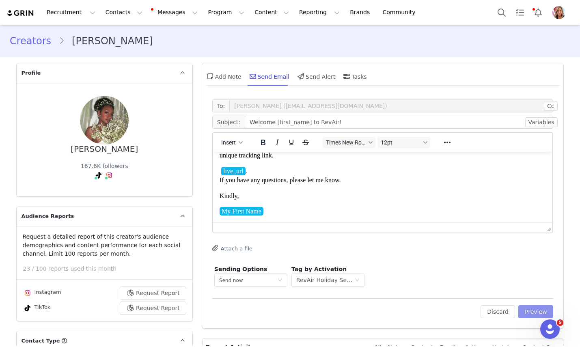
click at [530, 310] on button "Preview" at bounding box center [536, 311] width 35 height 13
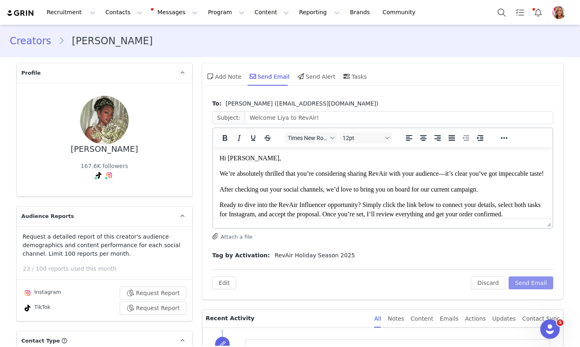
scroll to position [0, 0]
click at [532, 283] on button "Send Email" at bounding box center [531, 283] width 45 height 13
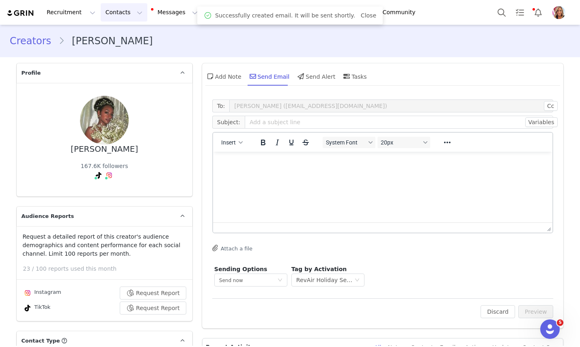
click at [121, 13] on button "Contacts Contacts" at bounding box center [124, 12] width 47 height 18
click at [118, 65] on p "Applicants" at bounding box center [117, 66] width 30 height 9
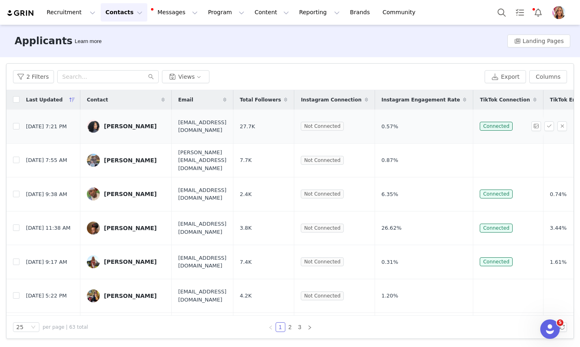
click at [132, 124] on div "[PERSON_NAME]" at bounding box center [130, 126] width 53 height 6
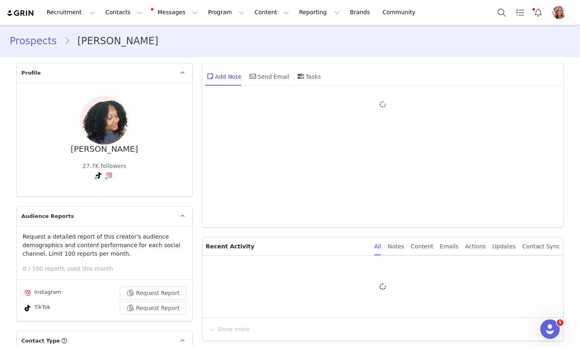
type input "+1 ([GEOGRAPHIC_DATA])"
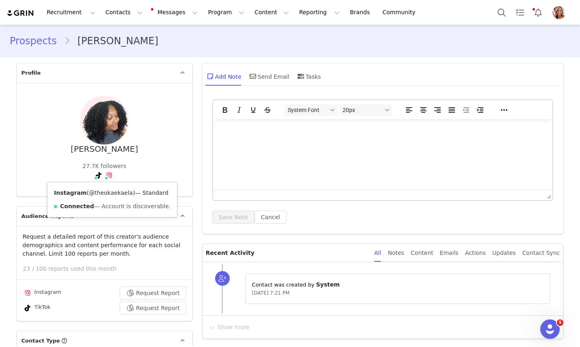
click at [106, 193] on link "@theokaekaela" at bounding box center [111, 193] width 44 height 6
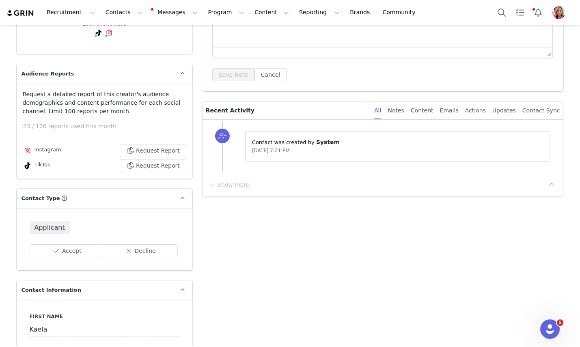
scroll to position [145, 0]
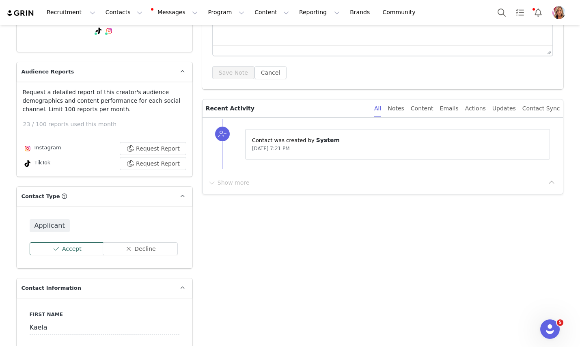
click at [80, 247] on button "Accept" at bounding box center [67, 248] width 75 height 13
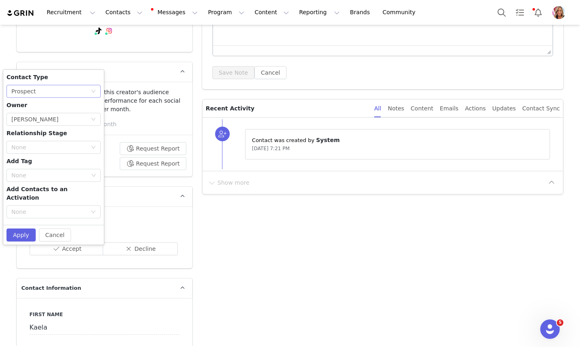
click at [88, 88] on div "None Prospect" at bounding box center [50, 91] width 79 height 12
click at [69, 115] on li "Creator" at bounding box center [53, 120] width 94 height 13
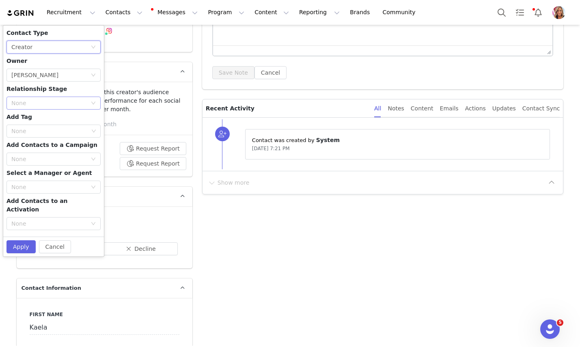
click at [82, 103] on div "None" at bounding box center [49, 103] width 76 height 8
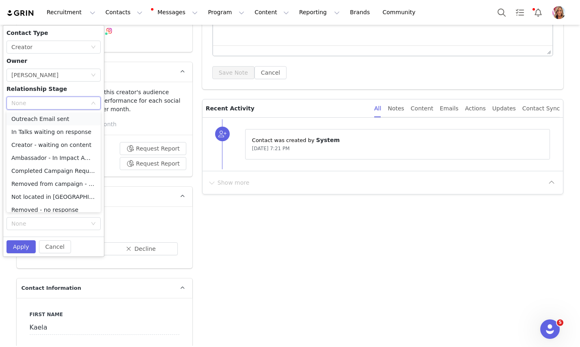
click at [73, 119] on li "Outreach Email sent" at bounding box center [53, 118] width 94 height 13
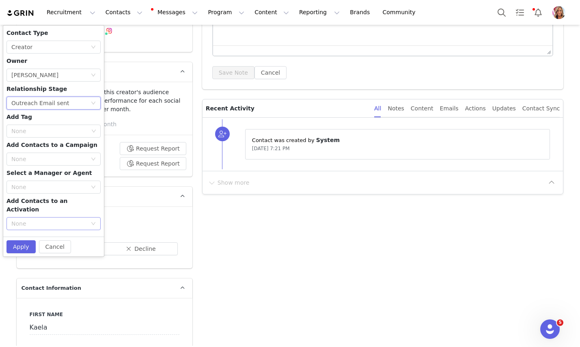
click at [55, 220] on div "None" at bounding box center [49, 224] width 76 height 8
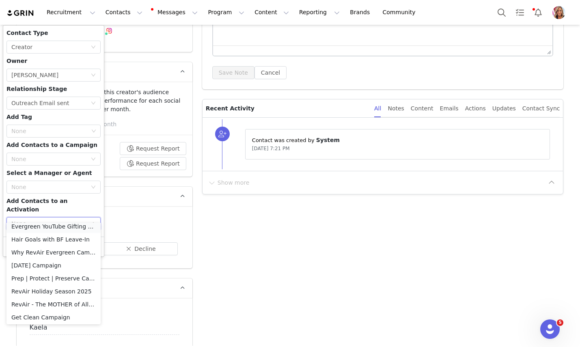
scroll to position [58, 0]
click at [52, 290] on li "RevAir Holiday Season 2025" at bounding box center [53, 290] width 94 height 13
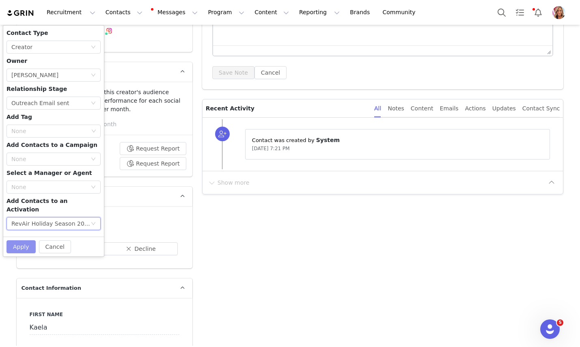
click at [24, 240] on button "Apply" at bounding box center [20, 246] width 29 height 13
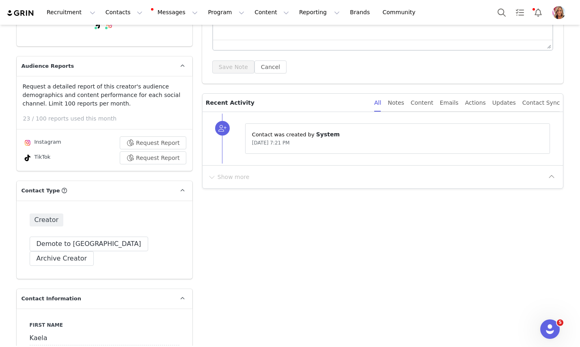
scroll to position [0, 0]
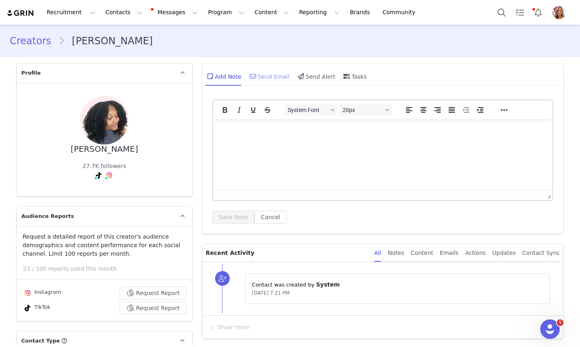
click at [279, 76] on div "Send Email" at bounding box center [269, 76] width 42 height 19
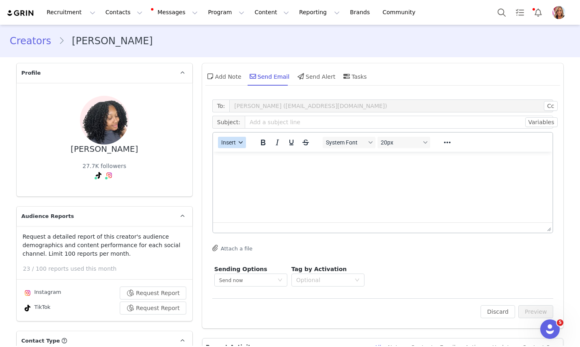
click at [241, 143] on icon "button" at bounding box center [241, 142] width 4 height 2
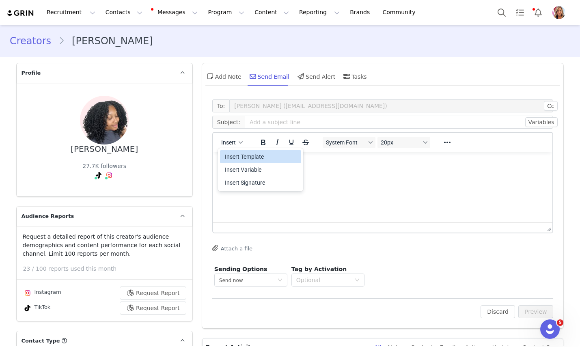
click at [246, 156] on div "Insert Template" at bounding box center [261, 157] width 73 height 10
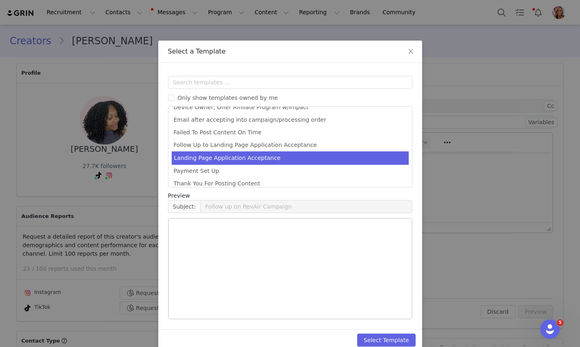
click at [236, 158] on li "Landing Page Application Acceptance" at bounding box center [290, 157] width 237 height 13
type input "Welcome [first_name] to RevAir!"
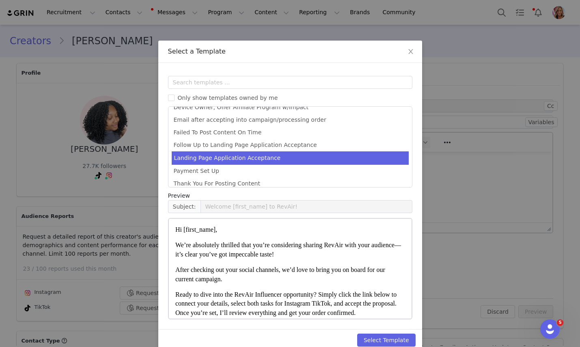
scroll to position [48, 0]
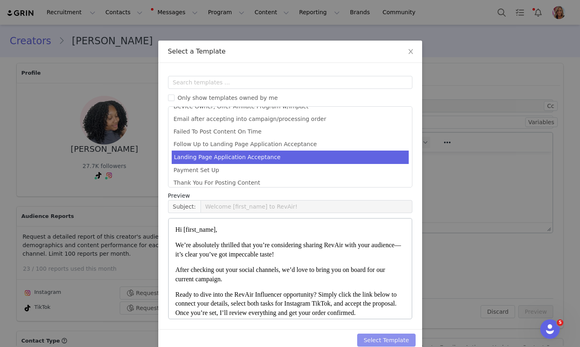
click at [391, 340] on button "Select Template" at bounding box center [386, 340] width 58 height 13
type input "Welcome [first_name] to RevAir!"
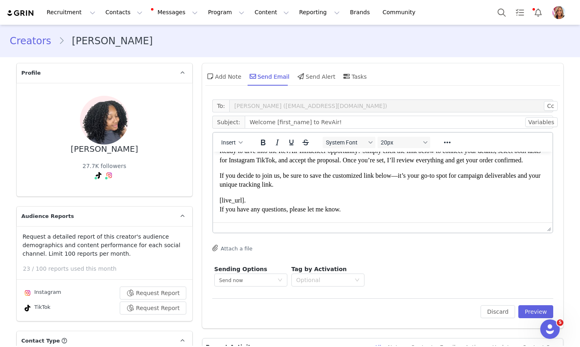
scroll to position [60, 0]
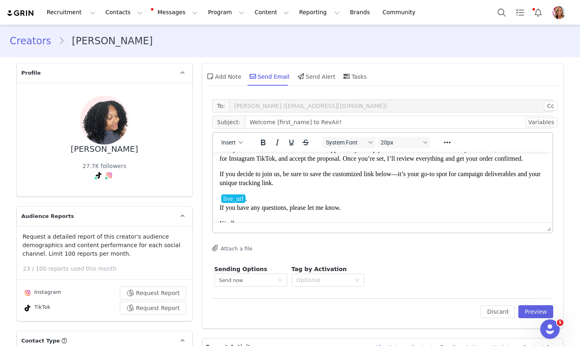
click at [276, 162] on span "Ready to dive into the RevAir Influencer opportunity? Simply click the link bel…" at bounding box center [379, 154] width 321 height 16
click at [275, 162] on span "Ready to dive into the RevAir Influencer opportunity? Simply click the link bel…" at bounding box center [379, 154] width 321 height 16
click at [340, 279] on div "Optional" at bounding box center [323, 280] width 54 height 8
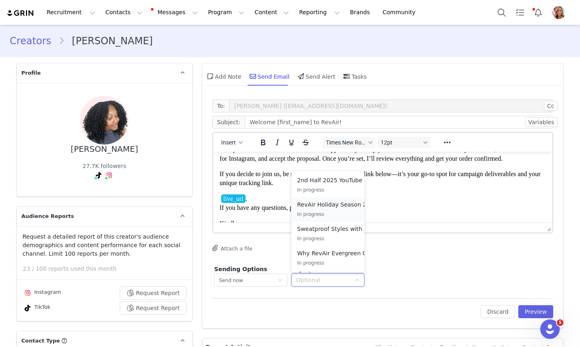
click at [344, 210] on div "RevAir Holiday Season 2025 In progress" at bounding box center [337, 209] width 80 height 19
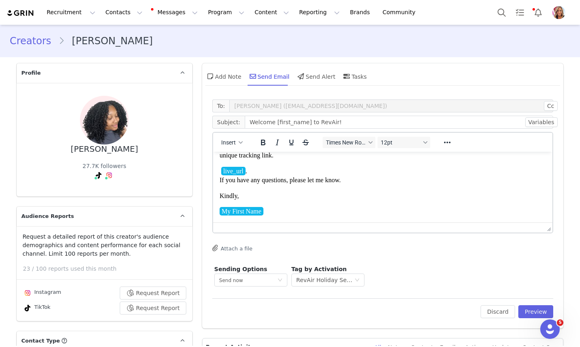
scroll to position [109, 0]
click at [536, 310] on button "Preview" at bounding box center [536, 311] width 35 height 13
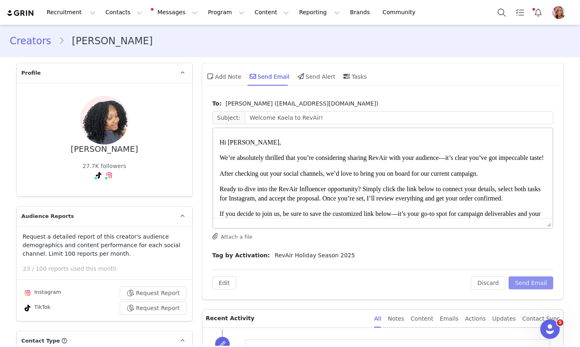
scroll to position [0, 0]
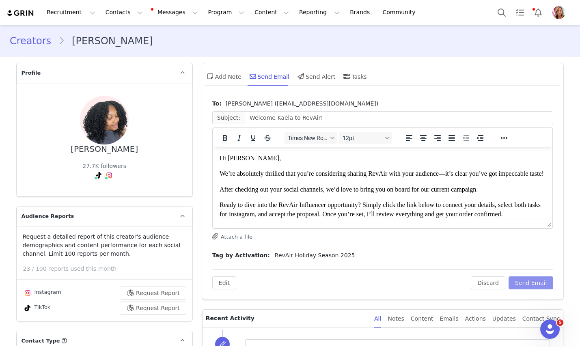
click at [533, 281] on button "Send Email" at bounding box center [531, 283] width 45 height 13
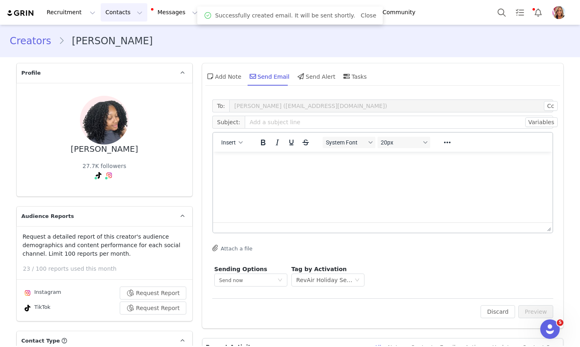
click at [124, 9] on button "Contacts Contacts" at bounding box center [124, 12] width 47 height 18
click at [123, 67] on p "Applicants" at bounding box center [117, 66] width 30 height 9
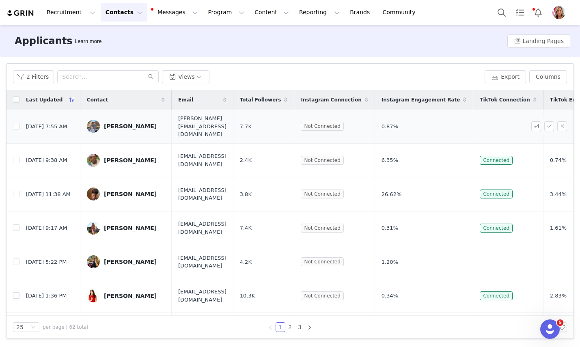
click at [126, 125] on div "[PERSON_NAME]" at bounding box center [130, 126] width 53 height 6
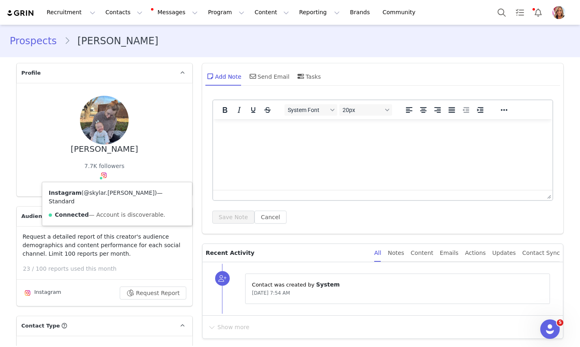
click at [102, 193] on link "@skylar.[PERSON_NAME]" at bounding box center [119, 193] width 71 height 6
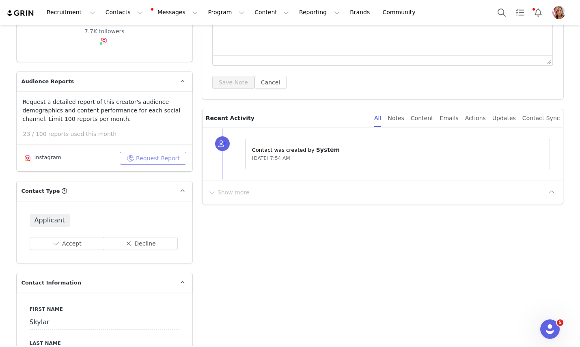
scroll to position [138, 0]
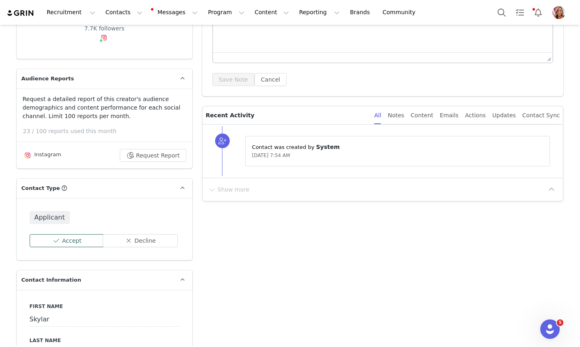
click at [74, 245] on button "Accept" at bounding box center [67, 240] width 75 height 13
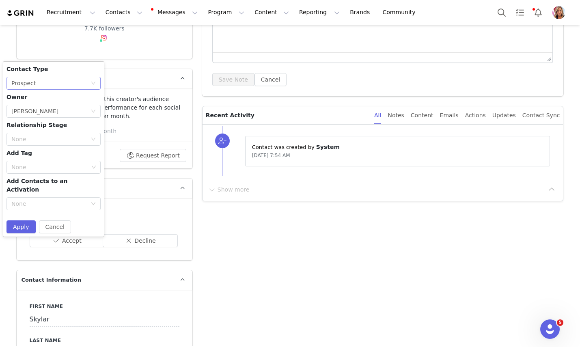
click at [84, 81] on div "None Prospect" at bounding box center [50, 83] width 79 height 12
click at [74, 109] on li "Creator" at bounding box center [53, 112] width 94 height 13
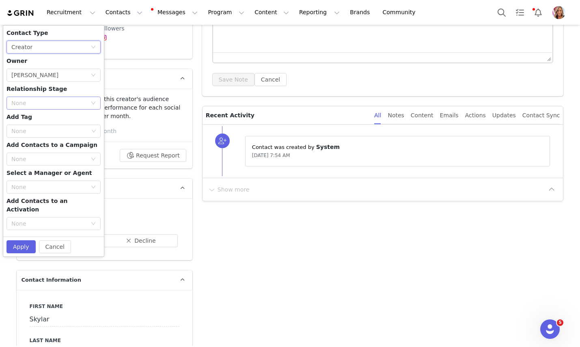
click at [80, 103] on div "None" at bounding box center [49, 103] width 76 height 8
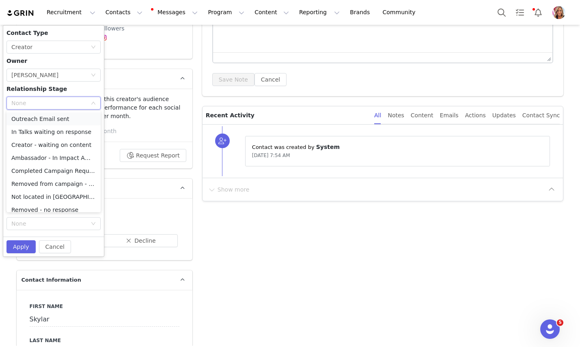
click at [71, 119] on li "Outreach Email sent" at bounding box center [53, 118] width 94 height 13
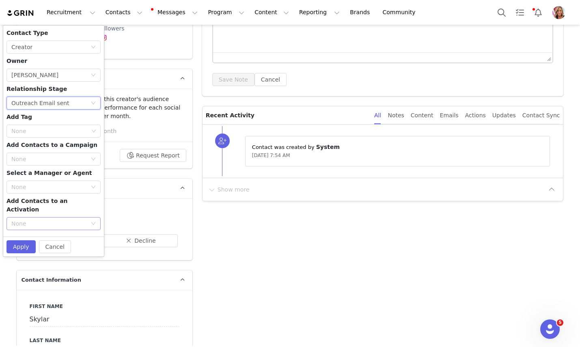
click at [52, 220] on div "None" at bounding box center [49, 224] width 76 height 8
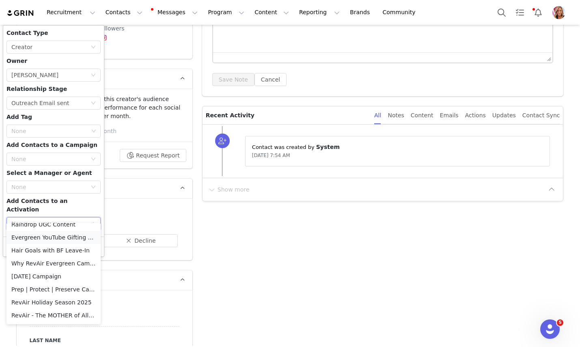
scroll to position [47, 0]
click at [67, 262] on li "Why RevAir Evergreen Campaign" at bounding box center [53, 261] width 94 height 13
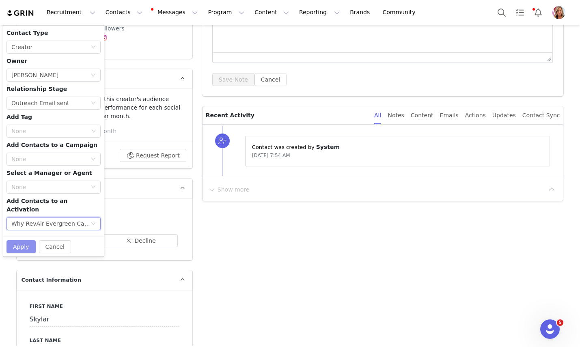
click at [22, 240] on button "Apply" at bounding box center [20, 246] width 29 height 13
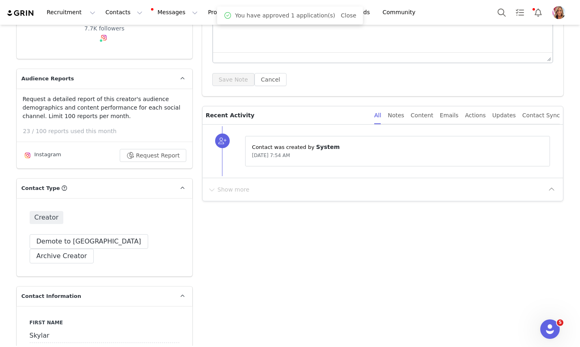
scroll to position [0, 0]
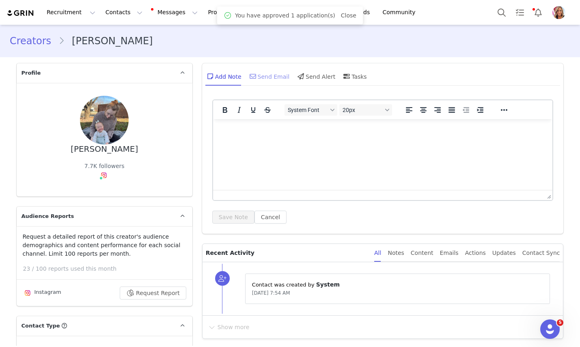
click at [281, 74] on div "Send Email" at bounding box center [269, 76] width 42 height 19
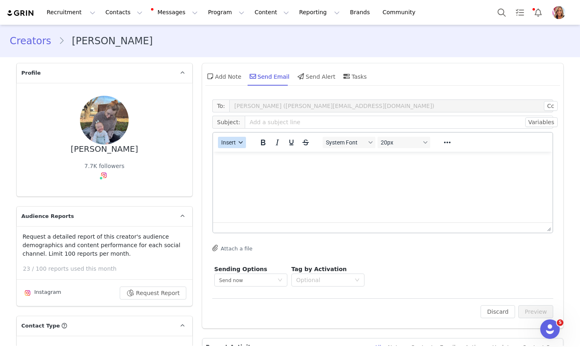
click at [240, 142] on icon "button" at bounding box center [241, 143] width 4 height 4
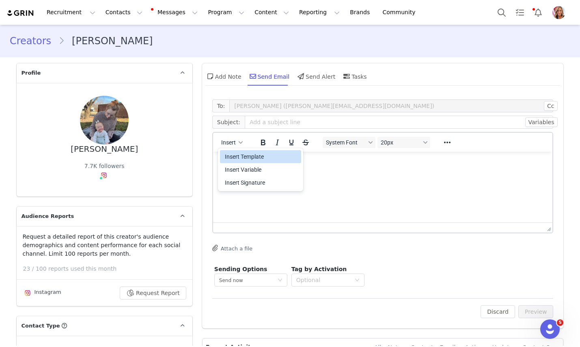
click at [239, 158] on div "Insert Template" at bounding box center [261, 157] width 73 height 10
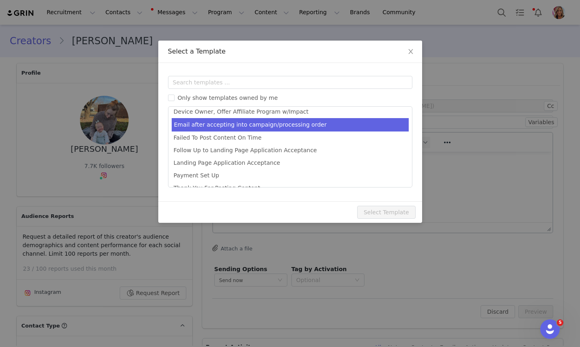
scroll to position [53, 0]
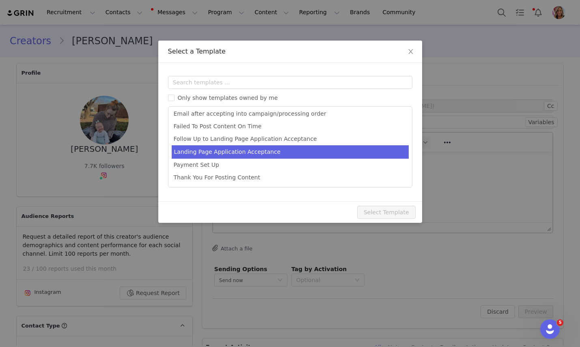
click at [228, 154] on li "Landing Page Application Acceptance" at bounding box center [290, 151] width 237 height 13
type input "Welcome [first_name] to RevAir!"
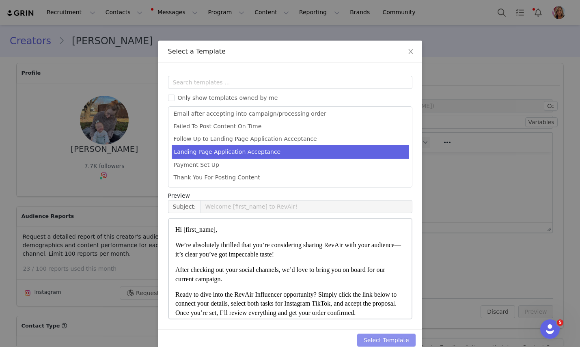
click at [385, 341] on button "Select Template" at bounding box center [386, 340] width 58 height 13
type input "Welcome [first_name] to RevAir!"
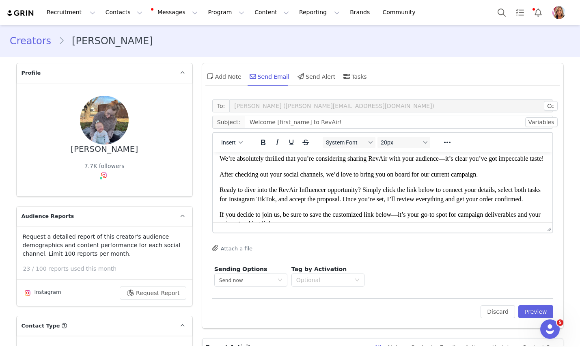
scroll to position [34, 0]
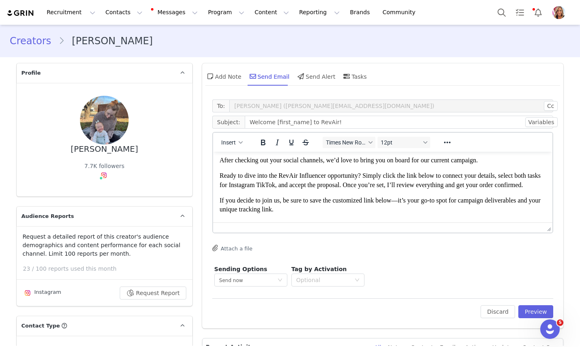
click at [327, 164] on span "After checking out your social channels, we’d love to bring you on board for ou…" at bounding box center [348, 160] width 258 height 7
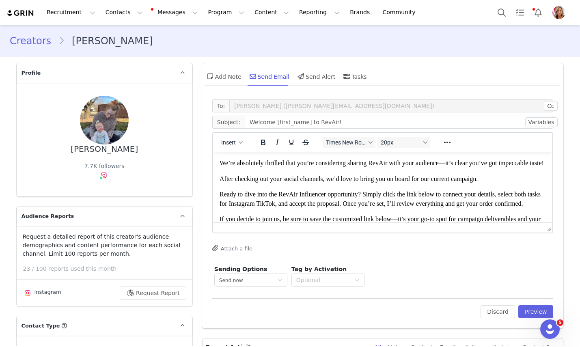
scroll to position [16, 0]
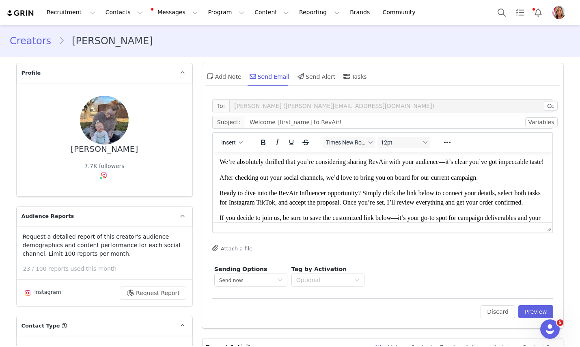
click at [328, 181] on span "After checking out your social channels, we’d love to bring you on board for ou…" at bounding box center [348, 177] width 258 height 7
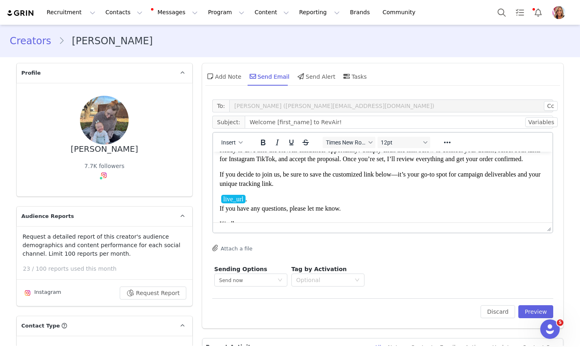
scroll to position [71, 0]
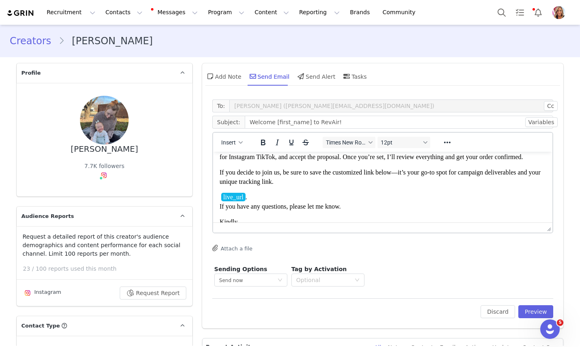
click at [276, 160] on span "Ready to dive into the RevAir Influencer opportunity? Simply click the link bel…" at bounding box center [379, 153] width 321 height 16
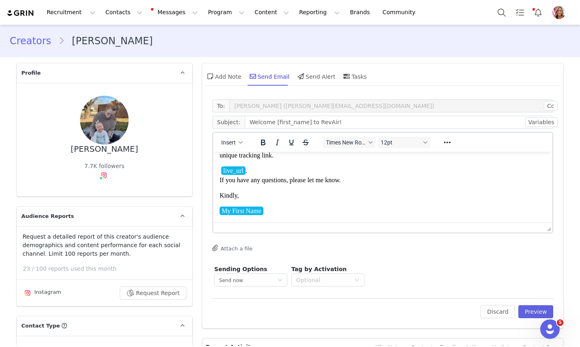
scroll to position [151, 0]
click at [354, 281] on div "Optional" at bounding box center [325, 280] width 58 height 12
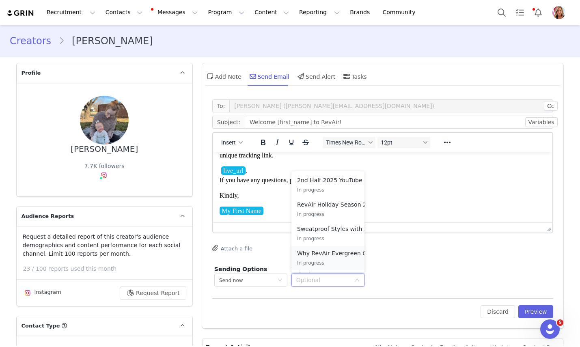
click at [350, 259] on p "In progress" at bounding box center [341, 263] width 89 height 9
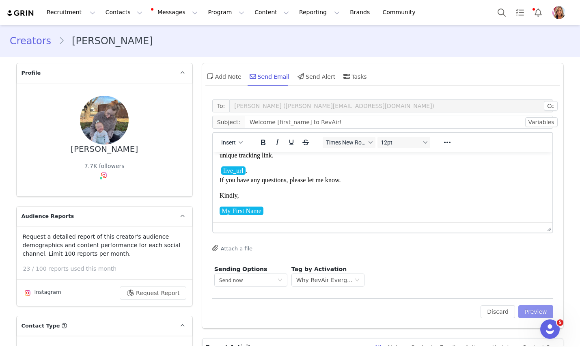
click at [539, 309] on button "Preview" at bounding box center [536, 311] width 35 height 13
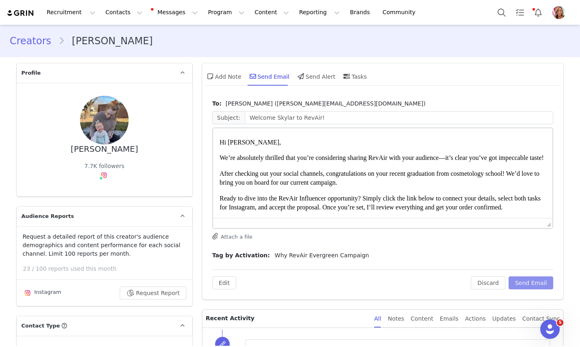
scroll to position [0, 0]
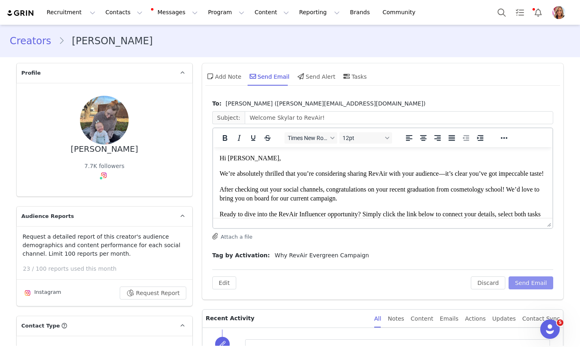
click at [539, 285] on button "Send Email" at bounding box center [531, 283] width 45 height 13
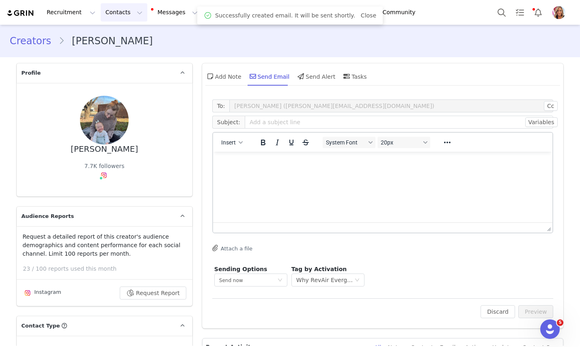
click at [115, 11] on button "Contacts Contacts" at bounding box center [124, 12] width 47 height 18
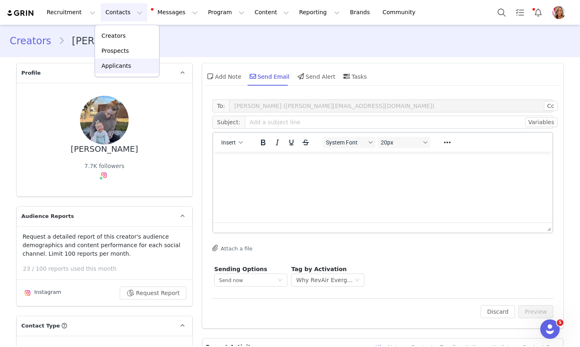
click at [139, 65] on div "Applicants" at bounding box center [127, 66] width 54 height 9
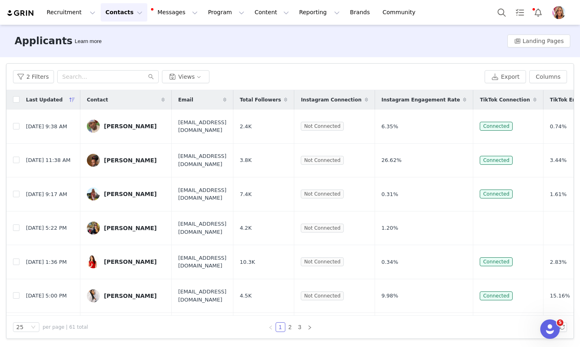
click at [129, 128] on div "[PERSON_NAME]" at bounding box center [130, 126] width 53 height 6
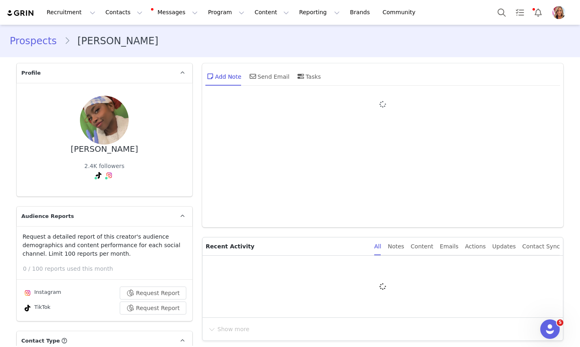
type input "+1 ([GEOGRAPHIC_DATA])"
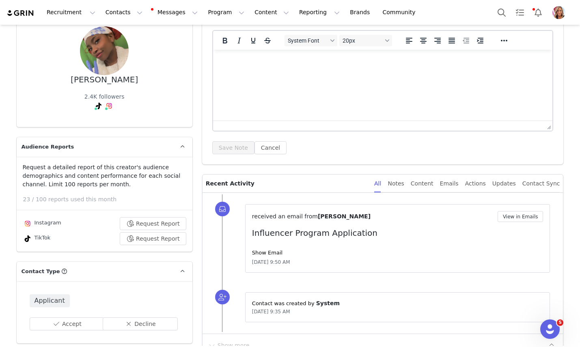
scroll to position [72, 0]
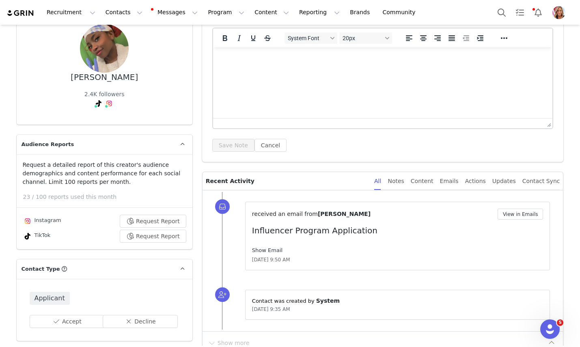
click at [269, 250] on link "Show Email" at bounding box center [267, 250] width 30 height 6
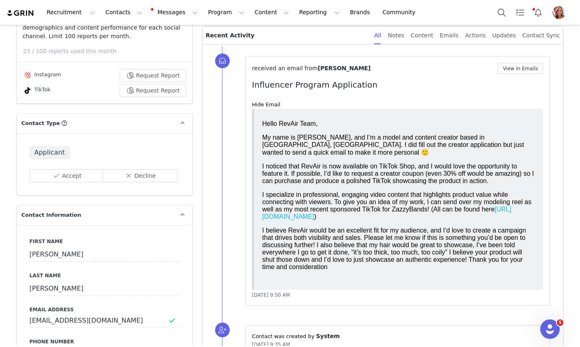
scroll to position [0, 0]
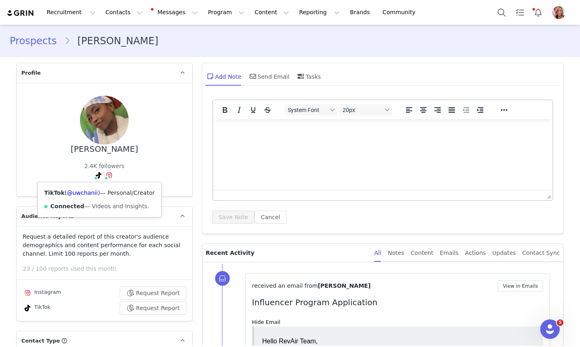
click at [96, 175] on icon at bounding box center [99, 175] width 6 height 6
click at [88, 192] on link "@uwchanii" at bounding box center [82, 193] width 31 height 6
click at [119, 12] on button "Contacts Contacts" at bounding box center [124, 12] width 47 height 18
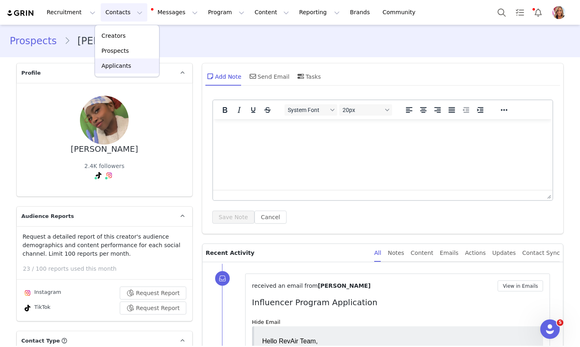
click at [123, 63] on p "Applicants" at bounding box center [117, 66] width 30 height 9
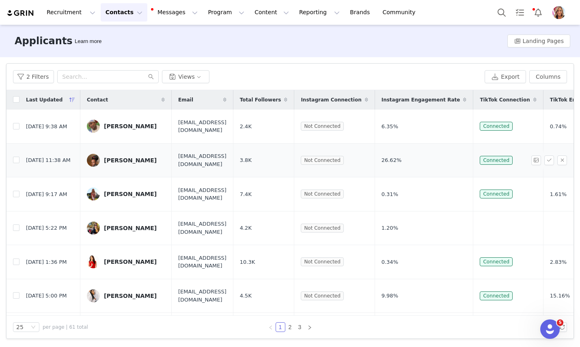
click at [136, 160] on div "[PERSON_NAME]" at bounding box center [130, 160] width 53 height 6
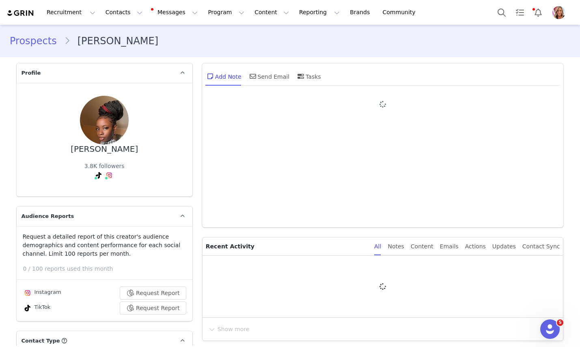
type input "+1 ([GEOGRAPHIC_DATA])"
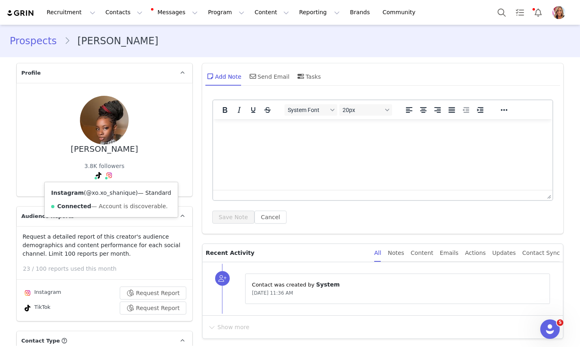
click at [107, 194] on link "@xo.xo_shanique" at bounding box center [111, 193] width 50 height 6
click at [89, 195] on link "@xo.xo_shanique" at bounding box center [83, 193] width 50 height 6
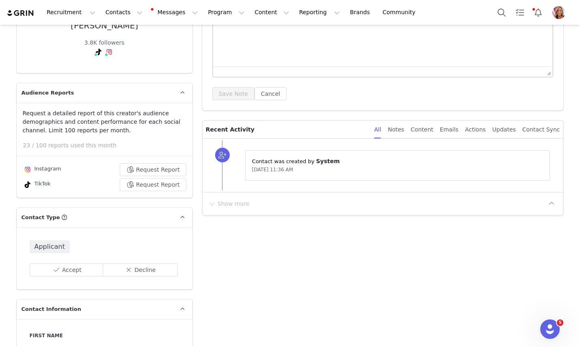
scroll to position [124, 0]
click at [135, 268] on button "Decline" at bounding box center [140, 269] width 75 height 13
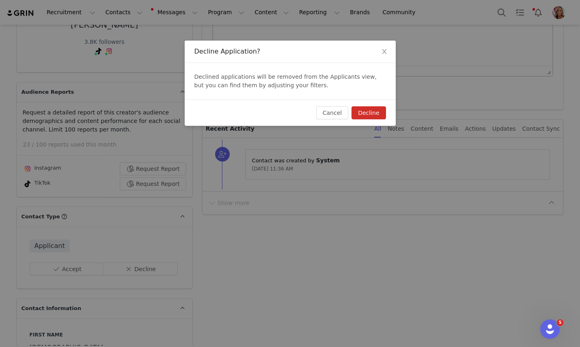
click at [373, 119] on button "Decline" at bounding box center [369, 112] width 34 height 13
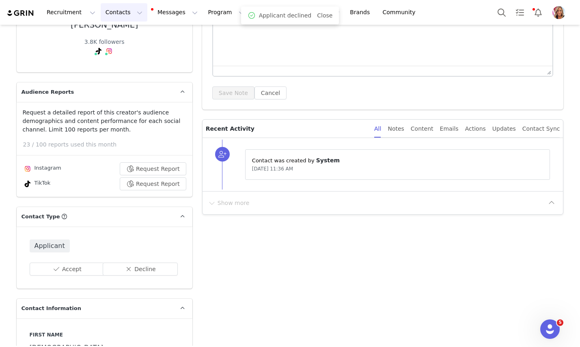
click at [123, 11] on button "Contacts Contacts" at bounding box center [124, 12] width 47 height 18
click at [125, 63] on p "Applicants" at bounding box center [117, 66] width 30 height 9
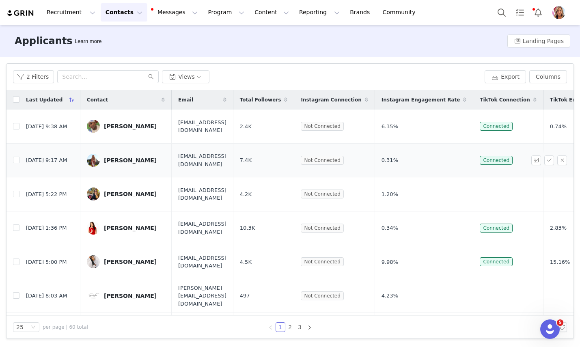
click at [132, 158] on div "[PERSON_NAME]" at bounding box center [130, 160] width 53 height 6
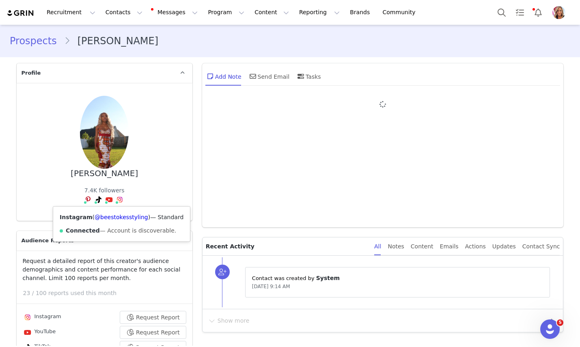
type input "+1 ([GEOGRAPHIC_DATA])"
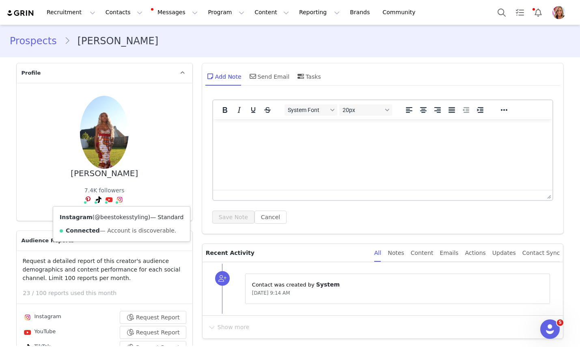
click at [119, 218] on link "@beestokesstyling" at bounding box center [122, 217] width 54 height 6
click at [104, 217] on link "@Bee [PERSON_NAME] Styling" at bounding box center [121, 217] width 87 height 6
click at [95, 218] on link "@beestokesstyling" at bounding box center [83, 217] width 54 height 6
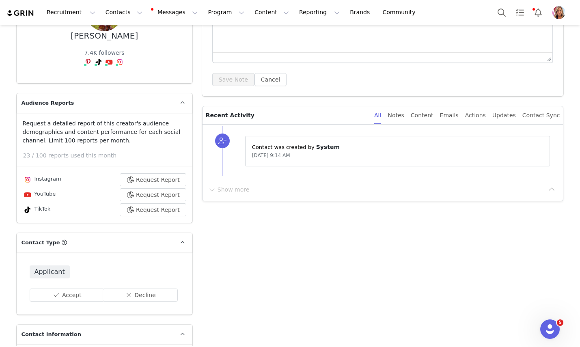
scroll to position [148, 0]
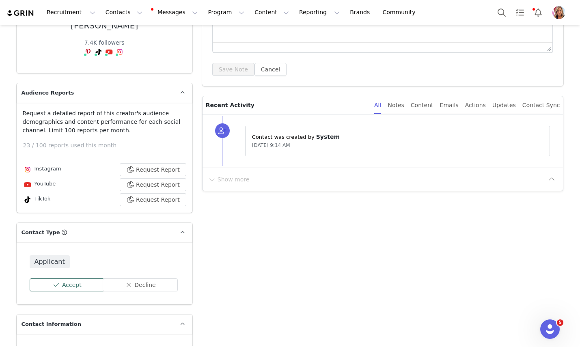
click at [76, 283] on button "Accept" at bounding box center [67, 285] width 75 height 13
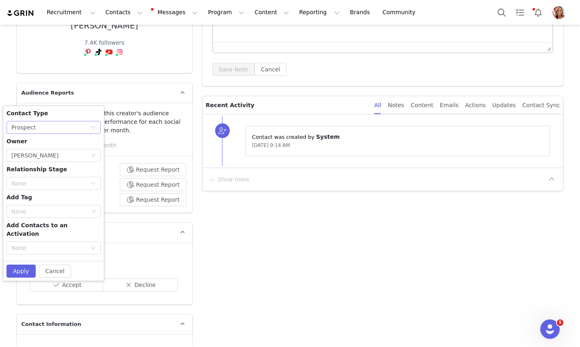
click at [84, 128] on div "None Prospect" at bounding box center [50, 127] width 79 height 12
click at [59, 156] on li "Creator" at bounding box center [53, 156] width 94 height 13
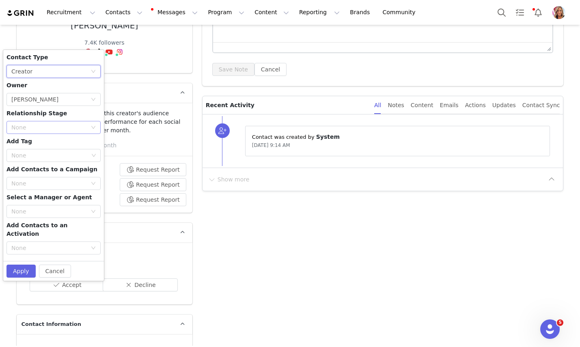
click at [72, 125] on div "None" at bounding box center [49, 127] width 76 height 8
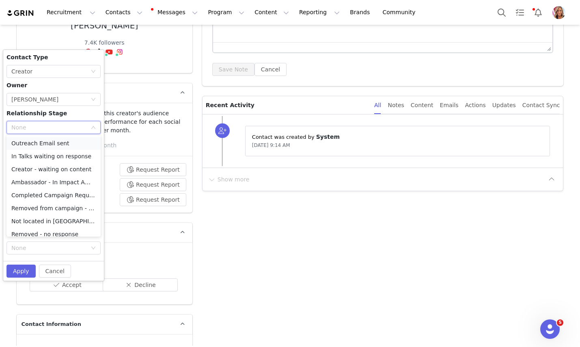
click at [70, 145] on li "Outreach Email sent" at bounding box center [53, 143] width 94 height 13
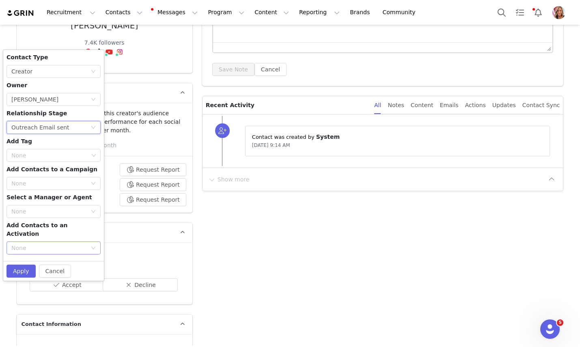
click at [55, 244] on div "None" at bounding box center [49, 248] width 76 height 8
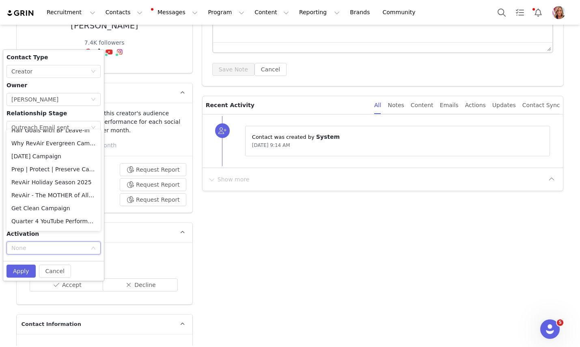
scroll to position [73, 0]
click at [62, 181] on li "RevAir Holiday Season 2025" at bounding box center [53, 181] width 94 height 13
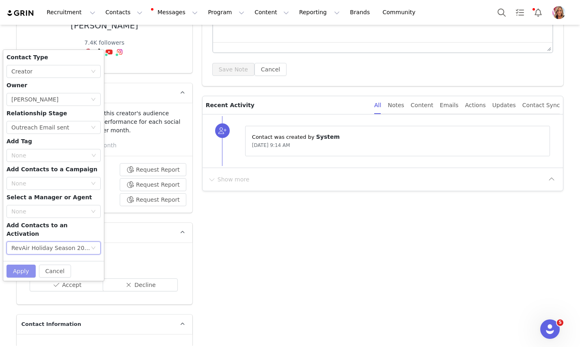
click at [23, 265] on button "Apply" at bounding box center [20, 271] width 29 height 13
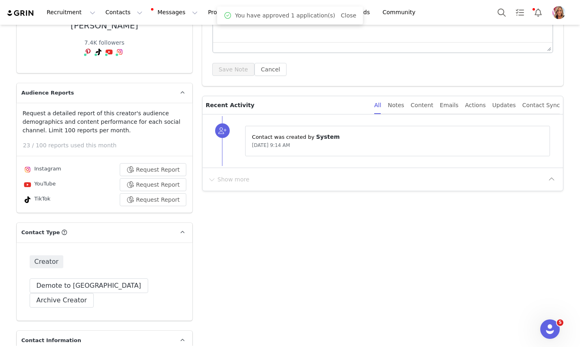
scroll to position [0, 0]
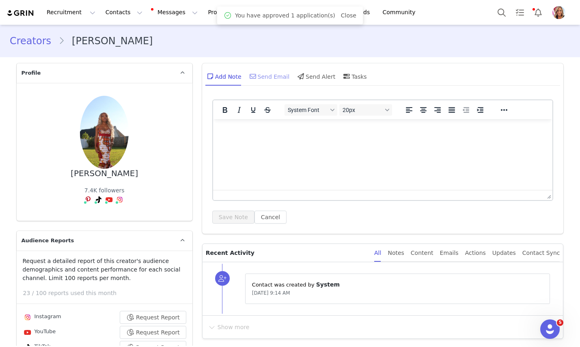
click at [273, 75] on div "Send Email" at bounding box center [269, 76] width 42 height 19
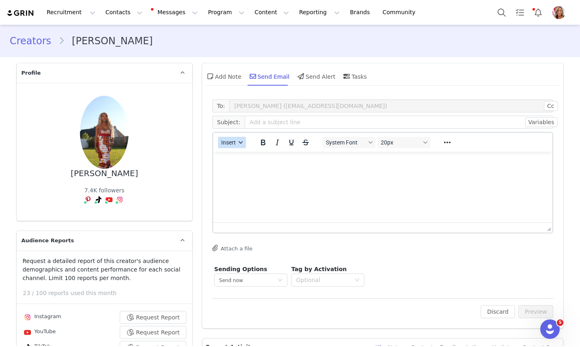
click at [241, 141] on icon "button" at bounding box center [241, 143] width 4 height 4
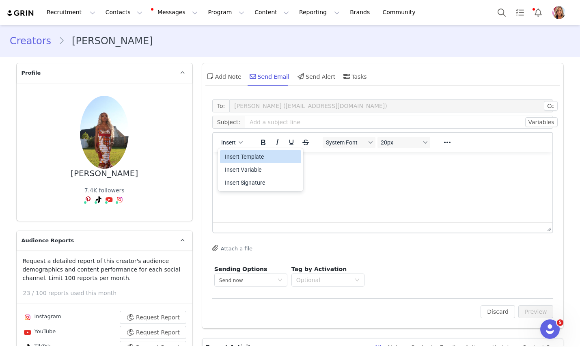
click at [242, 156] on div "Insert Template" at bounding box center [261, 157] width 73 height 10
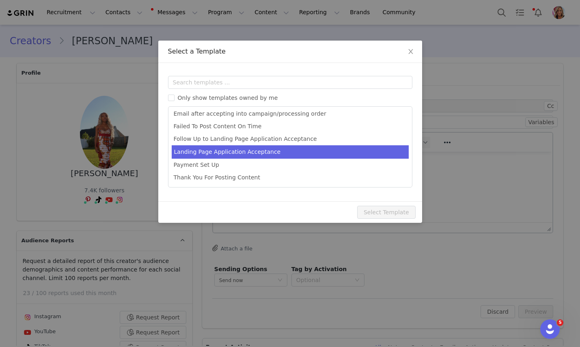
click at [249, 151] on li "Landing Page Application Acceptance" at bounding box center [290, 151] width 237 height 13
type input "Welcome [first_name] to RevAir!"
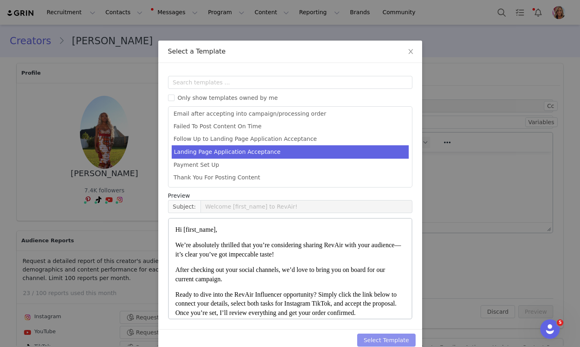
click at [381, 341] on button "Select Template" at bounding box center [386, 340] width 58 height 13
type input "Welcome [first_name] to RevAir!"
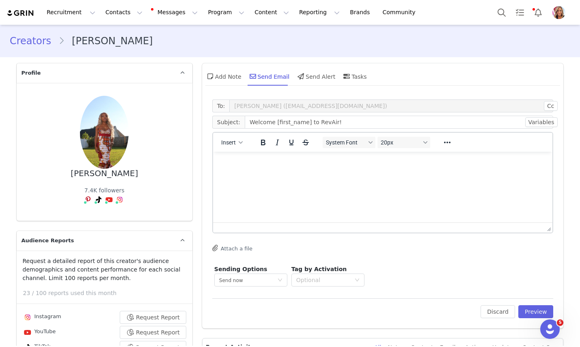
scroll to position [0, 0]
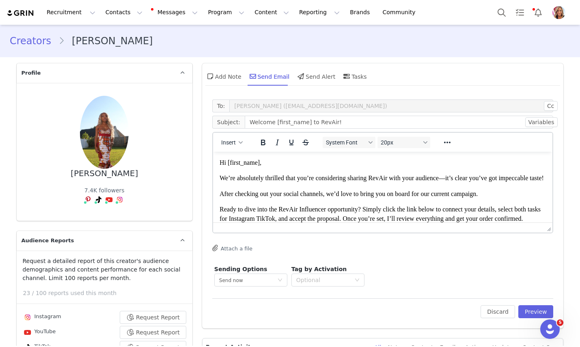
click at [441, 182] on span "We’re absolutely thrilled that you’re considering sharing RevAir with your audi…" at bounding box center [381, 178] width 324 height 7
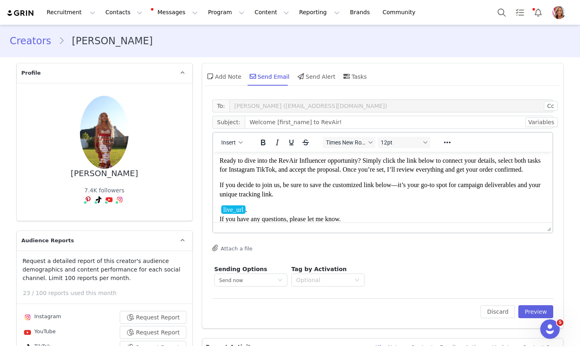
scroll to position [60, 0]
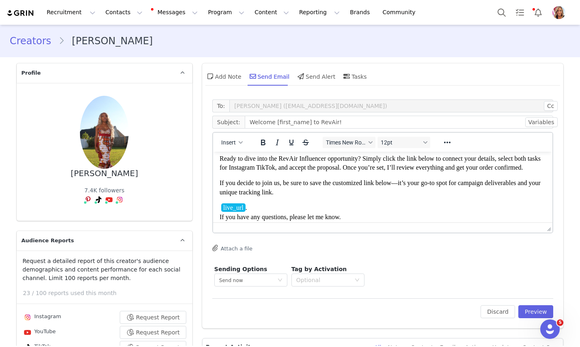
click at [275, 173] on p "Ready to dive into the RevAir Influencer opportunity? Simply click the link bel…" at bounding box center [382, 163] width 327 height 18
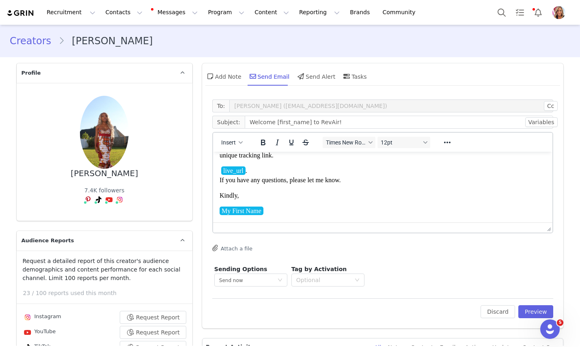
scroll to position [125, 0]
click at [341, 277] on div "Optional" at bounding box center [323, 280] width 54 height 8
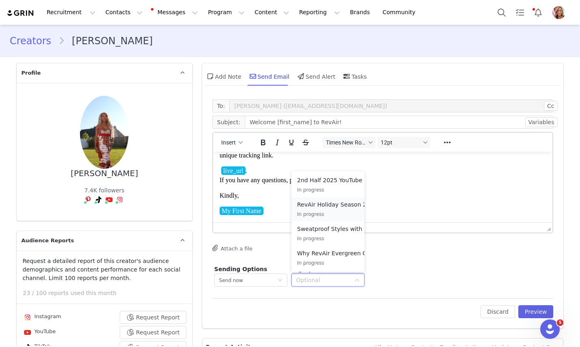
click at [343, 210] on p "In progress" at bounding box center [337, 214] width 80 height 9
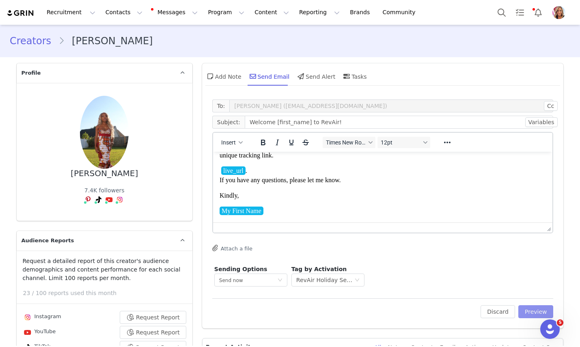
click at [533, 312] on button "Preview" at bounding box center [536, 311] width 35 height 13
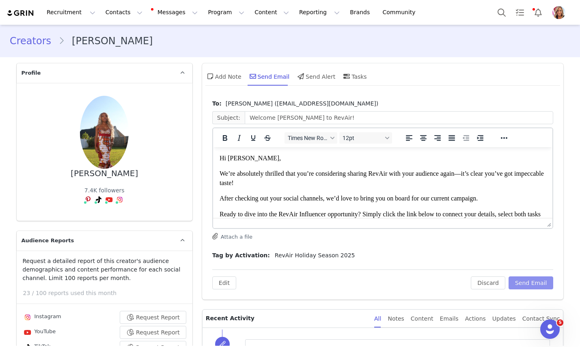
scroll to position [0, 0]
click at [534, 283] on button "Send Email" at bounding box center [531, 283] width 45 height 13
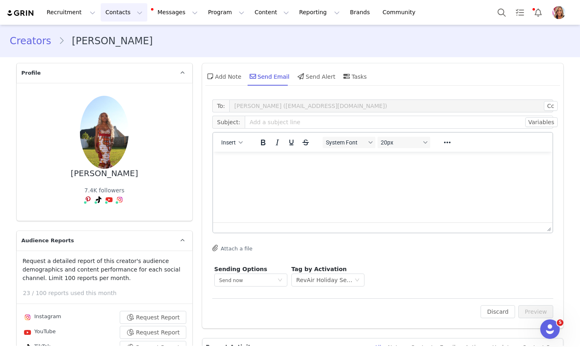
click at [128, 9] on button "Contacts Contacts" at bounding box center [124, 12] width 47 height 18
click at [127, 65] on p "Applicants" at bounding box center [117, 66] width 30 height 9
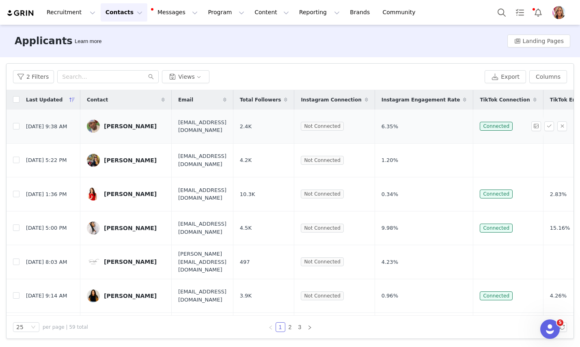
click at [141, 124] on div "[PERSON_NAME]" at bounding box center [130, 126] width 53 height 6
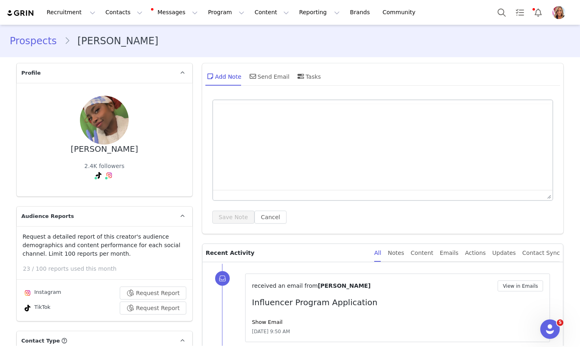
type input "+1 ([GEOGRAPHIC_DATA])"
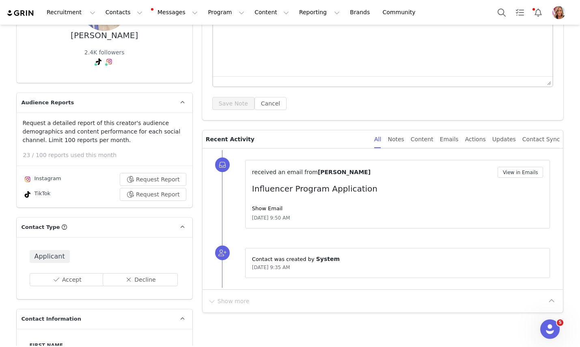
scroll to position [117, 0]
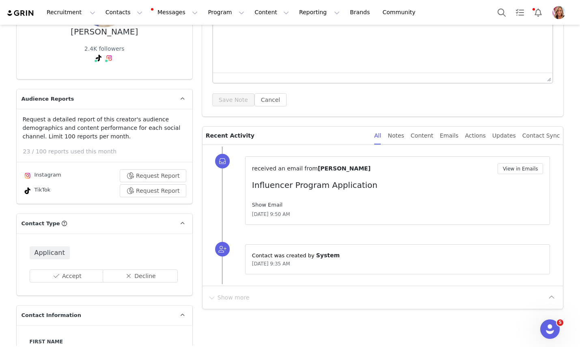
click at [275, 206] on link "Show Email" at bounding box center [267, 205] width 30 height 6
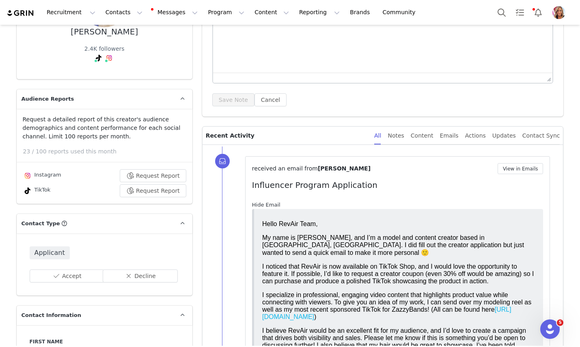
scroll to position [0, 0]
click at [122, 11] on button "Contacts Contacts" at bounding box center [124, 12] width 47 height 18
click at [121, 68] on p "Applicants" at bounding box center [117, 66] width 30 height 9
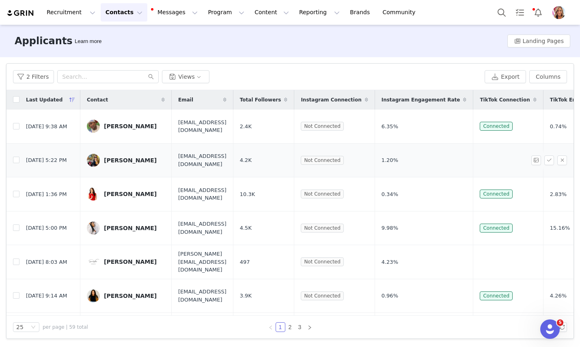
click at [125, 162] on div "[PERSON_NAME]" at bounding box center [130, 160] width 53 height 6
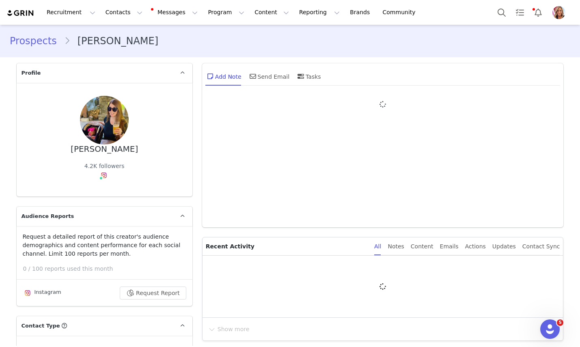
type input "+1 ([GEOGRAPHIC_DATA])"
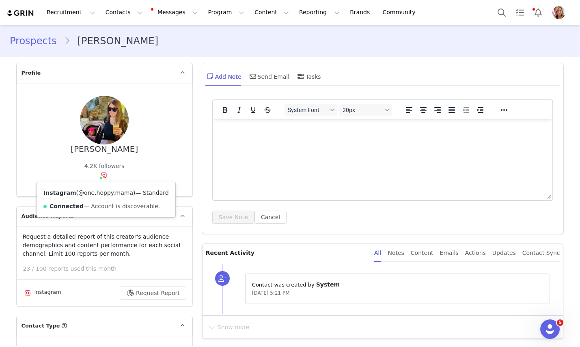
click at [106, 192] on link "@one.hoppy.mama" at bounding box center [105, 193] width 55 height 6
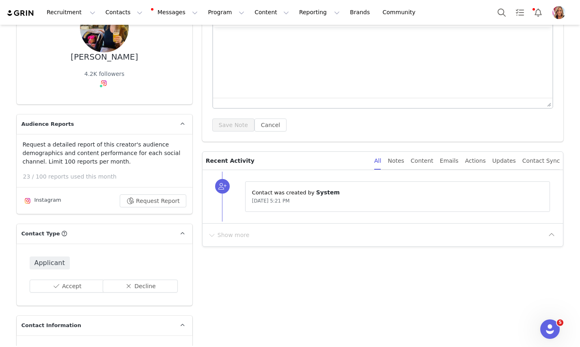
scroll to position [94, 0]
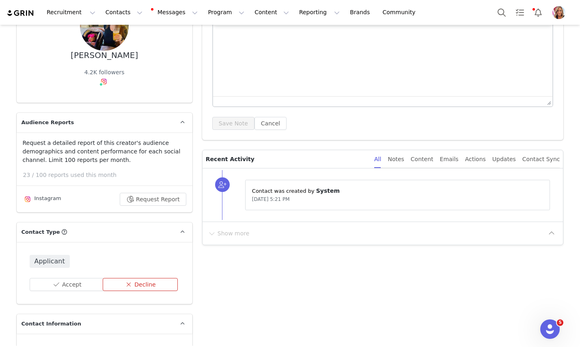
click at [139, 285] on button "Decline" at bounding box center [140, 284] width 75 height 13
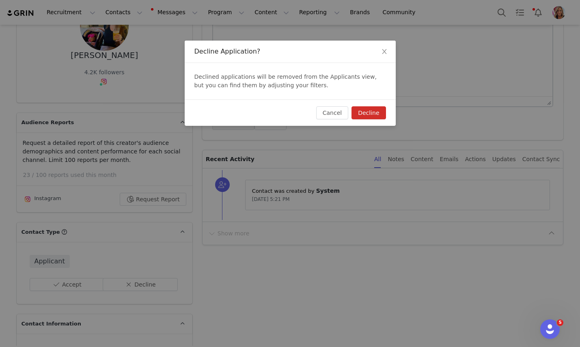
click at [371, 111] on button "Decline" at bounding box center [369, 112] width 34 height 13
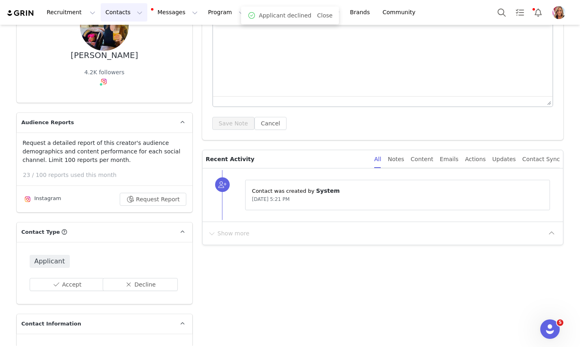
click at [121, 14] on button "Contacts Contacts" at bounding box center [124, 12] width 47 height 18
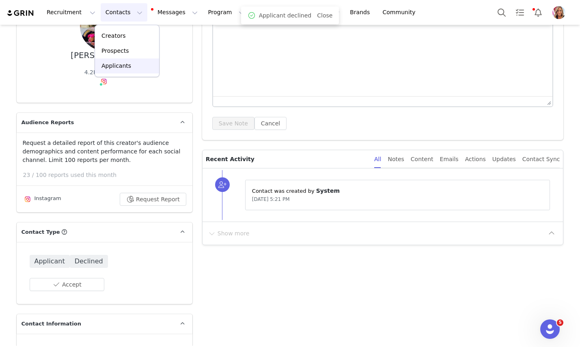
click at [123, 67] on p "Applicants" at bounding box center [117, 66] width 30 height 9
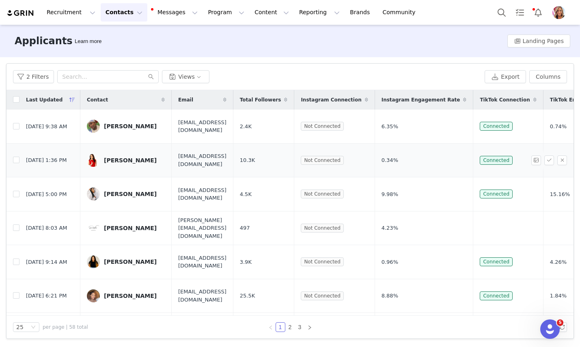
click at [123, 162] on div "[PERSON_NAME]" at bounding box center [130, 160] width 53 height 6
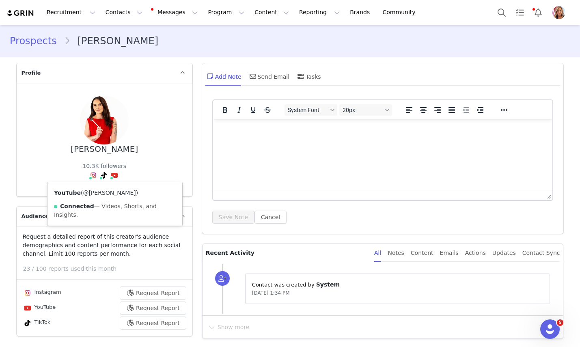
click at [110, 194] on link "@[PERSON_NAME]" at bounding box center [109, 193] width 53 height 6
click at [97, 192] on link "@desertroseskincare" at bounding box center [95, 193] width 60 height 6
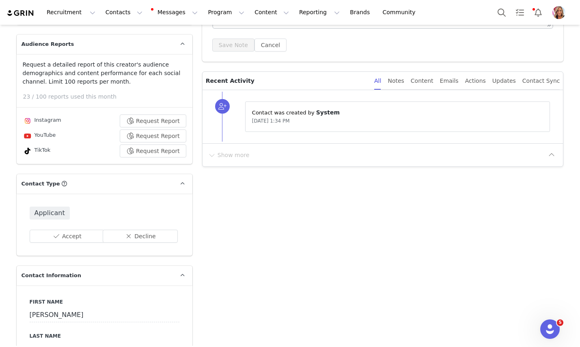
scroll to position [176, 0]
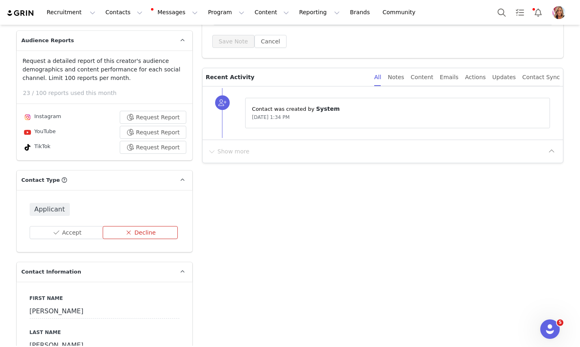
click at [149, 235] on button "Decline" at bounding box center [140, 232] width 75 height 13
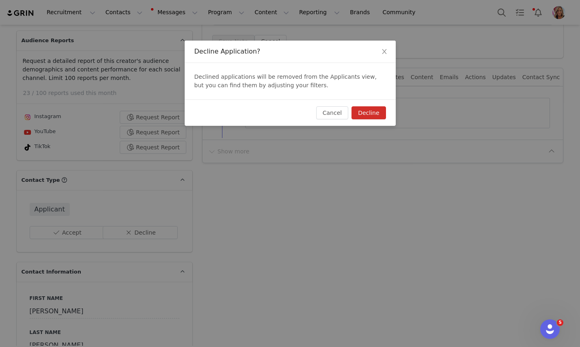
click at [369, 116] on button "Decline" at bounding box center [369, 112] width 34 height 13
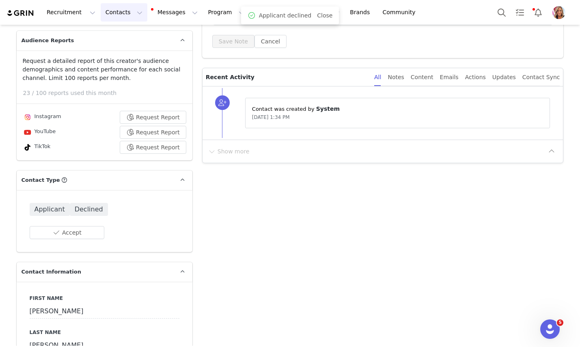
click at [121, 11] on button "Contacts Contacts" at bounding box center [124, 12] width 47 height 18
click at [123, 66] on p "Applicants" at bounding box center [117, 66] width 30 height 9
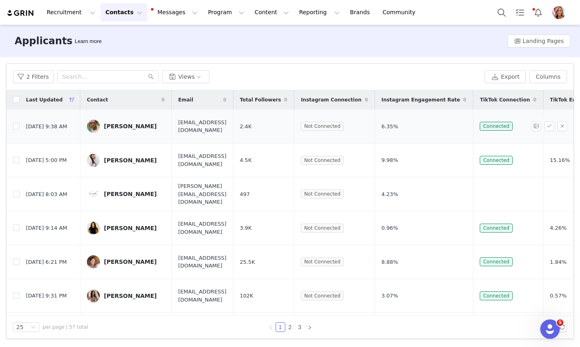
click at [136, 126] on div "[PERSON_NAME]" at bounding box center [130, 126] width 53 height 6
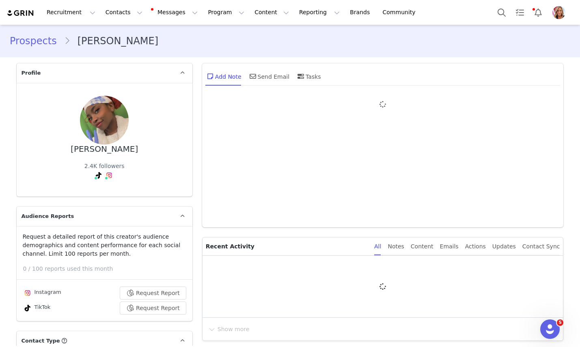
type input "+1 ([GEOGRAPHIC_DATA])"
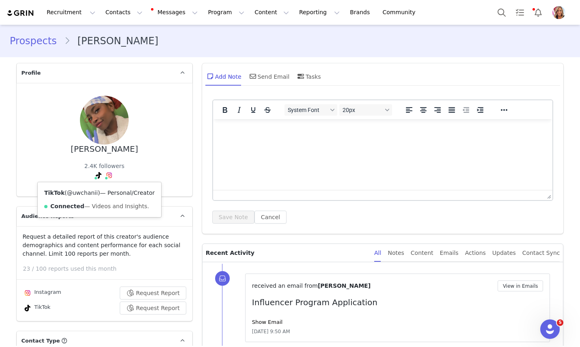
click at [91, 193] on link "@uwchanii" at bounding box center [82, 193] width 31 height 6
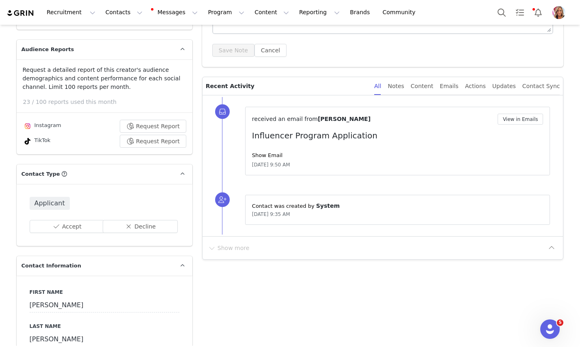
scroll to position [170, 0]
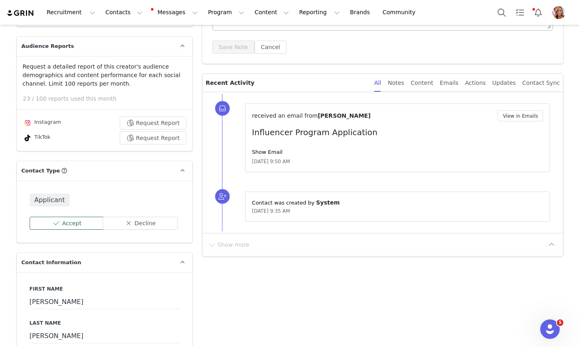
click at [75, 223] on button "Accept" at bounding box center [67, 223] width 75 height 13
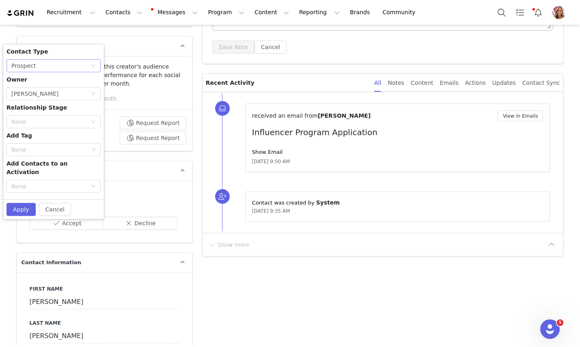
click at [89, 60] on div "None Prospect" at bounding box center [50, 66] width 79 height 12
click at [71, 91] on li "Creator" at bounding box center [53, 94] width 94 height 13
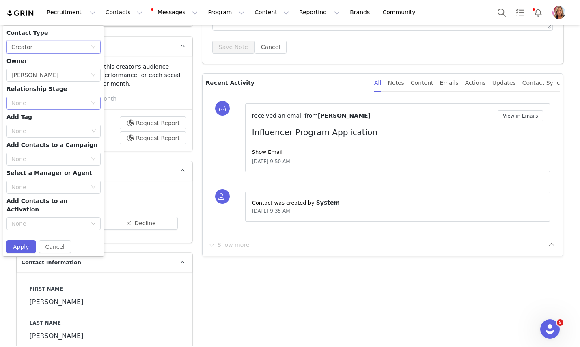
click at [90, 104] on div "None" at bounding box center [50, 103] width 79 height 12
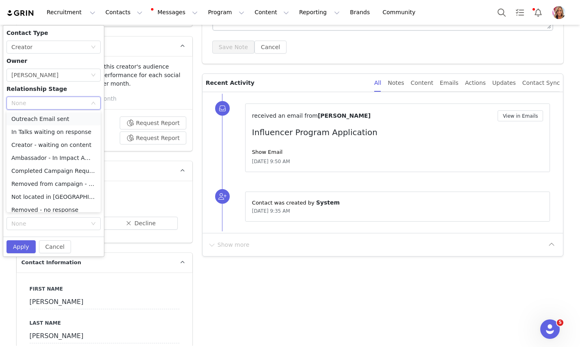
click at [76, 119] on li "Outreach Email sent" at bounding box center [53, 118] width 94 height 13
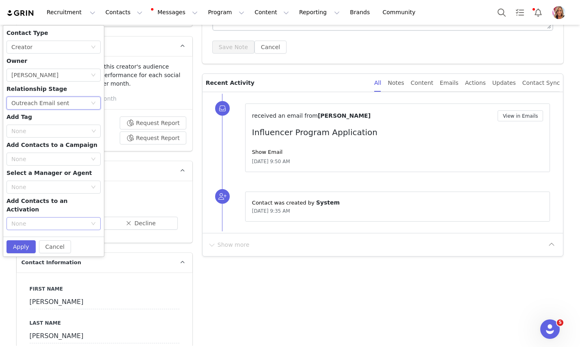
click at [54, 220] on div "None" at bounding box center [49, 224] width 76 height 8
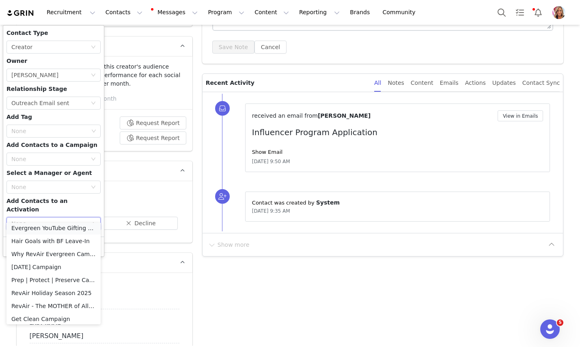
scroll to position [56, 0]
click at [57, 294] on li "RevAir Holiday Season 2025" at bounding box center [53, 292] width 94 height 13
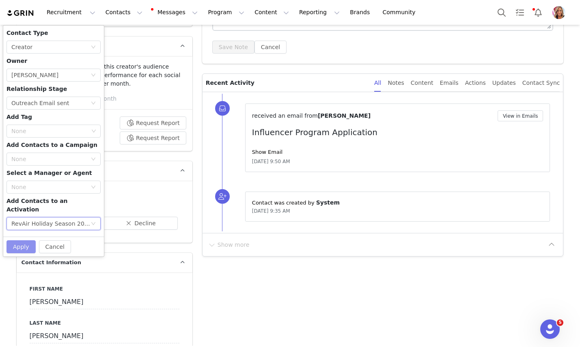
click at [21, 240] on button "Apply" at bounding box center [20, 246] width 29 height 13
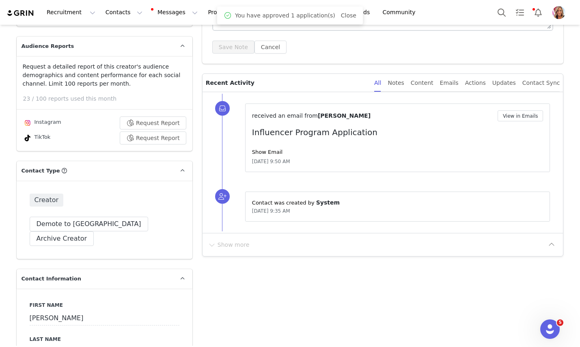
scroll to position [0, 0]
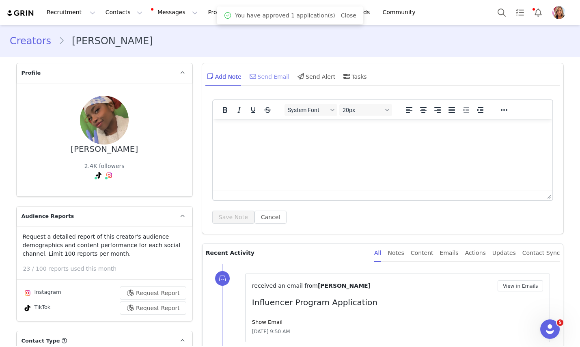
click at [276, 77] on div "Send Email" at bounding box center [269, 76] width 42 height 19
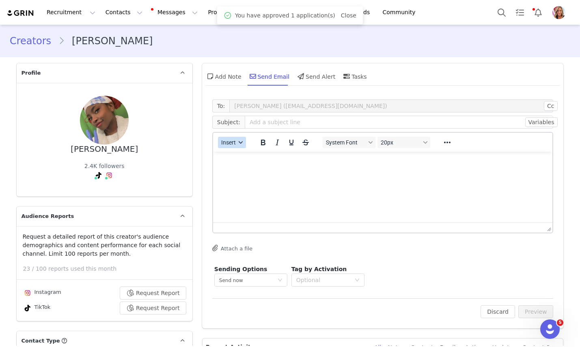
click at [241, 143] on icon "button" at bounding box center [241, 142] width 4 height 2
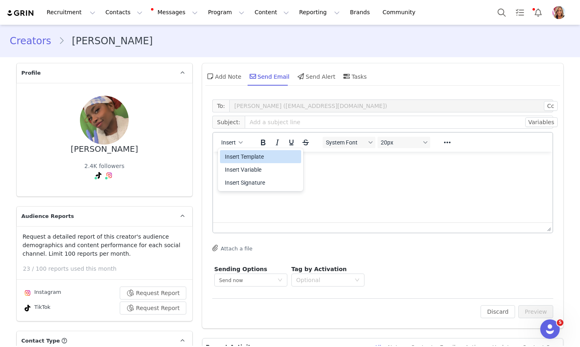
click at [252, 158] on div "Insert Template" at bounding box center [261, 157] width 73 height 10
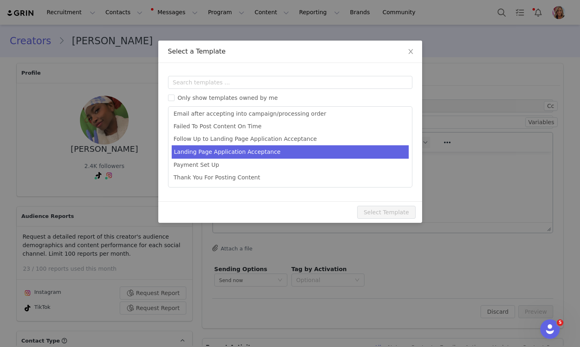
click at [234, 154] on li "Landing Page Application Acceptance" at bounding box center [290, 151] width 237 height 13
type input "Welcome [first_name] to RevAir!"
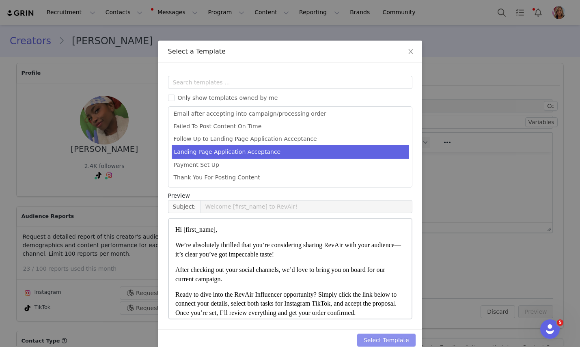
click at [383, 341] on button "Select Template" at bounding box center [386, 340] width 58 height 13
type input "Welcome [first_name] to RevAir!"
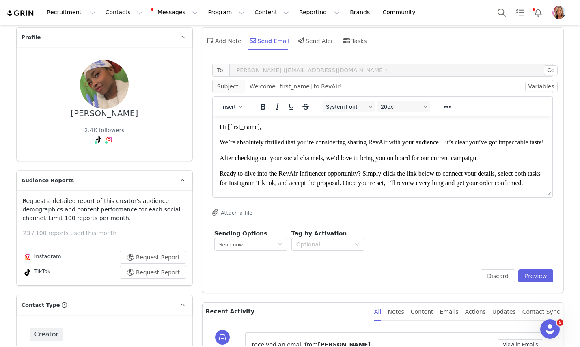
scroll to position [37, 0]
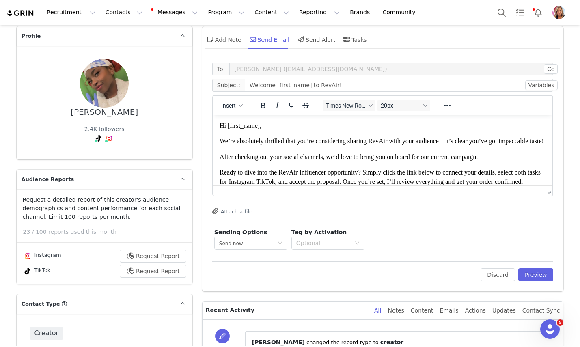
click at [487, 162] on p "After checking out your social channels, we’d love to bring you on board for ou…" at bounding box center [382, 157] width 327 height 9
click at [482, 162] on p "After checking out your social channels, we’d love to bring you on board for ou…" at bounding box center [382, 157] width 327 height 9
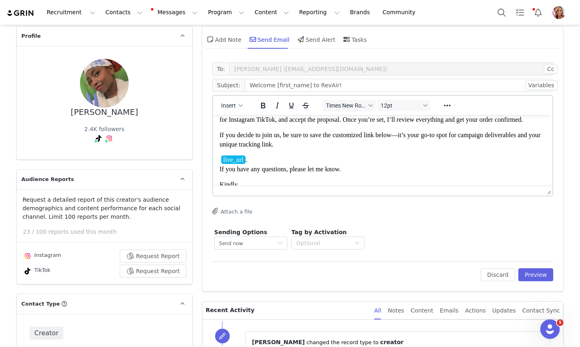
scroll to position [76, 0]
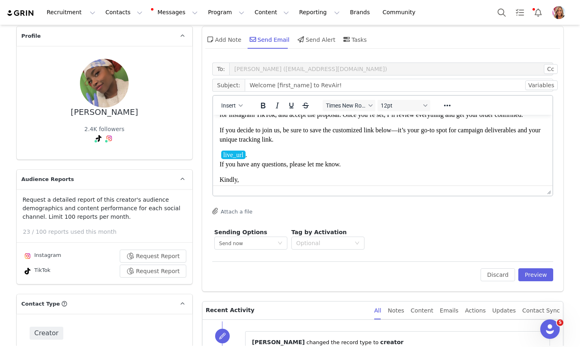
click at [257, 118] on span "Ready to dive into the RevAir Influencer opportunity? Simply click the link bel…" at bounding box center [379, 110] width 321 height 16
drag, startPoint x: 257, startPoint y: 147, endPoint x: 252, endPoint y: 145, distance: 6.0
click at [252, 118] on span "Ready to dive into the RevAir Influencer opportunity? Simply click the link bel…" at bounding box center [379, 110] width 321 height 16
click at [255, 120] on p "Ready to dive into the RevAir Influencer opportunity? Simply click the link bel…" at bounding box center [382, 111] width 327 height 18
drag, startPoint x: 256, startPoint y: 146, endPoint x: 238, endPoint y: 145, distance: 18.7
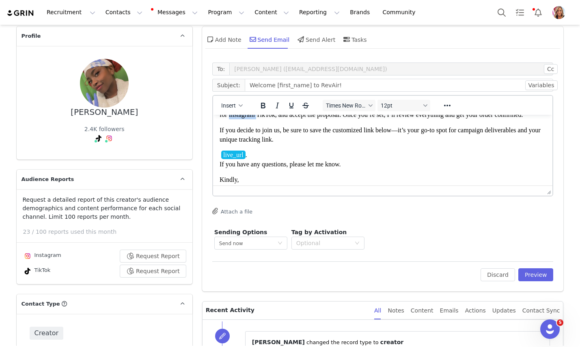
click at [238, 118] on span "Ready to dive into the RevAir Influencer opportunity? Simply click the link bel…" at bounding box center [379, 110] width 321 height 16
click at [340, 240] on div "Optional" at bounding box center [323, 243] width 54 height 8
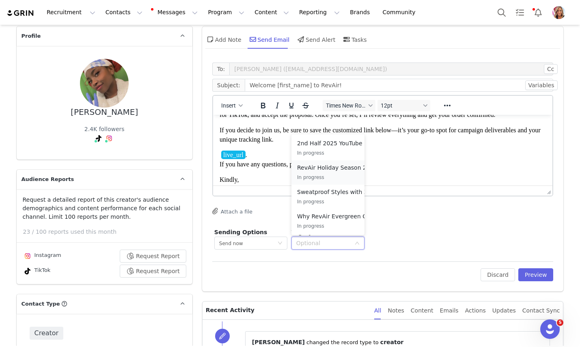
click at [341, 171] on p "RevAir Holiday Season 2025" at bounding box center [337, 167] width 80 height 9
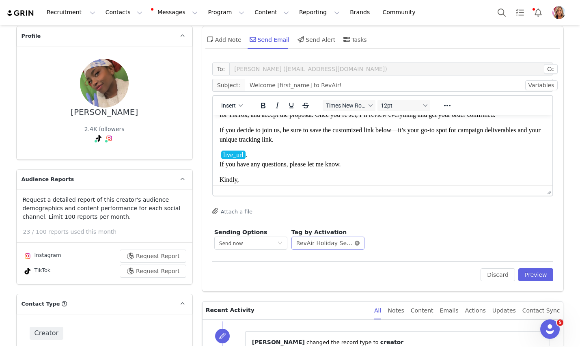
click at [359, 242] on icon "icon: close-circle" at bounding box center [357, 243] width 5 height 5
click at [351, 243] on div "Optional" at bounding box center [325, 243] width 58 height 12
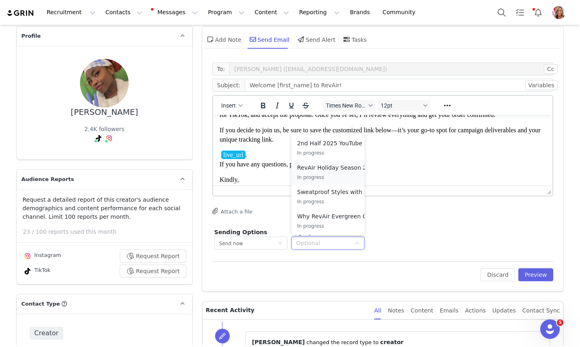
click at [345, 173] on p "In progress" at bounding box center [337, 177] width 80 height 9
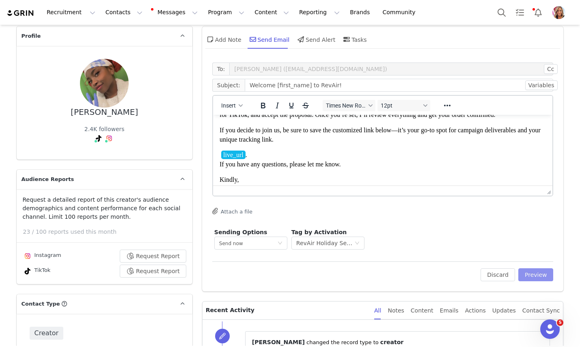
click at [539, 277] on button "Preview" at bounding box center [536, 274] width 35 height 13
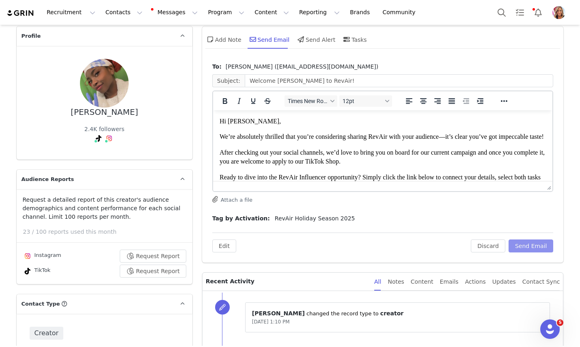
scroll to position [0, 0]
click at [541, 246] on button "Send Email" at bounding box center [531, 246] width 45 height 13
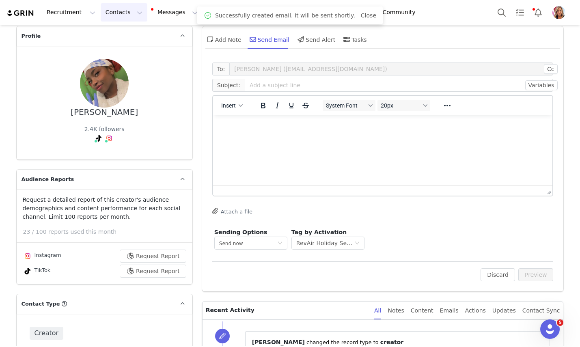
click at [123, 12] on button "Contacts Contacts" at bounding box center [124, 12] width 47 height 18
click at [123, 68] on p "Applicants" at bounding box center [117, 66] width 30 height 9
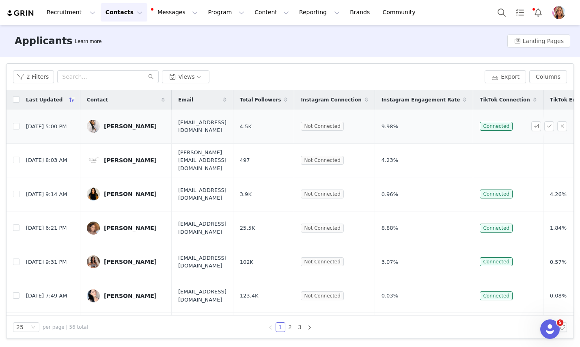
click at [131, 128] on div "[PERSON_NAME]" at bounding box center [130, 126] width 53 height 6
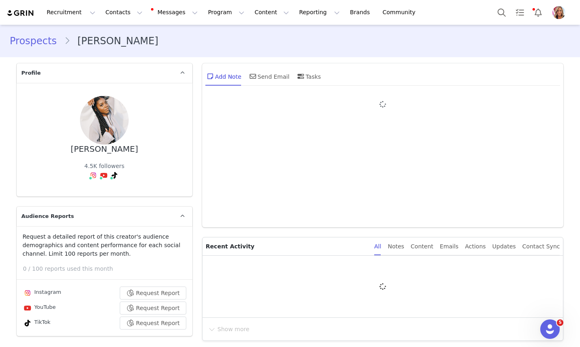
type input "+1 ([GEOGRAPHIC_DATA])"
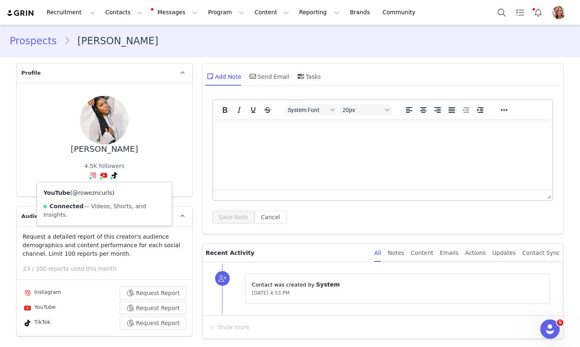
click at [99, 193] on link "@rowezncurls" at bounding box center [92, 193] width 40 height 6
click at [91, 192] on link "@rowezncurls" at bounding box center [94, 193] width 40 height 6
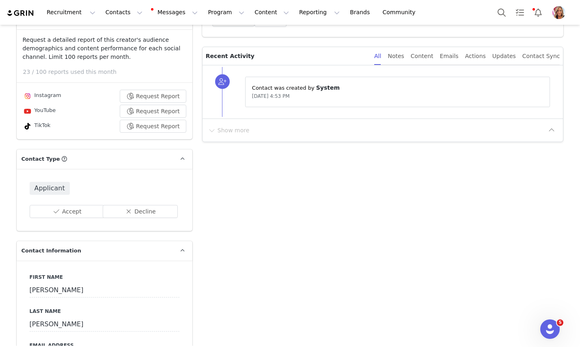
scroll to position [211, 0]
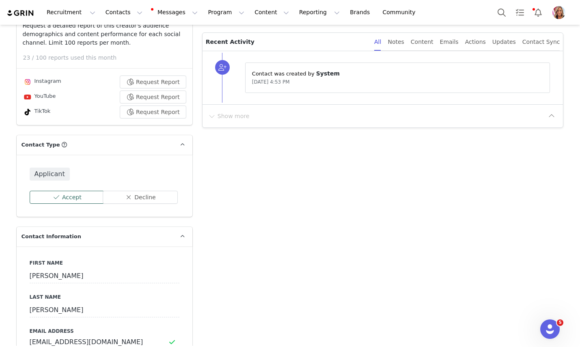
click at [74, 193] on button "Accept" at bounding box center [67, 197] width 75 height 13
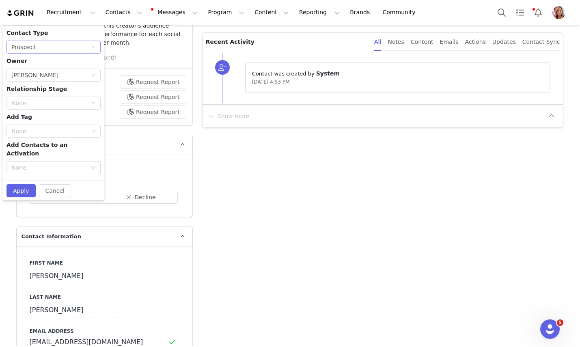
click at [89, 41] on div "None Prospect" at bounding box center [50, 47] width 79 height 12
click at [75, 77] on li "Creator" at bounding box center [53, 75] width 94 height 13
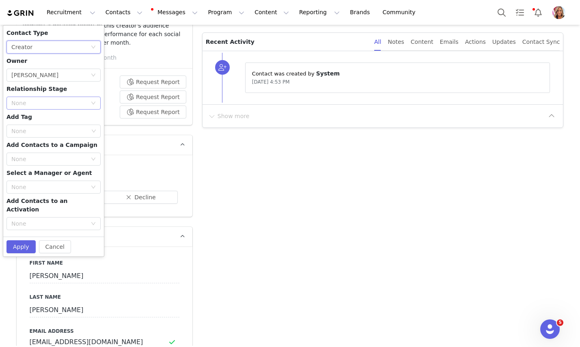
click at [67, 100] on div "None" at bounding box center [49, 103] width 76 height 8
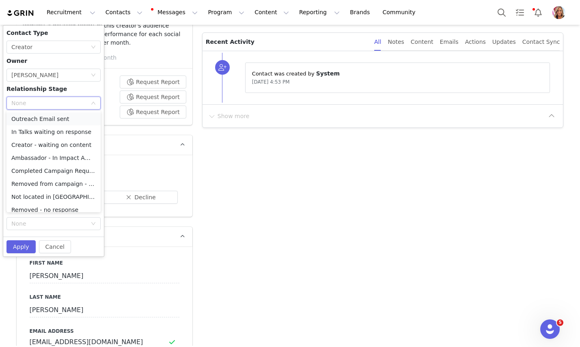
click at [66, 115] on li "Outreach Email sent" at bounding box center [53, 118] width 94 height 13
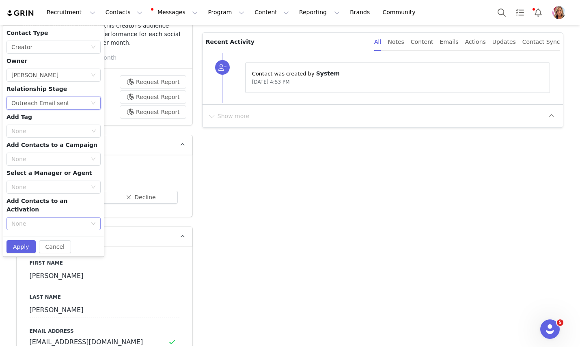
click at [50, 220] on div "None" at bounding box center [49, 224] width 76 height 8
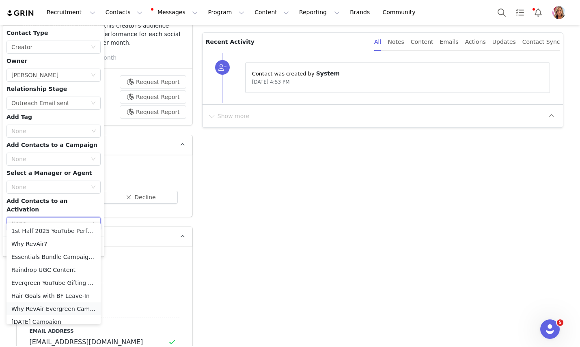
click at [65, 311] on li "Why RevAir Evergreen Campaign" at bounding box center [53, 309] width 94 height 13
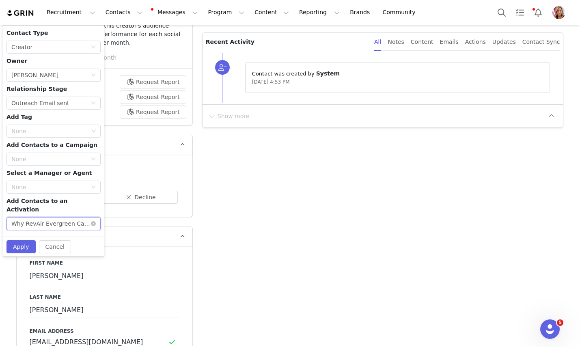
click at [97, 217] on div "None Why RevAir Evergreen Campaign" at bounding box center [53, 223] width 94 height 13
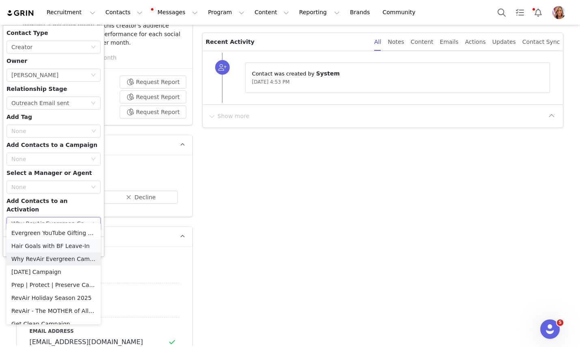
scroll to position [52, 0]
click at [55, 296] on li "RevAir Holiday Season 2025" at bounding box center [53, 296] width 94 height 13
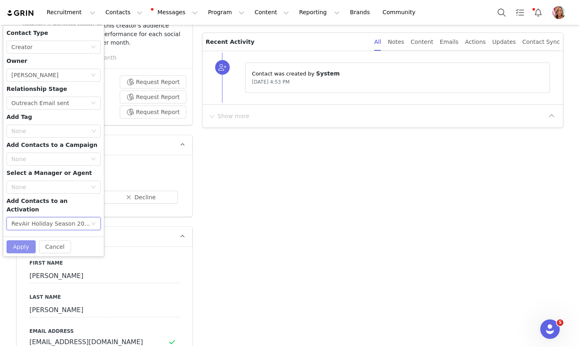
click at [22, 240] on button "Apply" at bounding box center [20, 246] width 29 height 13
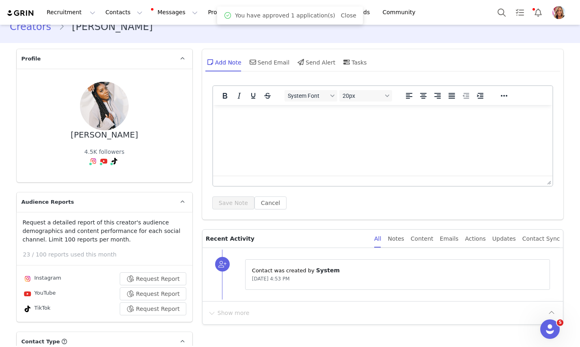
scroll to position [0, 0]
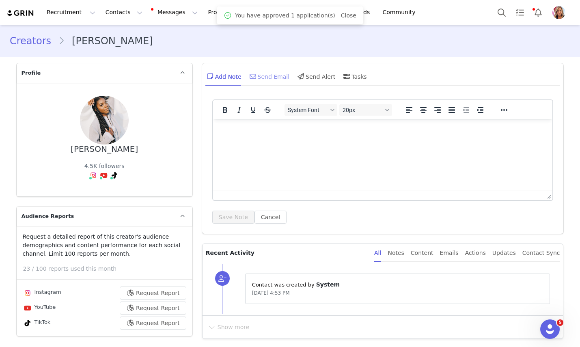
click at [273, 72] on div "Send Email" at bounding box center [269, 76] width 42 height 19
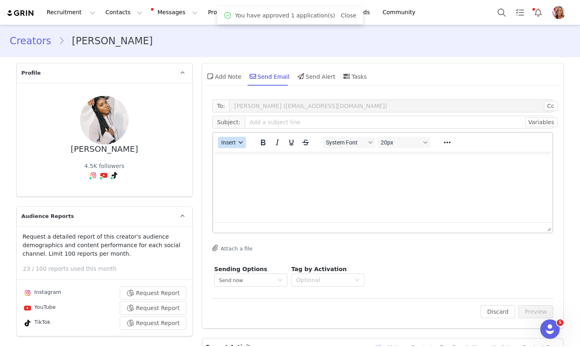
click at [240, 142] on icon "button" at bounding box center [241, 143] width 4 height 4
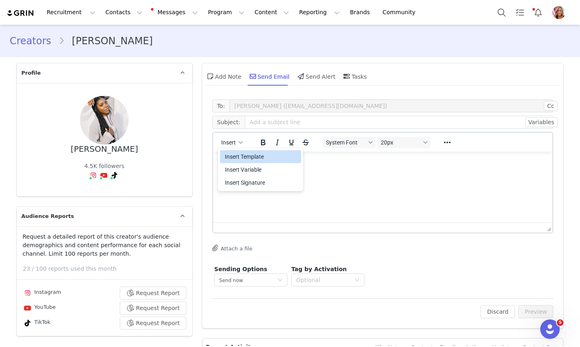
click at [242, 157] on div "Insert Template" at bounding box center [261, 157] width 73 height 10
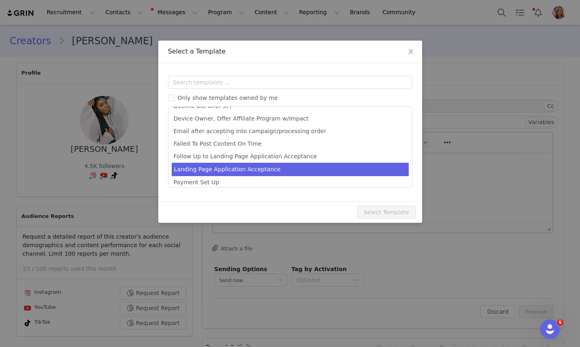
click at [247, 171] on li "Landing Page Application Acceptance" at bounding box center [290, 169] width 237 height 13
type input "Welcome [first_name] to RevAir!"
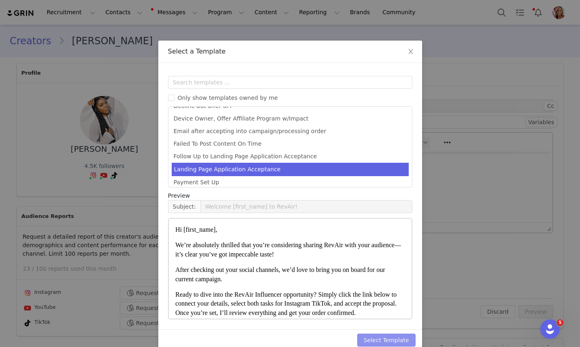
click at [378, 340] on button "Select Template" at bounding box center [386, 340] width 58 height 13
type input "Welcome [first_name] to RevAir!"
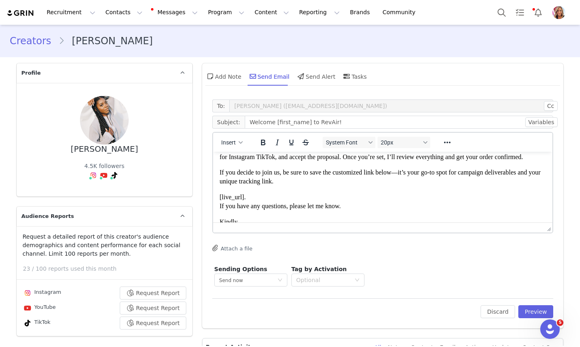
scroll to position [63, 0]
click at [275, 159] on span "Ready to dive into the RevAir Influencer opportunity? Simply click the link bel…" at bounding box center [379, 151] width 321 height 16
drag, startPoint x: 277, startPoint y: 186, endPoint x: 259, endPoint y: 185, distance: 17.9
click at [259, 159] on span "Ready to dive into the RevAir Influencer opportunity? Simply click the link bel…" at bounding box center [379, 151] width 321 height 16
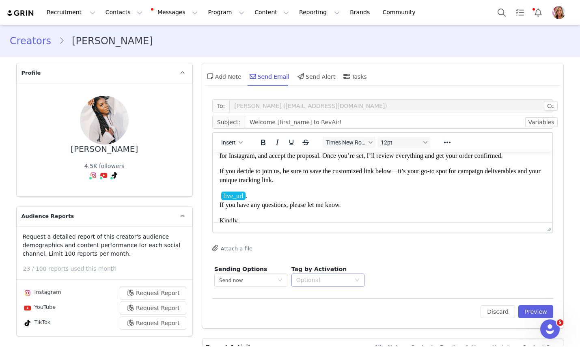
click at [346, 281] on div "Optional" at bounding box center [323, 280] width 54 height 8
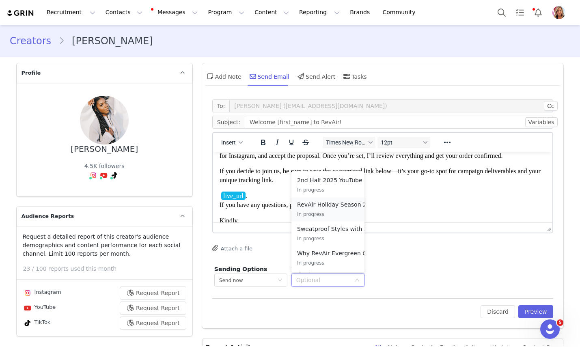
click at [342, 206] on p "RevAir Holiday Season 2025" at bounding box center [337, 204] width 80 height 9
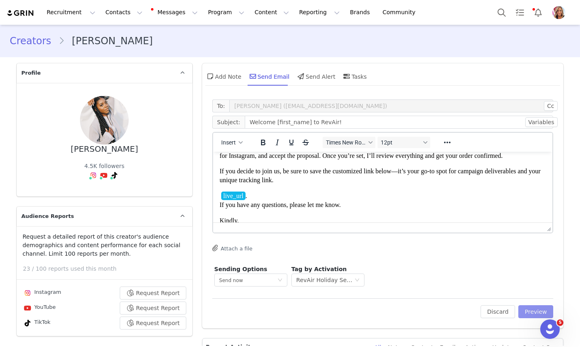
click at [533, 312] on button "Preview" at bounding box center [536, 311] width 35 height 13
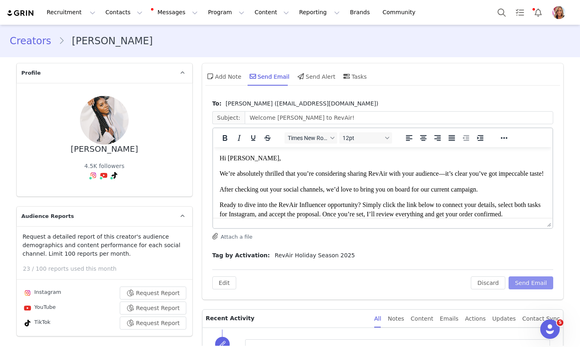
scroll to position [0, 0]
click at [538, 278] on button "Send Email" at bounding box center [531, 283] width 45 height 13
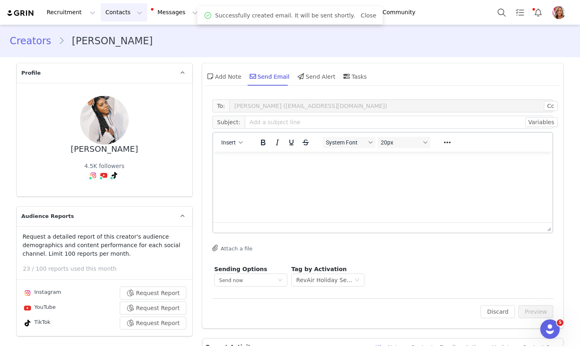
click at [122, 13] on button "Contacts Contacts" at bounding box center [124, 12] width 47 height 18
click at [117, 69] on p "Applicants" at bounding box center [117, 66] width 30 height 9
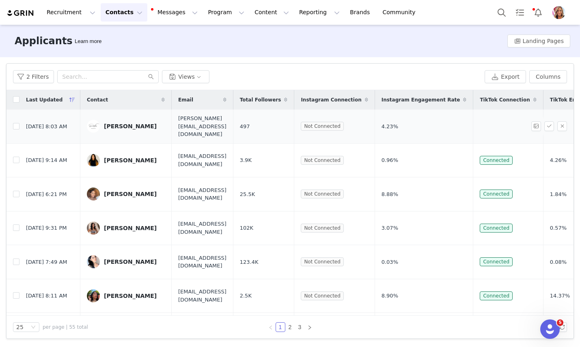
click at [123, 124] on div "[PERSON_NAME]" at bounding box center [130, 126] width 53 height 6
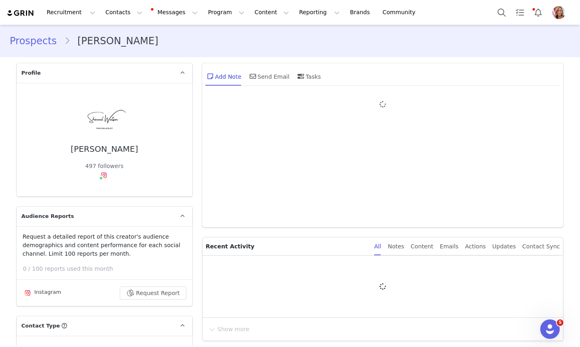
type input "+1 ([GEOGRAPHIC_DATA])"
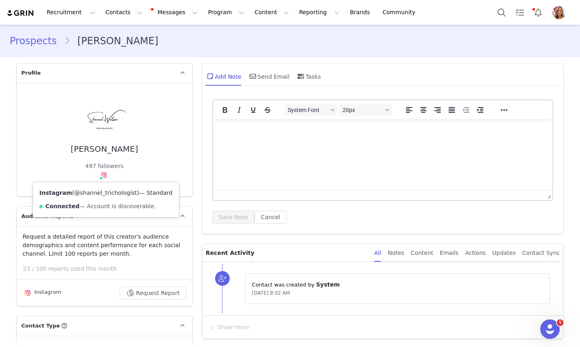
click at [101, 194] on link "@shannel_trichologist" at bounding box center [105, 193] width 63 height 6
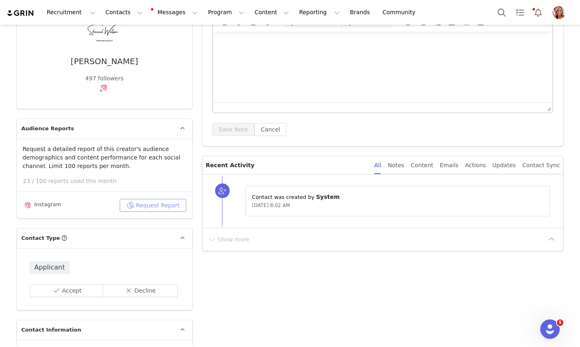
scroll to position [89, 0]
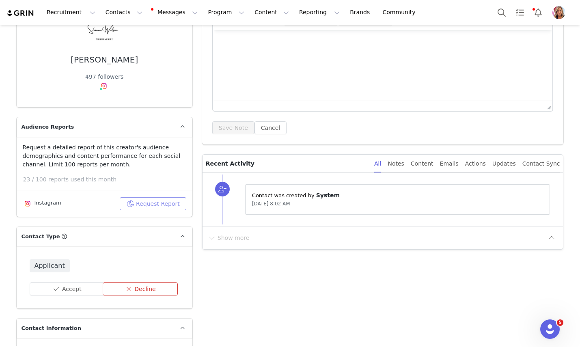
click at [145, 290] on button "Decline" at bounding box center [140, 289] width 75 height 13
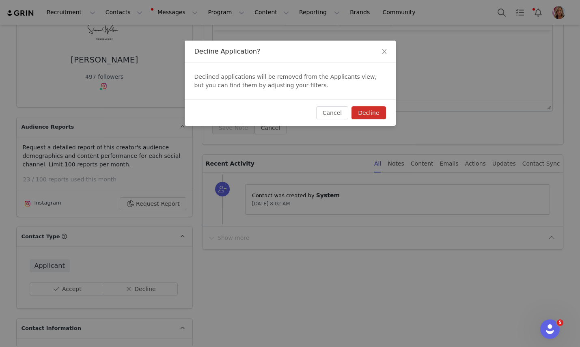
click at [376, 113] on button "Decline" at bounding box center [369, 112] width 34 height 13
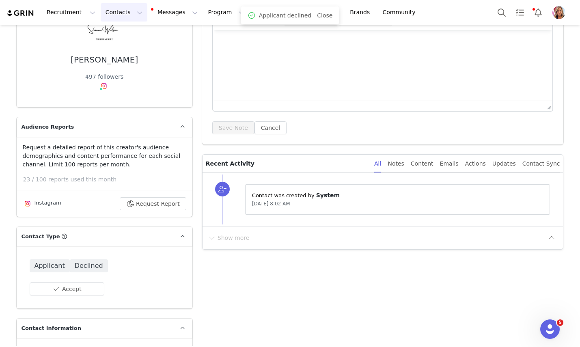
click at [109, 13] on button "Contacts Contacts" at bounding box center [124, 12] width 47 height 18
click at [112, 65] on p "Applicants" at bounding box center [117, 66] width 30 height 9
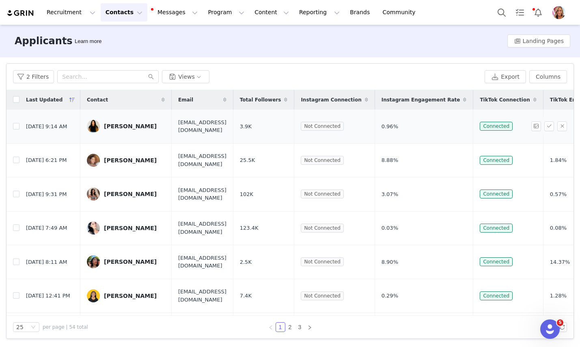
click at [135, 124] on div "[PERSON_NAME]" at bounding box center [130, 126] width 53 height 6
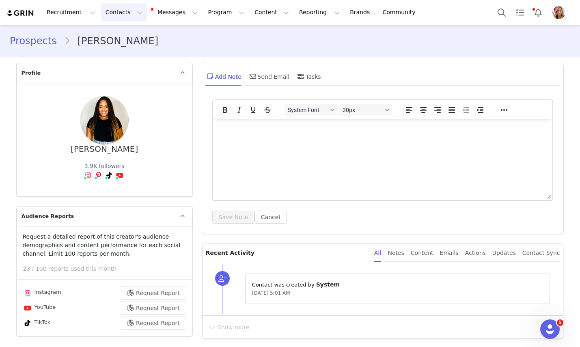
click at [124, 11] on button "Contacts Contacts" at bounding box center [124, 12] width 47 height 18
click at [123, 64] on p "Applicants" at bounding box center [117, 66] width 30 height 9
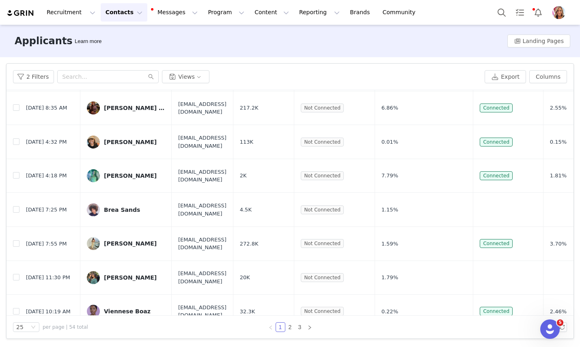
scroll to position [642, 0]
